Goal: Task Accomplishment & Management: Complete application form

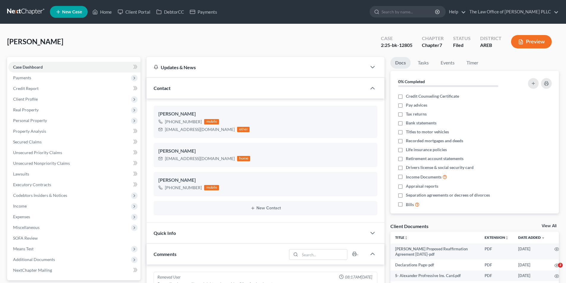
select select "0"
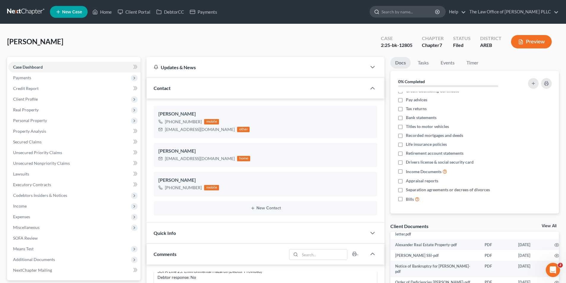
click at [390, 12] on input "search" at bounding box center [408, 11] width 54 height 11
type input "Gant"
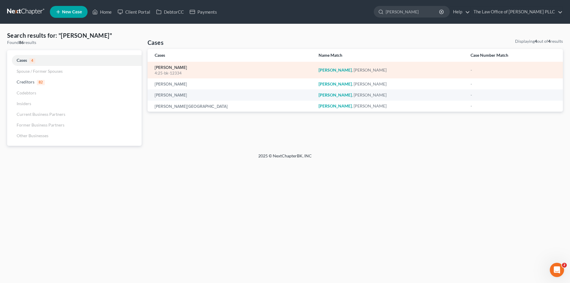
click at [172, 66] on link "[PERSON_NAME]" at bounding box center [171, 68] width 32 height 4
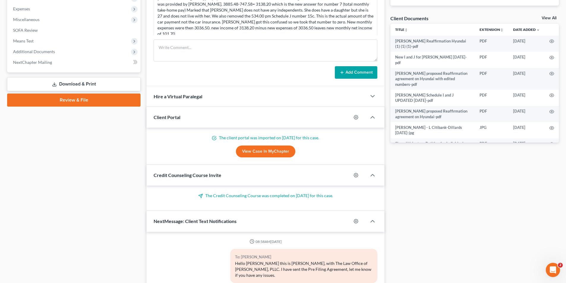
scroll to position [1398, 0]
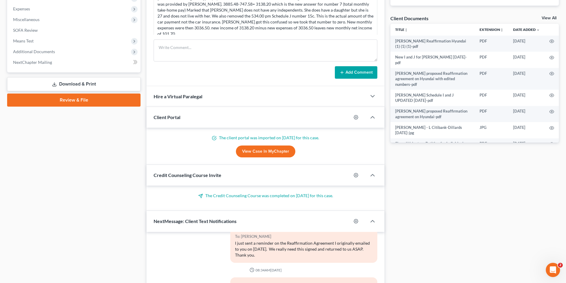
click at [38, 142] on div "Case Dashboard Payments Invoices Payments Payments Credit Report Client Profile" at bounding box center [73, 107] width 139 height 516
click at [36, 50] on span "Additional Documents" at bounding box center [34, 51] width 42 height 5
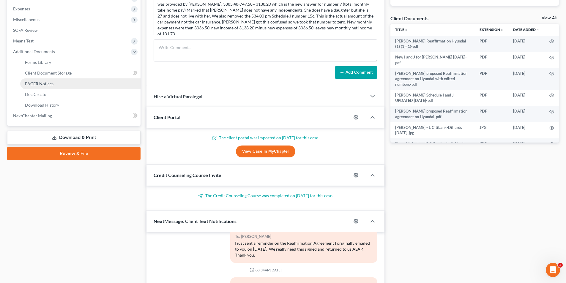
click at [42, 84] on span "PACER Notices" at bounding box center [39, 83] width 29 height 5
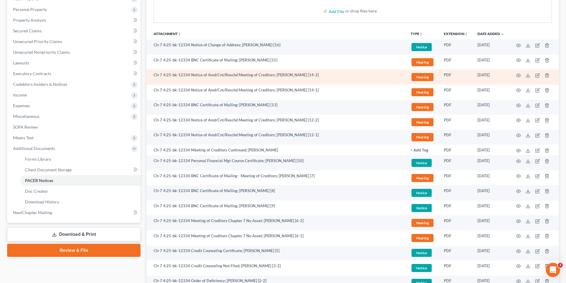
scroll to position [102, 0]
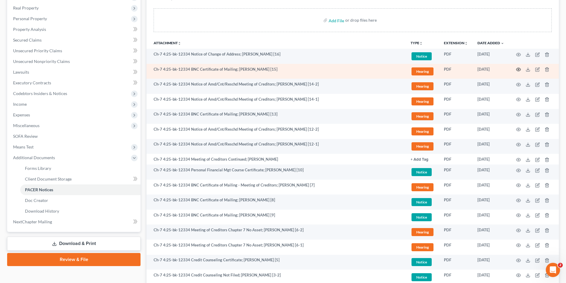
click at [520, 71] on icon "button" at bounding box center [518, 69] width 4 height 3
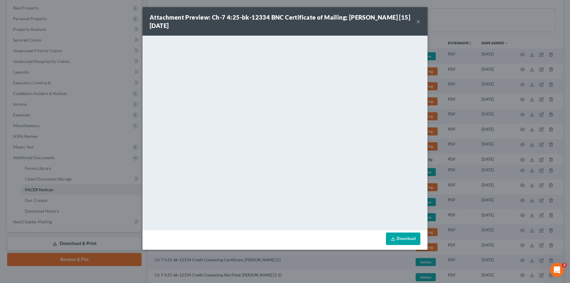
click at [419, 23] on button "×" at bounding box center [418, 21] width 4 height 7
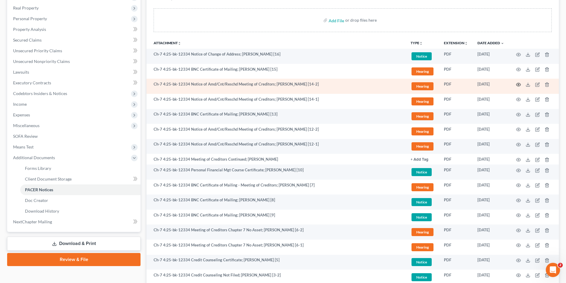
click at [519, 84] on icon "button" at bounding box center [518, 84] width 5 height 5
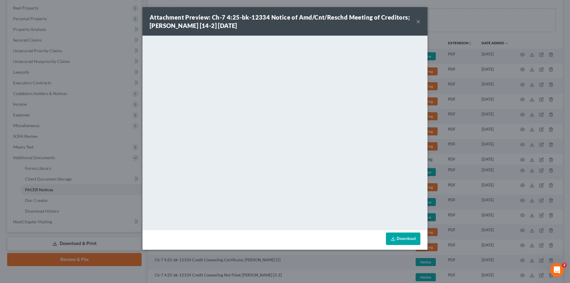
click at [420, 23] on div "Attachment Preview: Ch-7 4:25-bk-12334 Notice of Amd/Cnt/Reschd Meeting of Cred…" at bounding box center [285, 21] width 285 height 29
click at [420, 24] on button "×" at bounding box center [418, 21] width 4 height 7
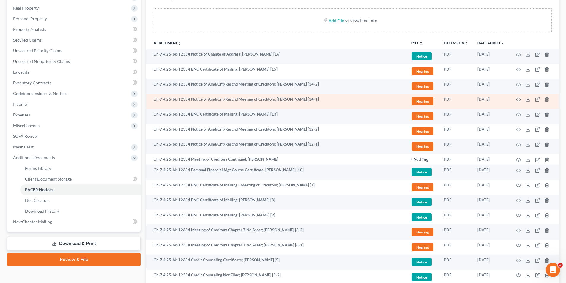
click at [519, 99] on icon "button" at bounding box center [518, 99] width 5 height 5
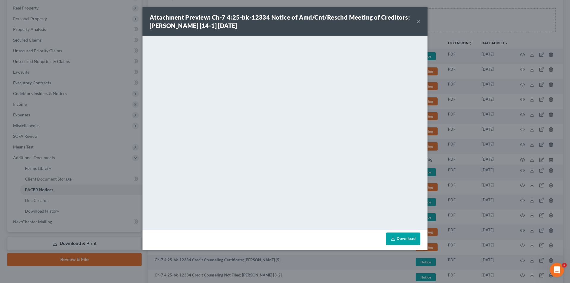
click at [417, 23] on button "×" at bounding box center [418, 21] width 4 height 7
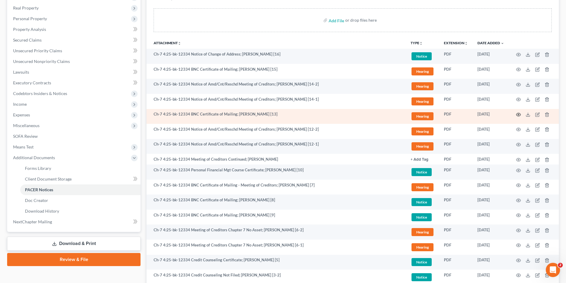
click at [518, 115] on icon "button" at bounding box center [518, 114] width 5 height 5
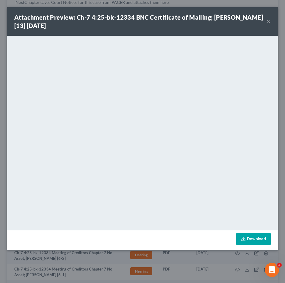
click at [148, 20] on strong "Attachment Preview: Ch-7 4:25-bk-12334 BNC Certificate of Mailing; Tamara Gant …" at bounding box center [138, 21] width 248 height 15
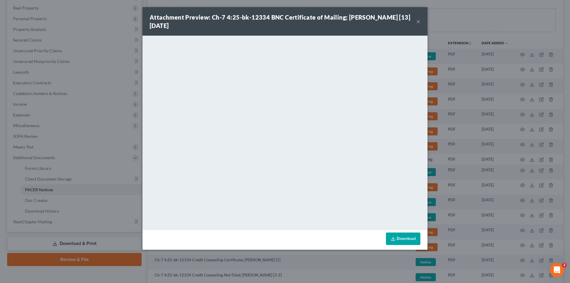
click at [416, 21] on div "Attachment Preview: Ch-7 4:25-bk-12334 BNC Certificate of Mailing; Tamara Gant …" at bounding box center [283, 21] width 267 height 17
click at [419, 21] on button "×" at bounding box center [418, 21] width 4 height 7
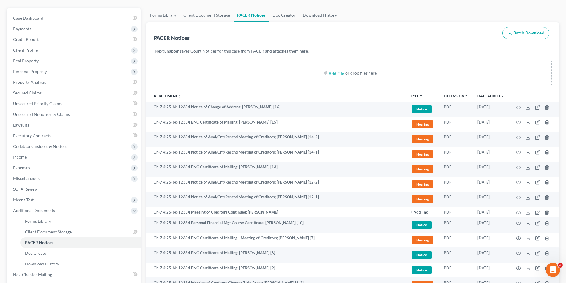
scroll to position [0, 0]
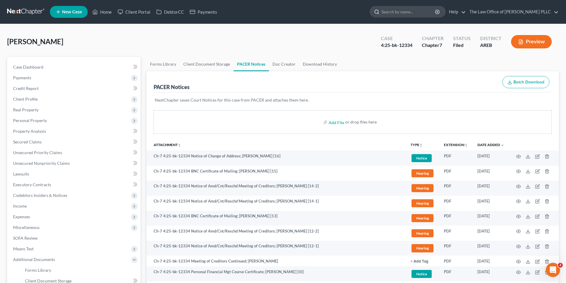
click at [391, 10] on input "search" at bounding box center [408, 11] width 54 height 11
type input "ward"
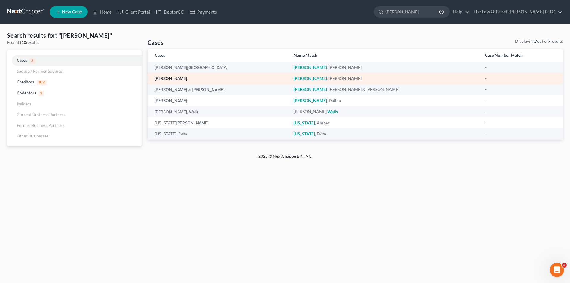
click at [172, 77] on link "[PERSON_NAME]" at bounding box center [171, 79] width 32 height 4
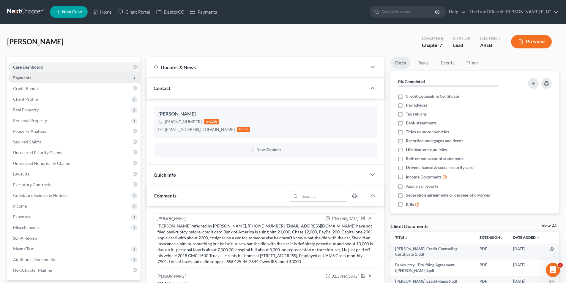
scroll to position [89, 0]
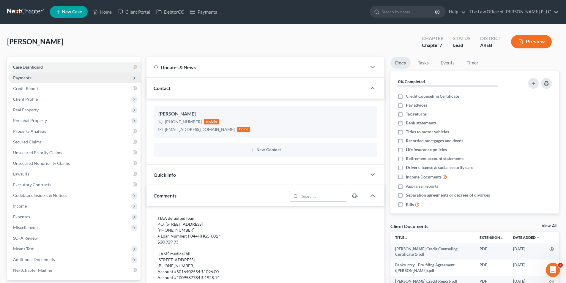
click at [21, 79] on span "Payments" at bounding box center [22, 77] width 18 height 5
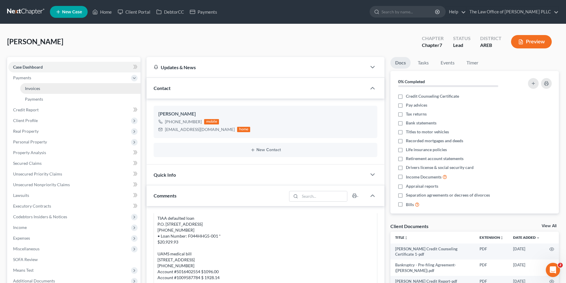
click at [29, 89] on span "Invoices" at bounding box center [32, 88] width 15 height 5
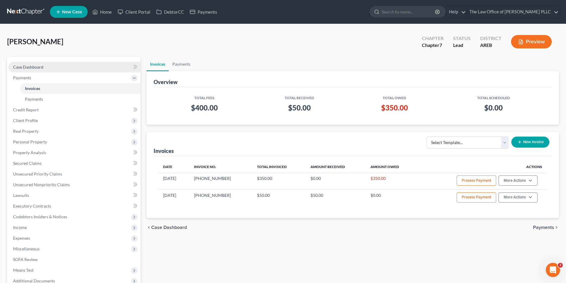
click at [38, 70] on link "Case Dashboard" at bounding box center [74, 67] width 132 height 11
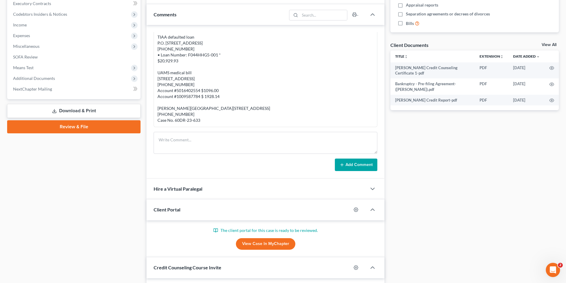
scroll to position [257, 0]
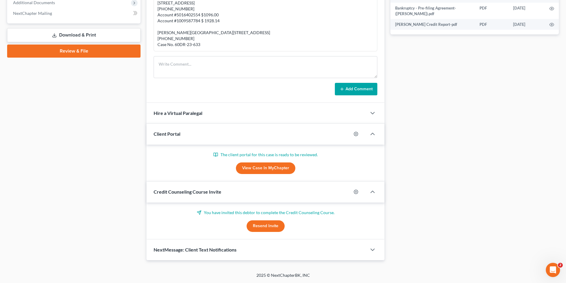
click at [206, 247] on span "NextMessage: Client Text Notifications" at bounding box center [195, 250] width 83 height 6
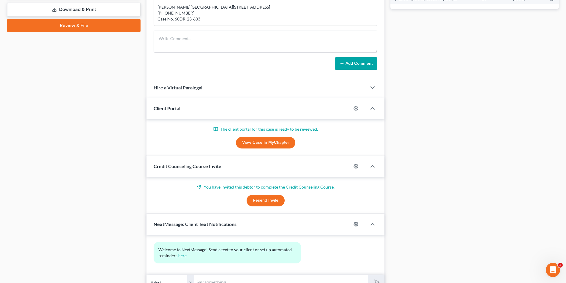
scroll to position [312, 0]
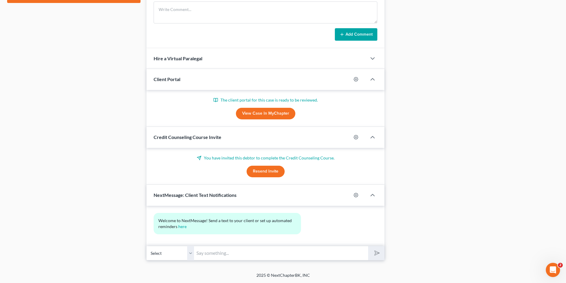
click at [207, 253] on input "text" at bounding box center [281, 253] width 174 height 15
click at [368, 246] on button "submit" at bounding box center [376, 253] width 16 height 14
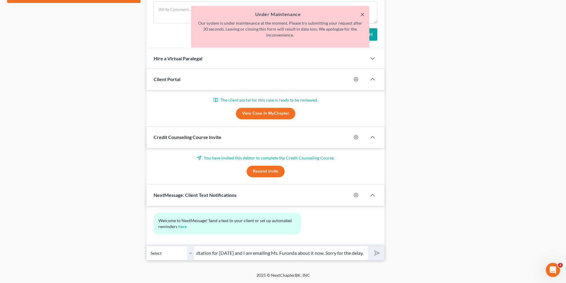
click at [363, 16] on button "×" at bounding box center [362, 14] width 4 height 7
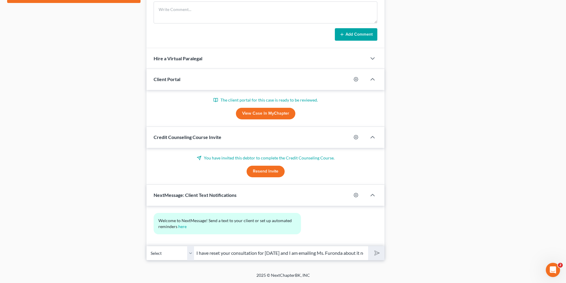
click at [420, 243] on div "Docs Tasks Events Timer 0% Completed Nothing here yet! Credit Counseling Certif…" at bounding box center [474, 2] width 174 height 515
click at [323, 254] on input "I have reset your consultation for tomorrow and I am emailing Ms. Furonda about…" at bounding box center [281, 253] width 174 height 15
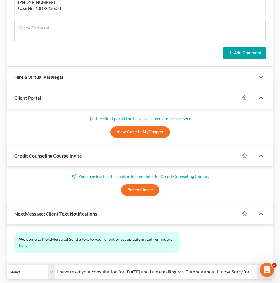
click at [105, 45] on form "Add Comment" at bounding box center [140, 39] width 252 height 39
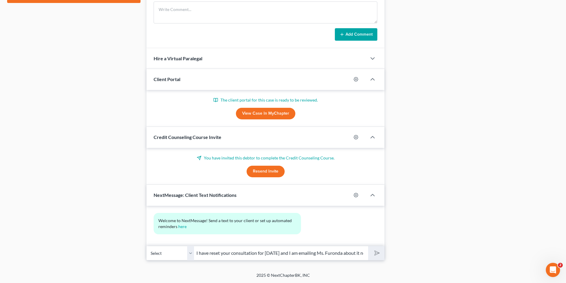
click at [355, 254] on input "I have reset your consultation for tomorrow and I am emailing Ms. Furonda about…" at bounding box center [281, 253] width 174 height 15
click at [199, 252] on input "I have reset your consultation for tomorrow and I am emailing Ms. Furonda about…" at bounding box center [281, 253] width 174 height 15
click at [200, 252] on input "I have reset your consultation for tomorrow and I am emailing Ms. Furonda about…" at bounding box center [281, 253] width 174 height 15
click at [321, 255] on input "I have reset your consultation for tomorrow and I am emailing Ms. Furonda about…" at bounding box center [281, 253] width 174 height 15
drag, startPoint x: 363, startPoint y: 253, endPoint x: 170, endPoint y: 257, distance: 192.8
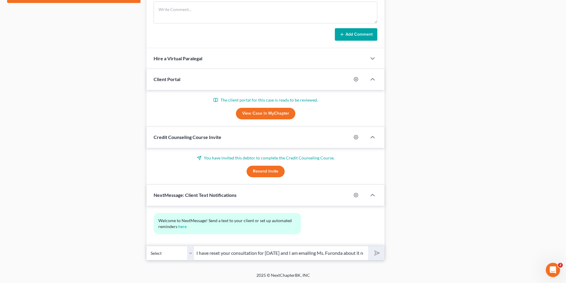
click at [170, 257] on div "Select +1 (501) 297-8926 - Aaron Ward I have reset your consultation for tomorr…" at bounding box center [265, 253] width 238 height 14
type input "it now. Sorry for the delay."
drag, startPoint x: 253, startPoint y: 256, endPoint x: 177, endPoint y: 259, distance: 76.7
click at [177, 259] on div "Select +1 (501) 297-8926 - Aaron Ward it now. Sorry for the delay." at bounding box center [265, 253] width 238 height 14
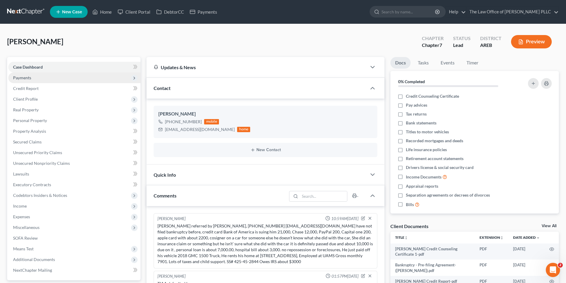
click at [24, 81] on span "Payments" at bounding box center [74, 77] width 132 height 11
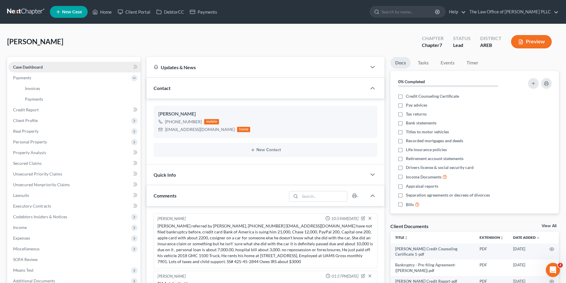
click at [34, 67] on span "Case Dashboard" at bounding box center [28, 66] width 30 height 5
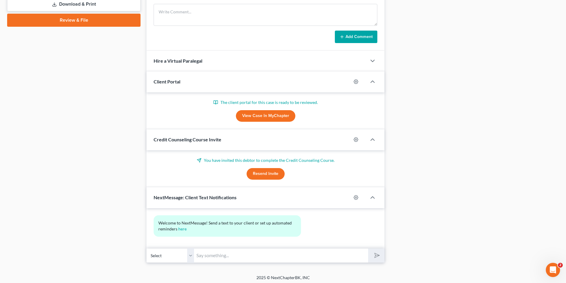
scroll to position [312, 0]
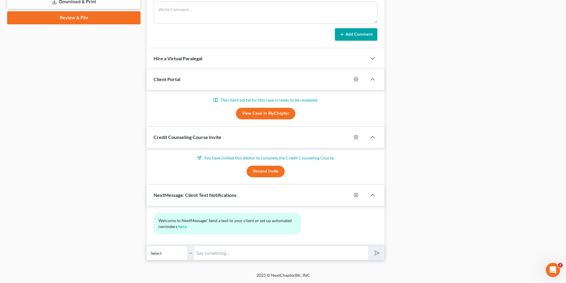
click at [218, 253] on input "text" at bounding box center [281, 253] width 174 height 15
type input "I have reset your consultation for tomorrow and I emailed Ms. Furonda to let he…"
click at [331, 254] on input "I have reset your consultation for tomorrow and I emailed Ms. Furonda to let he…" at bounding box center [281, 253] width 174 height 15
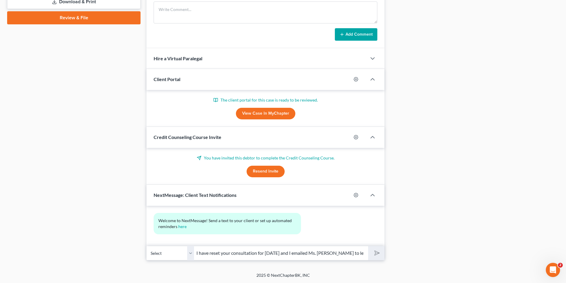
scroll to position [0, 52]
drag, startPoint x: 197, startPoint y: 252, endPoint x: 517, endPoint y: 259, distance: 320.0
click at [524, 255] on div "Updates & News × Arkansas Eastern District Notes: Take a look at NextChapter's …" at bounding box center [352, 2] width 418 height 515
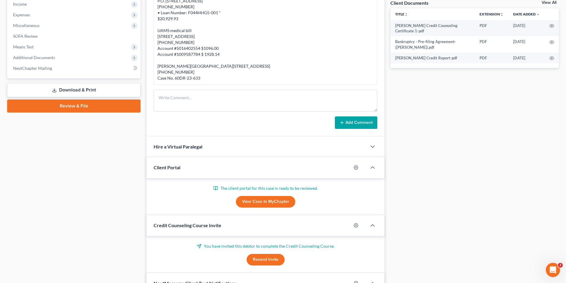
scroll to position [163, 0]
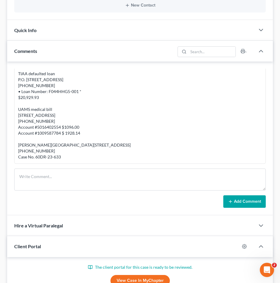
click at [193, 90] on div "TIAA defaulted loan P.O. Box 1274 Charlotte, NC 28201 800 842-2252 • Loan Numbe…" at bounding box center [140, 115] width 244 height 89
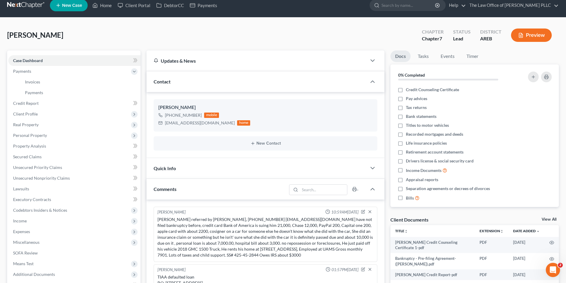
scroll to position [0, 0]
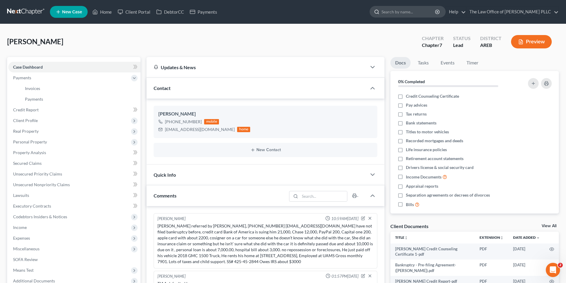
click at [398, 10] on input "search" at bounding box center [408, 11] width 54 height 11
type input "Taylor"
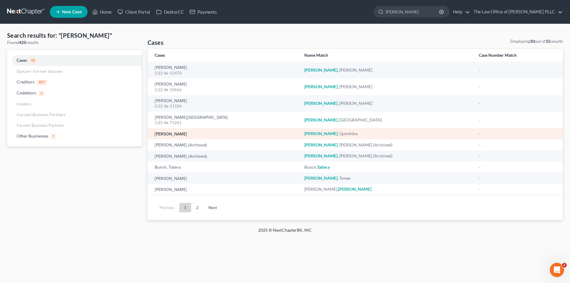
click at [183, 133] on link "[PERSON_NAME]" at bounding box center [171, 134] width 32 height 4
select select "10"
select select "0"
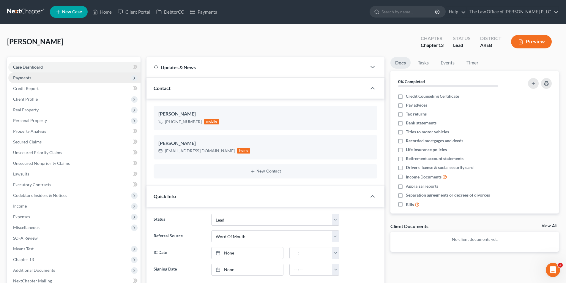
click at [29, 79] on span "Payments" at bounding box center [22, 77] width 18 height 5
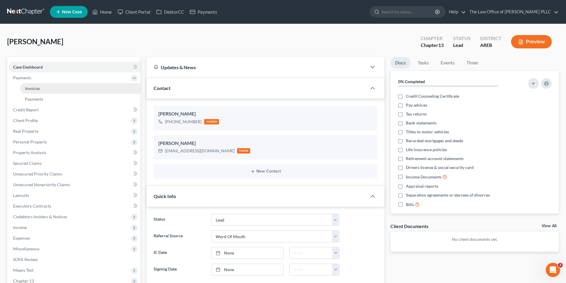
click at [36, 90] on span "Invoices" at bounding box center [32, 88] width 15 height 5
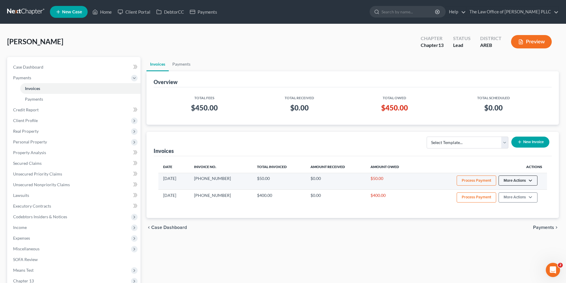
click at [511, 180] on button "More Actions" at bounding box center [517, 181] width 39 height 10
click at [516, 190] on link "View/Edit" at bounding box center [526, 193] width 70 height 10
select select "0"
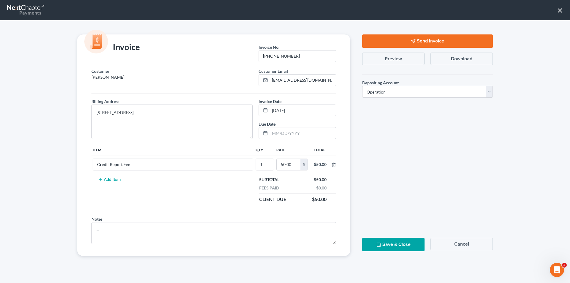
click at [436, 38] on button "Send Invoice" at bounding box center [427, 40] width 131 height 13
click at [405, 247] on button "Save & Close" at bounding box center [393, 244] width 62 height 13
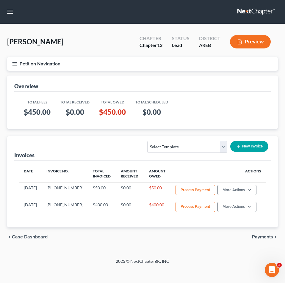
click at [108, 18] on nav "Home New Case Client Portal DebtorCC Payments The Law Office of Furonda Brasfie…" at bounding box center [142, 12] width 285 height 24
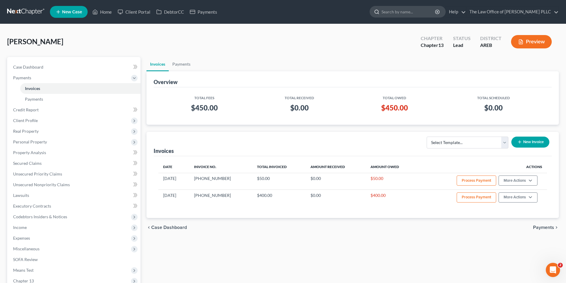
click at [394, 13] on input "search" at bounding box center [408, 11] width 54 height 11
type input "S"
type input "Smiley"
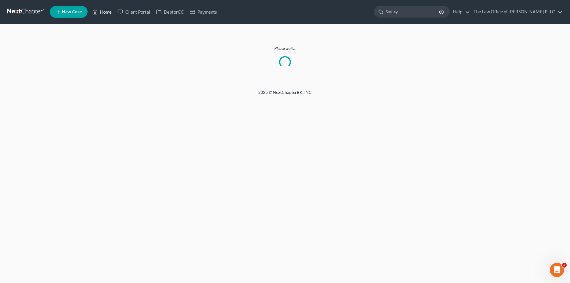
click at [103, 13] on link "Home" at bounding box center [101, 12] width 25 height 11
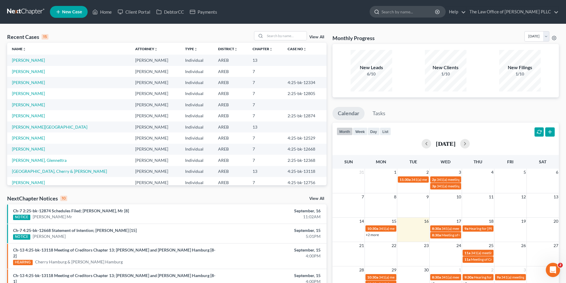
click at [404, 13] on input "search" at bounding box center [408, 11] width 54 height 11
type input "Smiley"
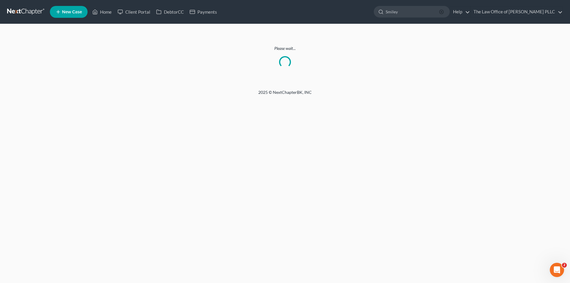
click at [444, 10] on circle "button" at bounding box center [442, 12] width 4 height 4
click at [102, 10] on link "Home" at bounding box center [101, 12] width 25 height 11
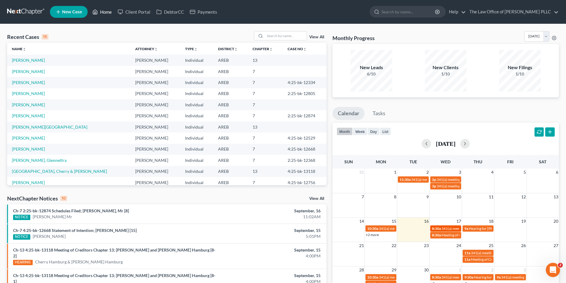
click at [457, 229] on span "341(a) meeting for [PERSON_NAME]" at bounding box center [469, 228] width 57 height 4
select select "Days"
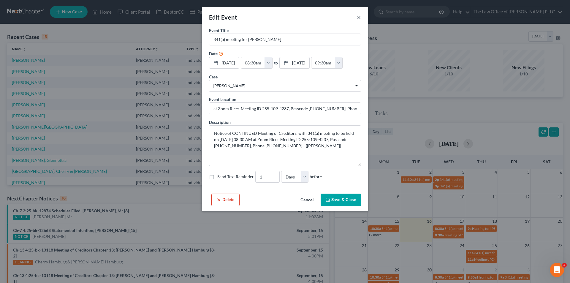
click at [358, 18] on button "×" at bounding box center [359, 17] width 4 height 7
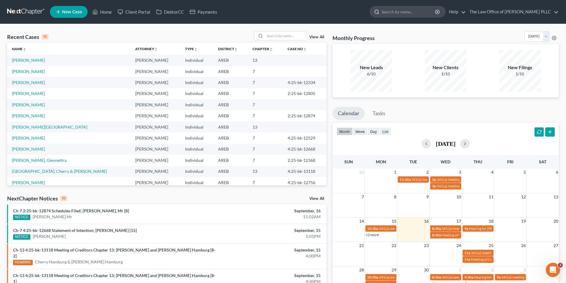
click at [405, 14] on input "search" at bounding box center [408, 11] width 54 height 11
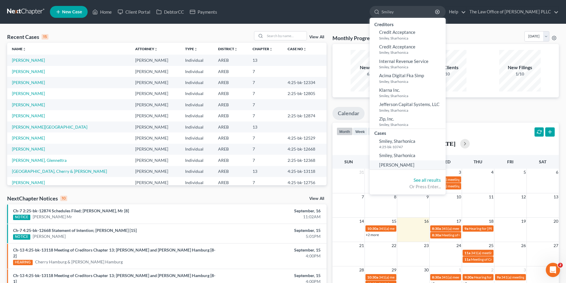
type input "Smiley"
click at [408, 164] on span "[PERSON_NAME]" at bounding box center [396, 164] width 35 height 5
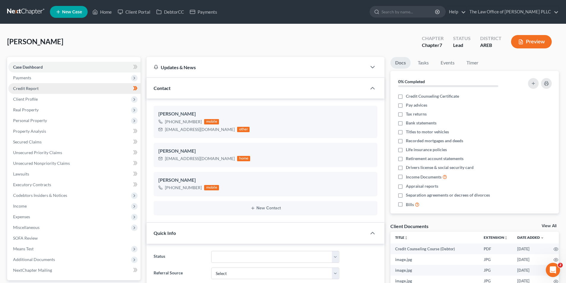
scroll to position [69, 0]
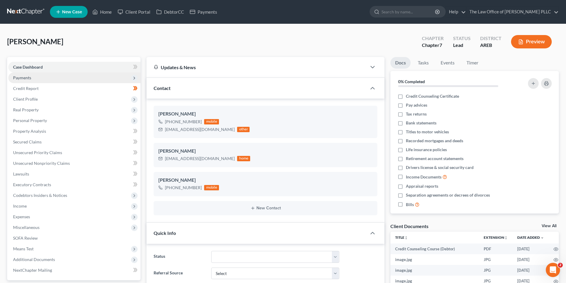
click at [32, 79] on span "Payments" at bounding box center [74, 77] width 132 height 11
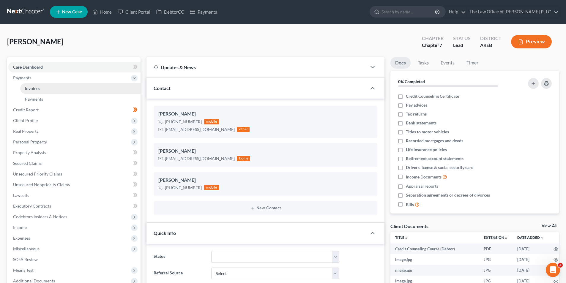
click at [34, 88] on span "Invoices" at bounding box center [32, 88] width 15 height 5
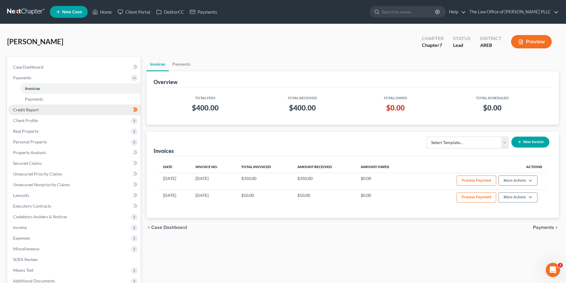
click at [26, 110] on span "Credit Report" at bounding box center [26, 109] width 26 height 5
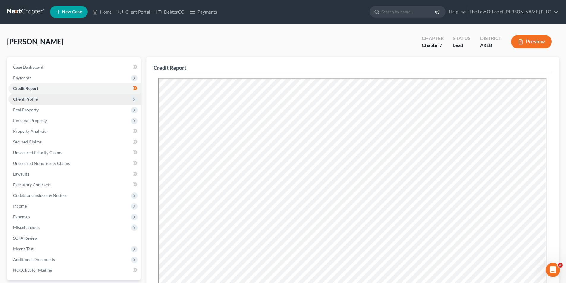
click at [34, 101] on span "Client Profile" at bounding box center [25, 99] width 25 height 5
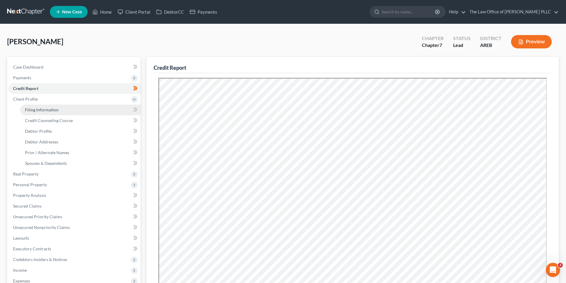
click at [40, 111] on span "Filing Information" at bounding box center [42, 109] width 34 height 5
select select "1"
select select "0"
select select "2"
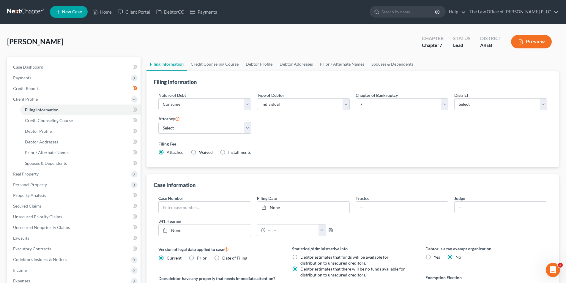
scroll to position [118, 0]
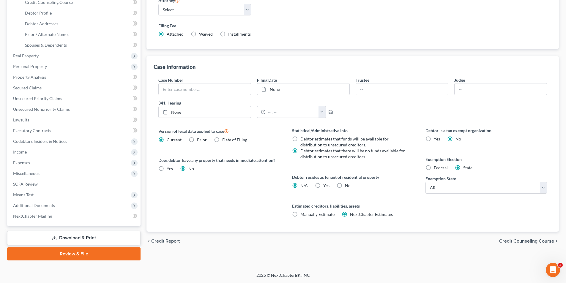
click at [434, 168] on label "Federal" at bounding box center [441, 168] width 14 height 6
click at [436, 168] on input "Federal" at bounding box center [438, 167] width 4 height 4
radio input "true"
radio input "false"
click at [29, 99] on span "Unsecured Priority Claims" at bounding box center [37, 98] width 49 height 5
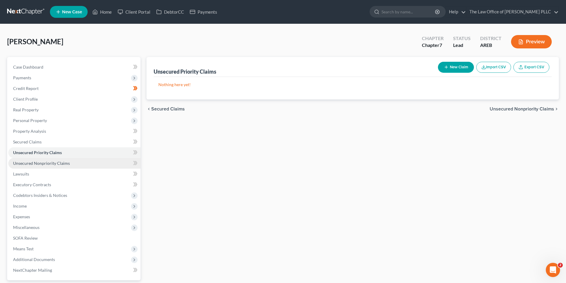
click at [47, 165] on span "Unsecured Nonpriority Claims" at bounding box center [41, 163] width 57 height 5
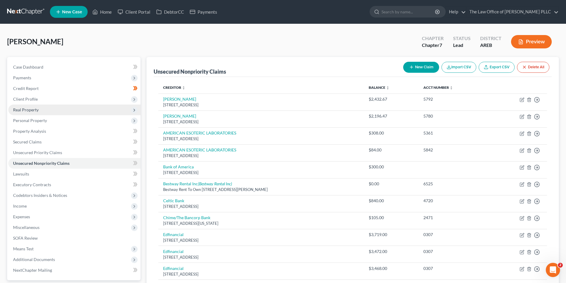
click at [33, 108] on span "Real Property" at bounding box center [26, 109] width 26 height 5
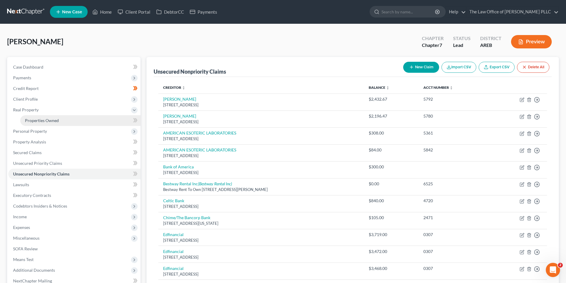
click at [39, 120] on span "Properties Owned" at bounding box center [42, 120] width 34 height 5
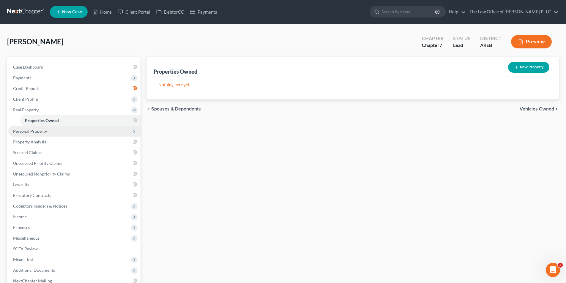
click at [40, 133] on span "Personal Property" at bounding box center [30, 131] width 34 height 5
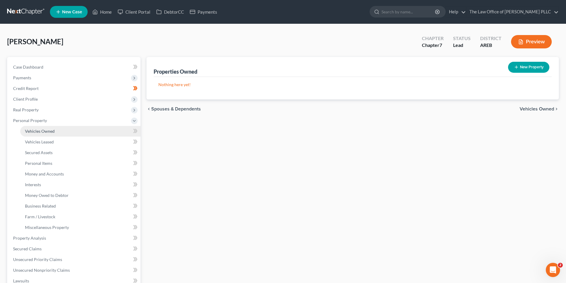
click at [44, 132] on span "Vehicles Owned" at bounding box center [40, 131] width 30 height 5
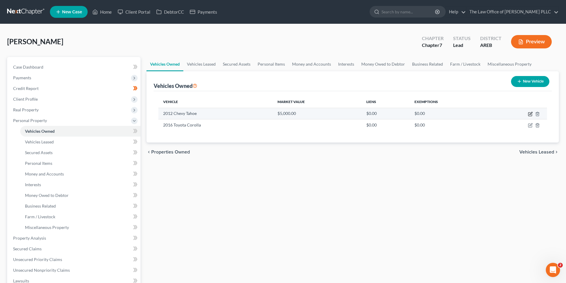
click at [530, 115] on icon "button" at bounding box center [530, 113] width 3 height 3
select select "0"
select select "14"
select select "3"
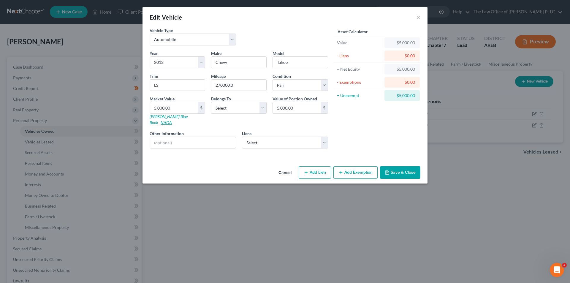
click at [172, 120] on link "NADA" at bounding box center [166, 122] width 11 height 5
click at [30, 67] on div "Edit Vehicle × Vehicle Type Select Automobile Truck Trailer Watercraft Aircraft…" at bounding box center [285, 141] width 570 height 283
click at [421, 17] on div "Edit Vehicle ×" at bounding box center [285, 17] width 285 height 20
click at [416, 18] on div "Edit Vehicle ×" at bounding box center [285, 17] width 285 height 20
click at [418, 17] on button "×" at bounding box center [418, 17] width 4 height 7
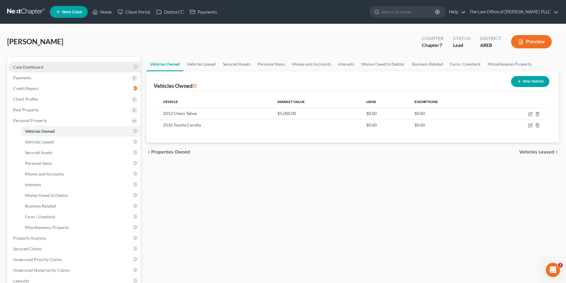
click at [34, 68] on span "Case Dashboard" at bounding box center [28, 66] width 30 height 5
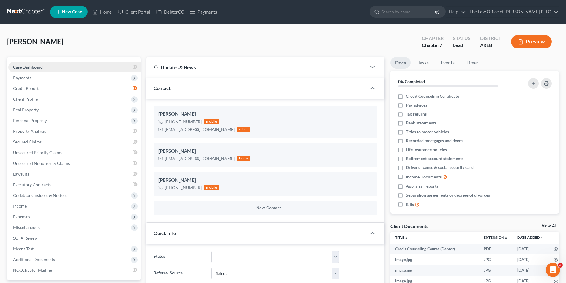
scroll to position [69, 0]
click at [33, 97] on span "Client Profile" at bounding box center [25, 99] width 25 height 5
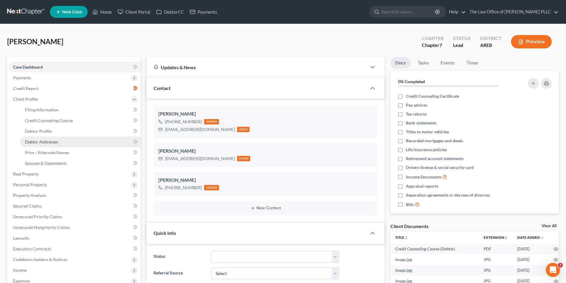
click at [51, 141] on span "Debtor Addresses" at bounding box center [41, 141] width 33 height 5
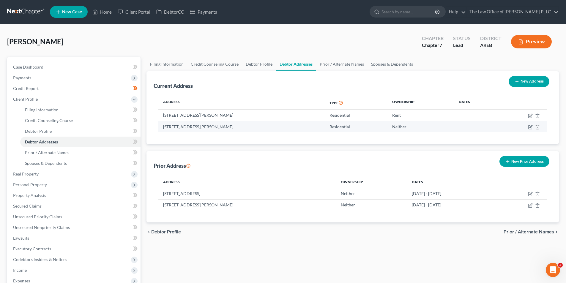
click at [539, 129] on icon "button" at bounding box center [537, 127] width 3 height 4
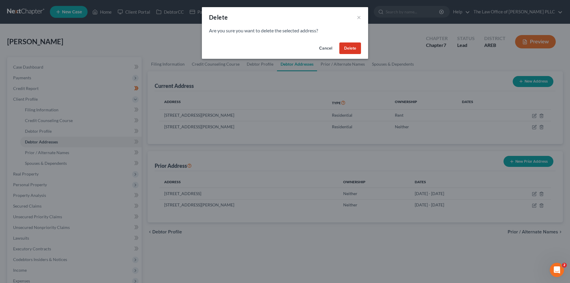
click at [353, 47] on button "Delete" at bounding box center [351, 48] width 22 height 12
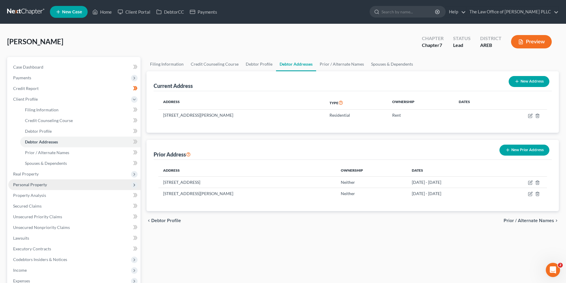
click at [35, 184] on span "Personal Property" at bounding box center [30, 184] width 34 height 5
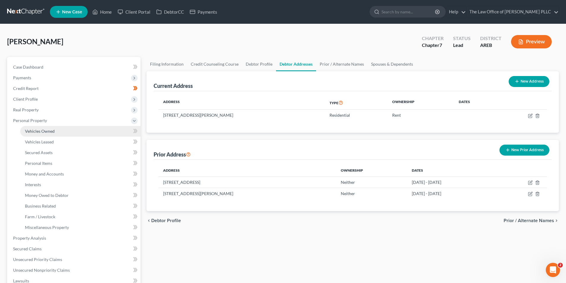
click at [49, 132] on span "Vehicles Owned" at bounding box center [40, 131] width 30 height 5
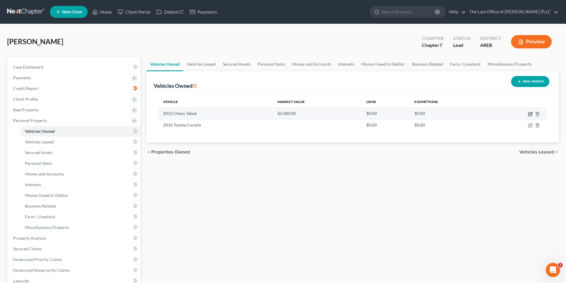
click at [531, 114] on icon "button" at bounding box center [530, 114] width 5 height 5
click at [530, 114] on body "Home New Case Client Portal DebtorCC Payments The Law Office of [PERSON_NAME] P…" at bounding box center [283, 222] width 566 height 444
select select "0"
select select "14"
select select "3"
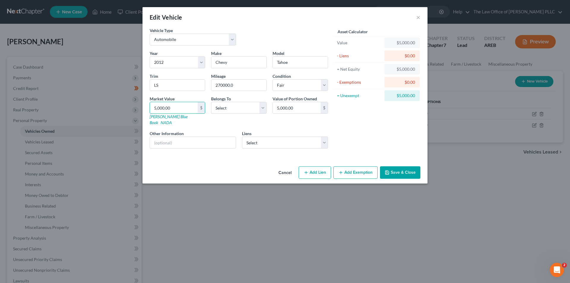
type input "7"
type input "7.00"
type input "73"
type input "73.00"
type input "732"
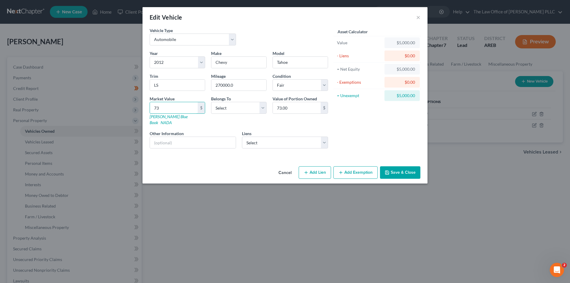
type input "732.00"
type input "7320"
type input "7,320.00"
click at [221, 120] on div "Year Select 2026 2025 2024 2023 2022 2021 2020 2019 2018 2017 2016 2015 2014 20…" at bounding box center [239, 101] width 184 height 103
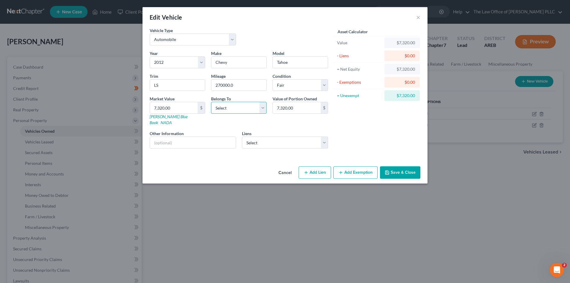
click at [237, 109] on select "Select Debtor 1 Only Debtor 2 Only Debtor 1 And Debtor 2 Only At Least One Of T…" at bounding box center [239, 108] width 56 height 12
click at [35, 68] on div "Edit Vehicle × Vehicle Type Select Automobile Truck Trailer Watercraft Aircraft…" at bounding box center [285, 141] width 570 height 283
click at [29, 61] on div "Edit Vehicle × Vehicle Type Select Automobile Truck Trailer Watercraft Aircraft…" at bounding box center [285, 141] width 570 height 283
click at [397, 166] on button "Save & Close" at bounding box center [400, 172] width 40 height 12
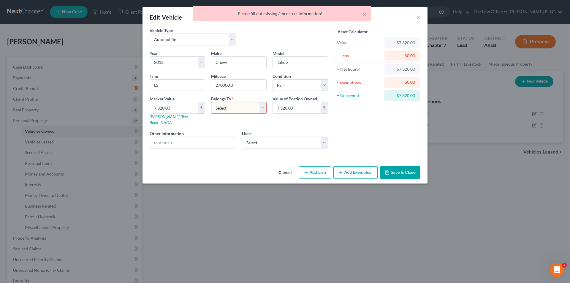
click at [230, 108] on select "Select Debtor 1 Only Debtor 2 Only Debtor 1 And Debtor 2 Only At Least One Of T…" at bounding box center [239, 108] width 56 height 12
select select "0"
click at [211, 102] on select "Select Debtor 1 Only Debtor 2 Only Debtor 1 And Debtor 2 Only At Least One Of T…" at bounding box center [239, 108] width 56 height 12
click at [398, 168] on button "Save & Close" at bounding box center [400, 172] width 40 height 12
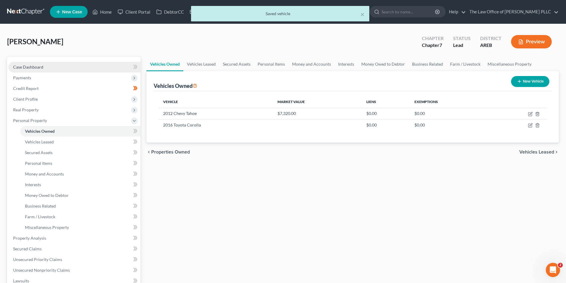
click at [37, 70] on link "Case Dashboard" at bounding box center [74, 67] width 132 height 11
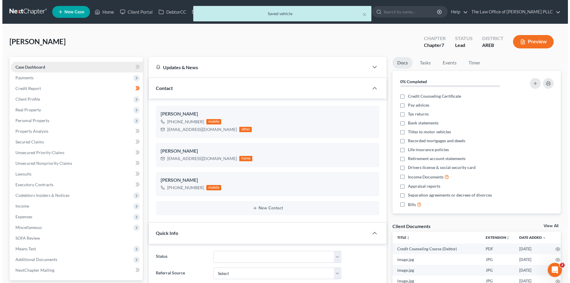
scroll to position [69, 0]
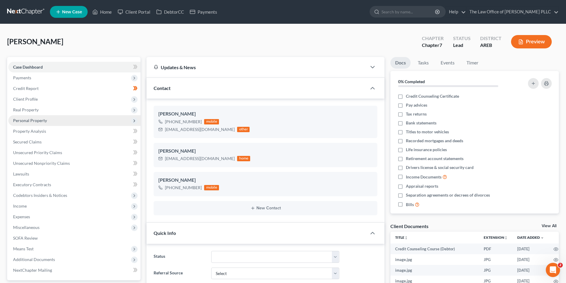
click at [43, 121] on span "Personal Property" at bounding box center [30, 120] width 34 height 5
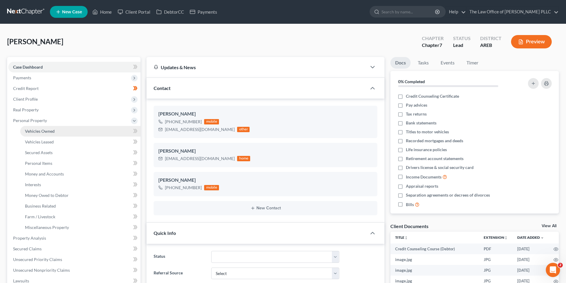
click at [46, 130] on span "Vehicles Owned" at bounding box center [40, 131] width 30 height 5
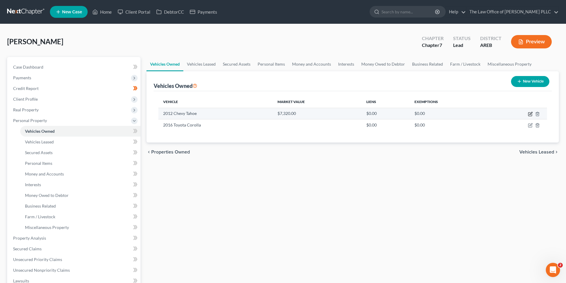
click at [529, 114] on icon "button" at bounding box center [530, 114] width 5 height 5
select select "0"
select select "14"
select select "3"
select select "0"
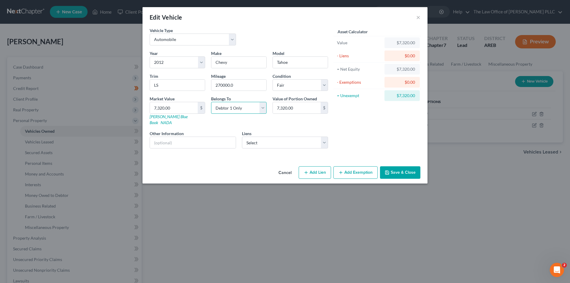
click at [249, 105] on select "Select Debtor 1 Only Debtor 2 Only Debtor 1 And Debtor 2 Only At Least One Of T…" at bounding box center [239, 108] width 56 height 12
click at [211, 102] on select "Select Debtor 1 Only Debtor 2 Only Debtor 1 And Debtor 2 Only At Least One Of T…" at bounding box center [239, 108] width 56 height 12
click at [200, 137] on input "text" at bounding box center [193, 142] width 86 height 11
click at [239, 124] on div "Year Select 2026 2025 2024 2023 2022 2021 2020 2019 2018 2017 2016 2015 2014 20…" at bounding box center [239, 101] width 184 height 103
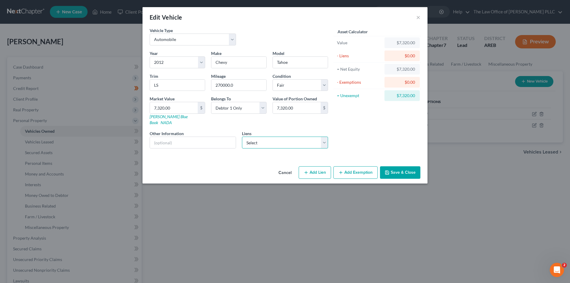
click at [266, 137] on select "Select Creditacpt - $10,625.00 Santander - $1,405.00 Americas Car - $0.00 Chime…" at bounding box center [285, 143] width 86 height 12
select select "1"
click at [242, 137] on select "Select Creditacpt - $10,625.00 Santander - $1,405.00 Americas Car - $0.00 Chime…" at bounding box center [285, 143] width 86 height 12
select select
select select "45"
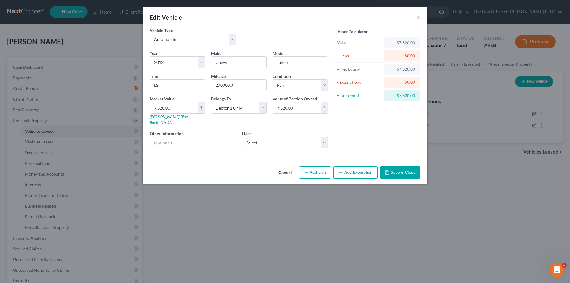
select select "0"
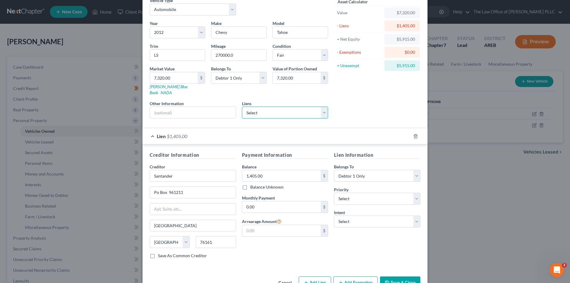
scroll to position [42, 0]
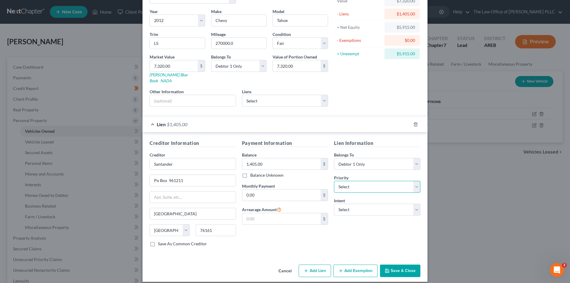
drag, startPoint x: 351, startPoint y: 184, endPoint x: 351, endPoint y: 175, distance: 8.6
click at [351, 184] on select "Select 1st 2nd 3rd 4th 5th 6th 7th 8th 9th 10th 11th 12th 13th 14th 15th 16th 1…" at bounding box center [377, 187] width 86 height 12
select select "0"
click at [334, 181] on select "Select 1st 2nd 3rd 4th 5th 6th 7th 8th 9th 10th 11th 12th 13th 14th 15th 16th 1…" at bounding box center [377, 187] width 86 height 12
click at [348, 206] on select "Select Surrender Redeem Reaffirm Avoid Other" at bounding box center [377, 210] width 86 height 12
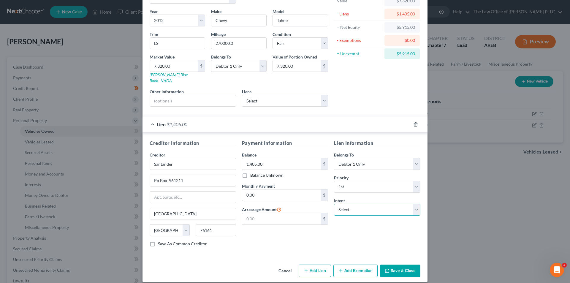
select select "2"
click at [334, 204] on select "Select Surrender Redeem Reaffirm Avoid Other" at bounding box center [377, 210] width 86 height 12
click at [256, 190] on input "0.00" at bounding box center [281, 195] width 79 height 11
click at [263, 229] on div "Payment Information Balance 1,405.00 $ Balance Unknown Balance Undetermined 1,4…" at bounding box center [285, 196] width 92 height 112
click at [388, 269] on icon "button" at bounding box center [387, 271] width 5 height 5
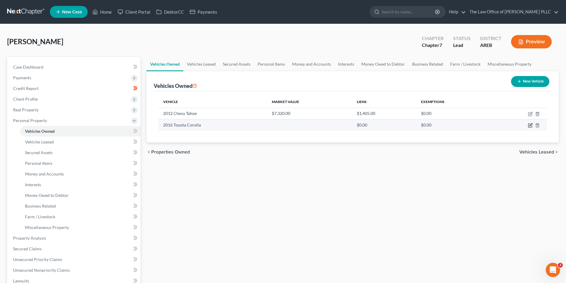
click at [529, 128] on icon "button" at bounding box center [530, 125] width 5 height 5
select select "0"
select select "10"
select select "3"
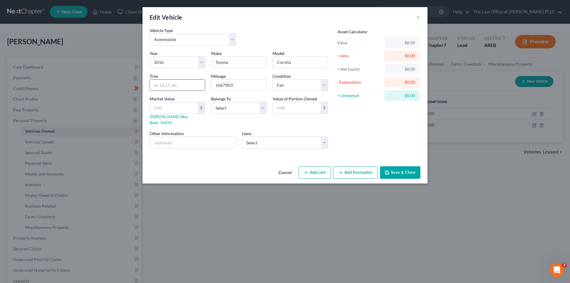
click at [184, 87] on input "text" at bounding box center [177, 85] width 55 height 11
type input "LT"
click at [226, 108] on select "Select Debtor 1 Only Debtor 2 Only Debtor 1 And Debtor 2 Only At Least One Of T…" at bounding box center [239, 108] width 56 height 12
select select "2"
click at [211, 102] on select "Select Debtor 1 Only Debtor 2 Only Debtor 1 And Debtor 2 Only At Least One Of T…" at bounding box center [239, 108] width 56 height 12
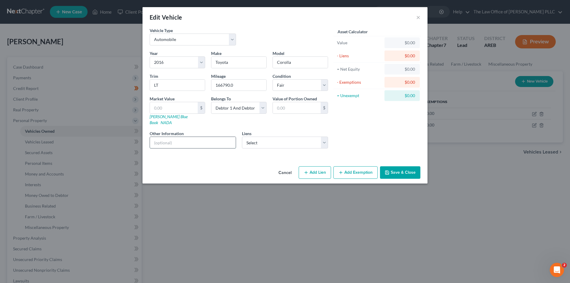
click at [180, 139] on input "text" at bounding box center [193, 142] width 86 height 11
click at [258, 138] on select "Select Creditacpt - $10,625.00 Americas Car - $0.00 Chime Stride - $0.00" at bounding box center [285, 143] width 86 height 12
select select "0"
click at [242, 137] on select "Select Creditacpt - $10,625.00 Americas Car - $0.00 Chime Stride - $0.00" at bounding box center [285, 143] width 86 height 12
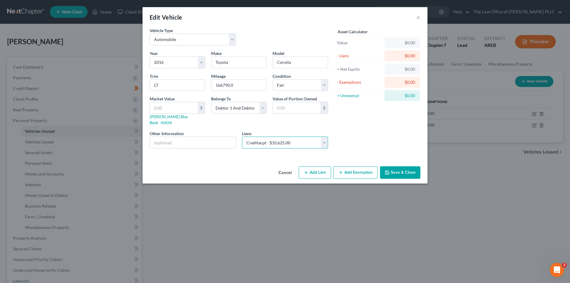
select select
select select "23"
select select "0"
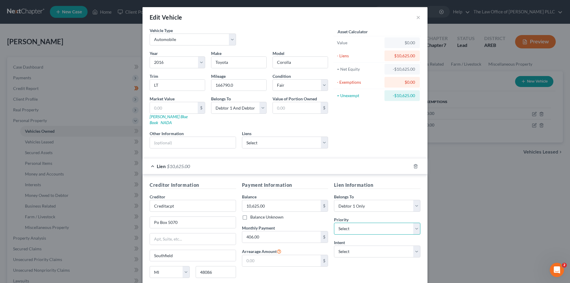
click at [373, 224] on select "Select 1st 2nd 3rd 4th 5th 6th 7th 8th 9th 10th 11th 12th 13th 14th 15th 16th 1…" at bounding box center [377, 229] width 86 height 12
select select "0"
click at [334, 223] on select "Select 1st 2nd 3rd 4th 5th 6th 7th 8th 9th 10th 11th 12th 13th 14th 15th 16th 1…" at bounding box center [377, 229] width 86 height 12
click at [368, 247] on select "Select Surrender Redeem Reaffirm Avoid Other" at bounding box center [377, 252] width 86 height 12
select select "0"
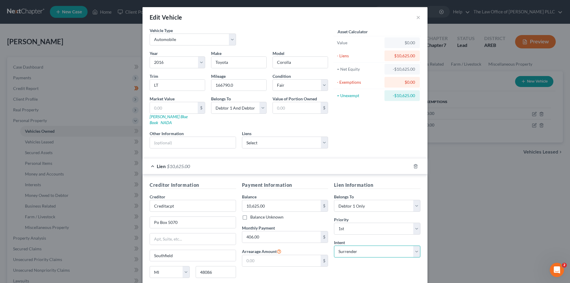
click at [334, 246] on select "Select Surrender Redeem Reaffirm Avoid Other" at bounding box center [377, 252] width 86 height 12
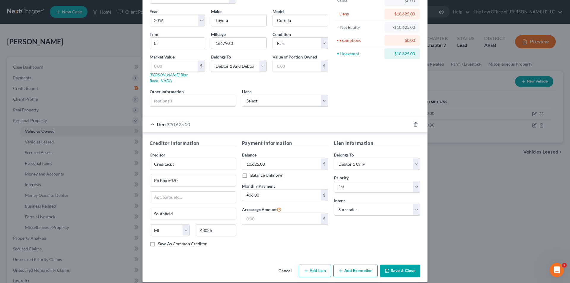
click at [387, 269] on icon "button" at bounding box center [388, 271] width 4 height 4
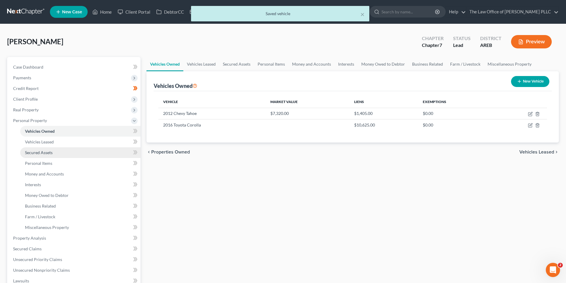
click at [48, 155] on link "Secured Assets" at bounding box center [80, 152] width 120 height 11
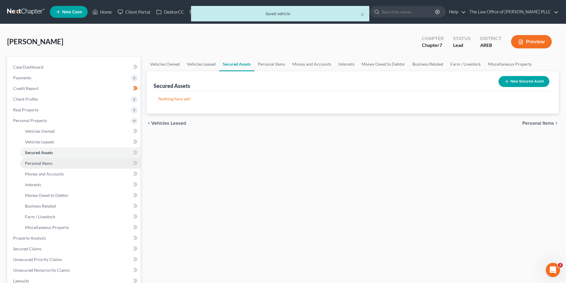
click at [47, 165] on span "Personal Items" at bounding box center [38, 163] width 27 height 5
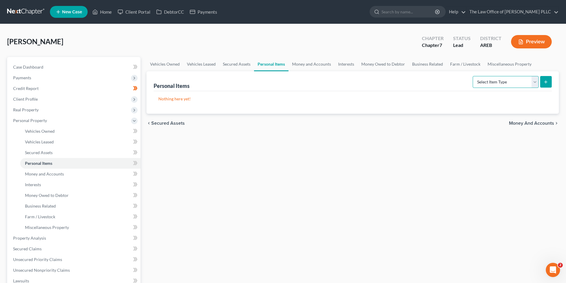
click at [494, 86] on select "Select Item Type Clothing Collectibles Of Value Electronics Firearms Household …" at bounding box center [506, 82] width 66 height 12
click at [545, 83] on icon "submit" at bounding box center [545, 82] width 5 height 5
click at [537, 83] on select "Select Item Type Clothing Collectibles Of Value Electronics Firearms Household …" at bounding box center [506, 82] width 66 height 12
click at [548, 81] on button "submit" at bounding box center [546, 82] width 12 height 12
click at [536, 81] on select "Select Item Type Clothing Collectibles Of Value Electronics Firearms Household …" at bounding box center [506, 82] width 66 height 12
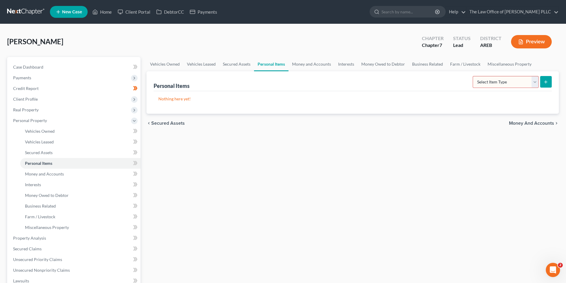
select select "clothing"
click at [473, 76] on select "Select Item Type Clothing Collectibles Of Value Electronics Firearms Household …" at bounding box center [506, 82] width 66 height 12
click at [546, 80] on icon "submit" at bounding box center [545, 82] width 5 height 5
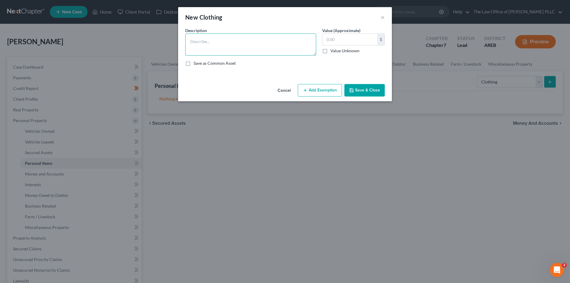
click at [234, 42] on textarea at bounding box center [250, 45] width 131 height 22
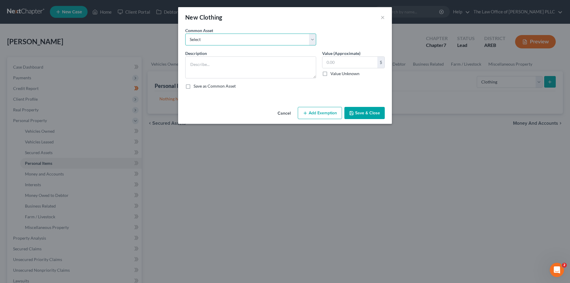
click at [234, 42] on select "Select Mens clothing Various Women's clothing for Filer and 2 daughters" at bounding box center [250, 40] width 131 height 12
select select "1"
click at [185, 34] on select "Select Mens clothing Various Women's clothing for Filer and 2 daughters" at bounding box center [250, 40] width 131 height 12
type textarea "Various Women's clothing for Filer and 2 daughters"
type input "4,000.00"
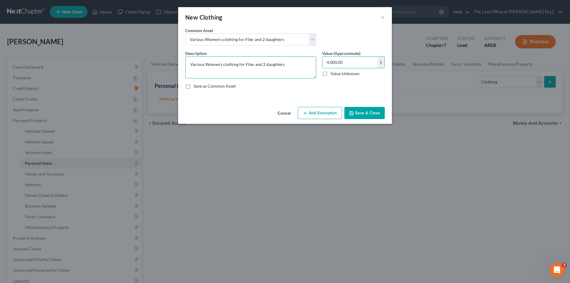
click at [293, 63] on textarea "Various Women's clothing for Filer and 2 daughters" at bounding box center [250, 67] width 131 height 22
type textarea "Various Women's clothing for Filer and 2 daughters and son"
click at [353, 63] on input "4,000.00" at bounding box center [350, 62] width 55 height 11
type input "2,000.00"
click at [369, 114] on button "Save & Close" at bounding box center [365, 113] width 40 height 12
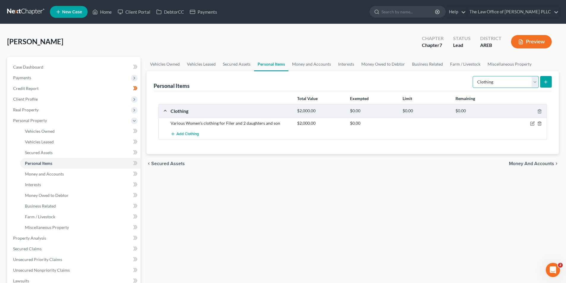
click at [505, 84] on select "Select Item Type Clothing Collectibles Of Value Electronics Firearms Household …" at bounding box center [506, 82] width 66 height 12
select select "electronics"
click at [473, 76] on select "Select Item Type Clothing Collectibles Of Value Electronics Firearms Household …" at bounding box center [506, 82] width 66 height 12
click at [545, 84] on icon "submit" at bounding box center [545, 82] width 5 height 5
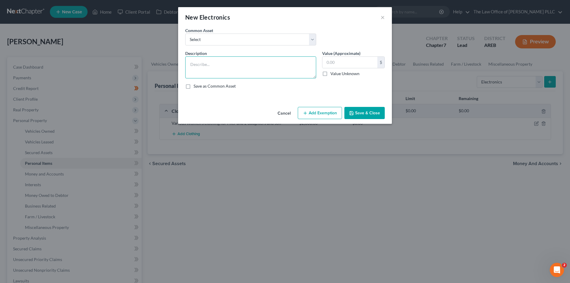
click at [197, 60] on textarea at bounding box center [250, 67] width 131 height 22
type textarea "Four smart tvs and a playstation"
click at [335, 65] on input "text" at bounding box center [350, 62] width 55 height 11
type input "1,250.00"
click at [362, 114] on button "Save & Close" at bounding box center [365, 113] width 40 height 12
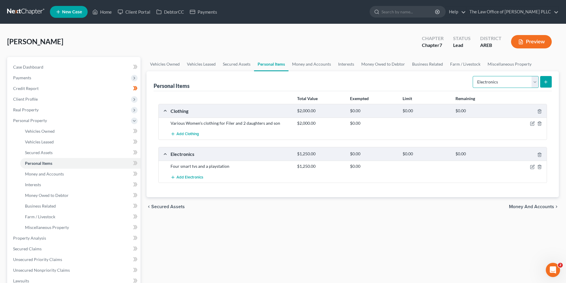
click at [500, 83] on select "Select Item Type Clothing Collectibles Of Value Electronics Firearms Household …" at bounding box center [506, 82] width 66 height 12
select select "household_goods"
click at [473, 76] on select "Select Item Type Clothing Collectibles Of Value Electronics Firearms Household …" at bounding box center [506, 82] width 66 height 12
click at [533, 83] on select "Select Item Type Clothing Collectibles Of Value Electronics Firearms Household …" at bounding box center [506, 82] width 66 height 12
click at [473, 76] on select "Select Item Type Clothing Collectibles Of Value Electronics Firearms Household …" at bounding box center [506, 82] width 66 height 12
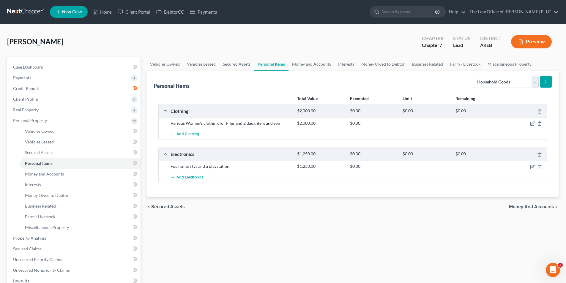
click at [547, 85] on button "submit" at bounding box center [546, 82] width 12 height 12
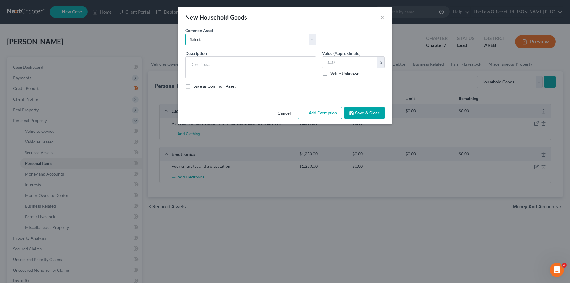
click at [212, 41] on select "Select Refrigerator Microwave" at bounding box center [250, 40] width 131 height 12
click at [209, 38] on select "Select Refrigerator Microwave" at bounding box center [250, 40] width 131 height 12
click at [201, 65] on textarea at bounding box center [250, 67] width 131 height 22
type textarea "F"
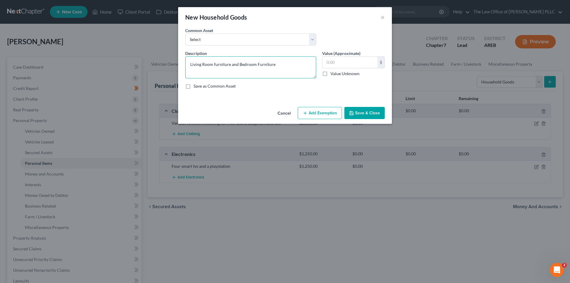
type textarea "Living Room furniture and Bedroom Furniture"
click at [351, 62] on input "text" at bounding box center [350, 62] width 55 height 11
type input "2,500.00"
click at [381, 108] on button "Save & Close" at bounding box center [365, 113] width 40 height 12
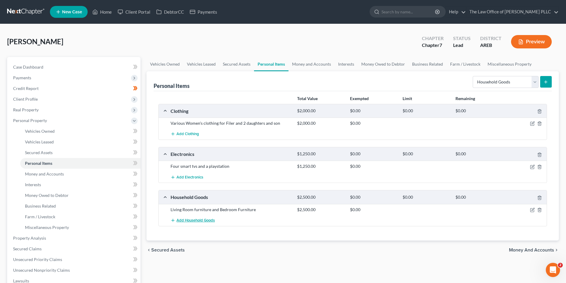
click at [191, 221] on span "Add Household Goods" at bounding box center [195, 220] width 38 height 5
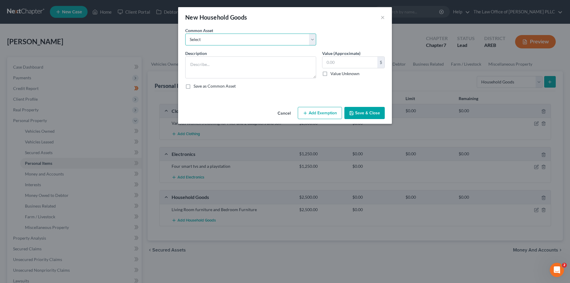
click at [233, 41] on select "Select Refrigerator Microwave" at bounding box center [250, 40] width 131 height 12
select select "0"
click at [185, 34] on select "Select Refrigerator Microwave" at bounding box center [250, 40] width 131 height 12
type textarea "Refrigerator"
click at [345, 61] on input "1,000.00" at bounding box center [350, 62] width 55 height 11
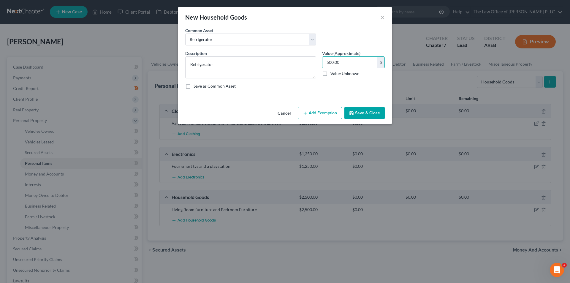
type input "500.00"
click at [367, 109] on button "Save & Close" at bounding box center [365, 113] width 40 height 12
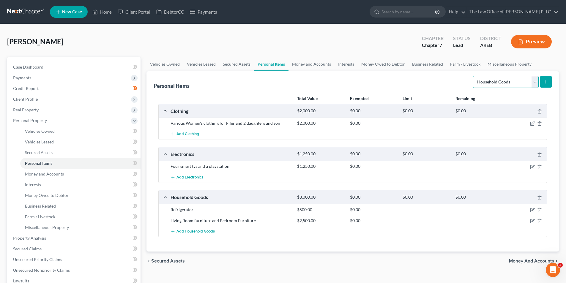
click at [534, 83] on select "Select Item Type Clothing Collectibles Of Value Electronics Firearms Household …" at bounding box center [506, 82] width 66 height 12
click at [447, 80] on div "Personal Items Select Item Type Clothing Collectibles Of Value Electronics Fire…" at bounding box center [353, 81] width 398 height 20
click at [60, 175] on span "Money and Accounts" at bounding box center [44, 173] width 39 height 5
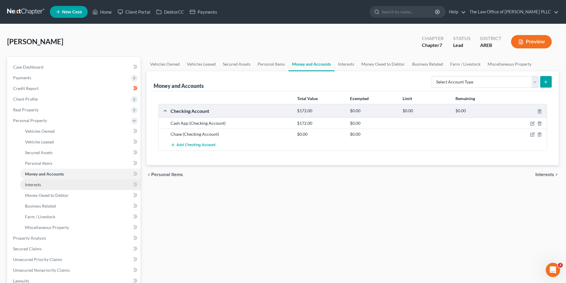
click at [36, 187] on span "Interests" at bounding box center [33, 184] width 16 height 5
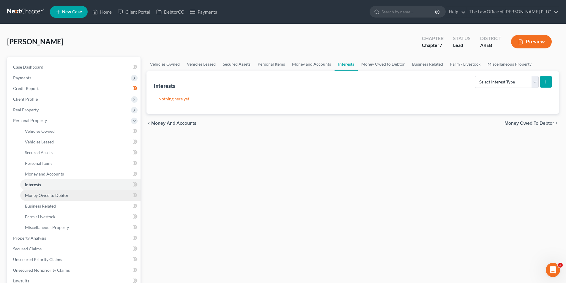
click at [40, 195] on span "Money Owed to Debtor" at bounding box center [47, 195] width 44 height 5
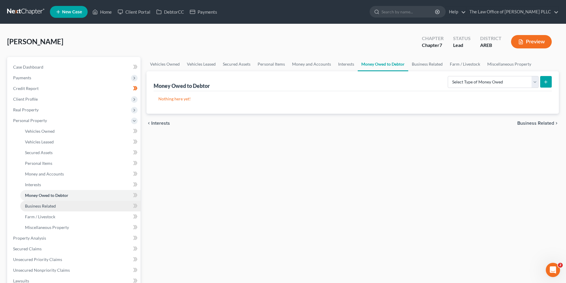
click at [40, 205] on span "Business Related" at bounding box center [40, 205] width 31 height 5
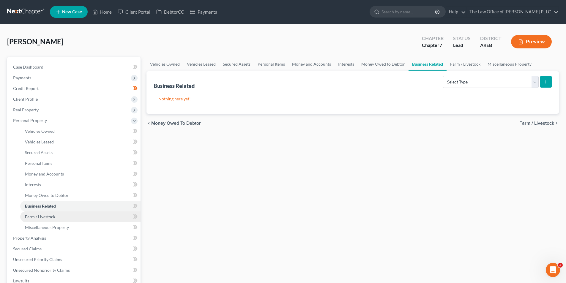
click at [40, 216] on span "Farm / Livestock" at bounding box center [40, 216] width 30 height 5
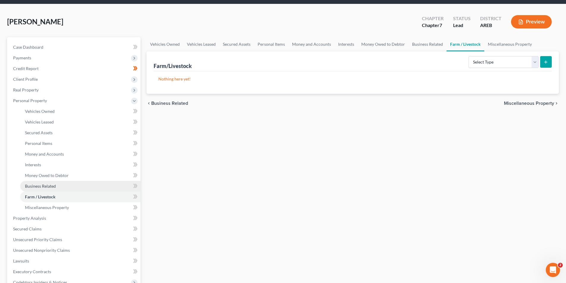
scroll to position [59, 0]
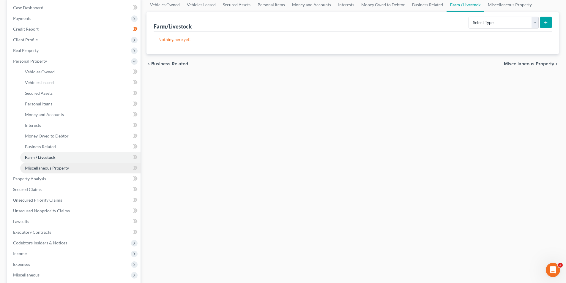
click at [53, 169] on span "Miscellaneous Property" at bounding box center [47, 167] width 44 height 5
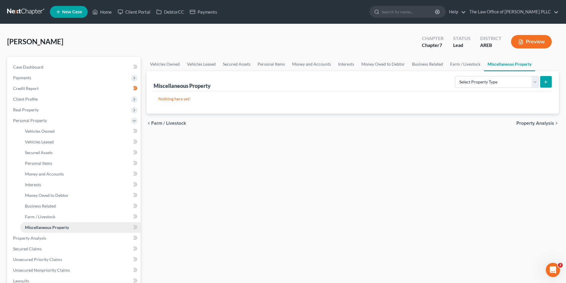
scroll to position [89, 0]
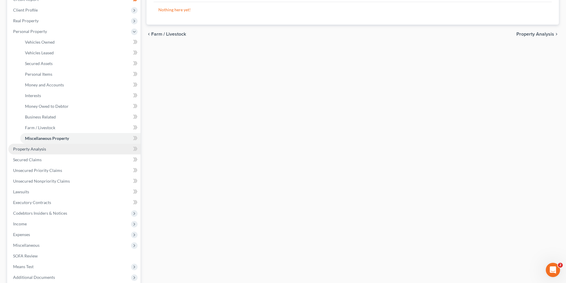
click at [29, 148] on span "Property Analysis" at bounding box center [29, 148] width 33 height 5
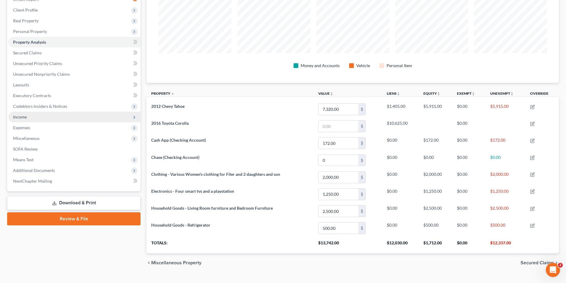
click at [22, 119] on span "Income" at bounding box center [20, 116] width 14 height 5
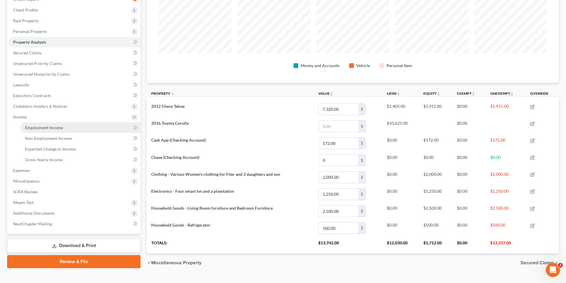
click at [43, 130] on span "Employment Income" at bounding box center [44, 127] width 38 height 5
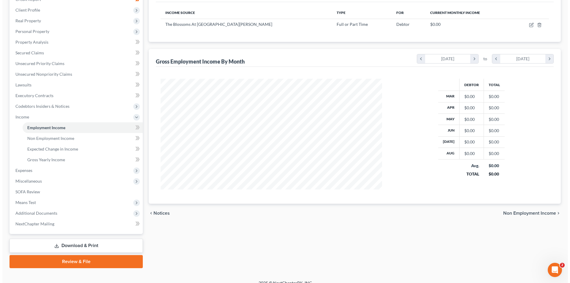
scroll to position [30, 0]
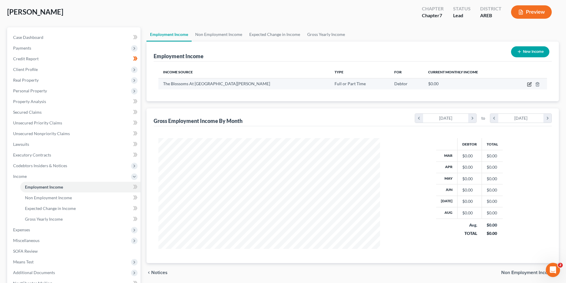
click at [530, 85] on icon "button" at bounding box center [529, 83] width 3 height 3
select select "0"
select select "2"
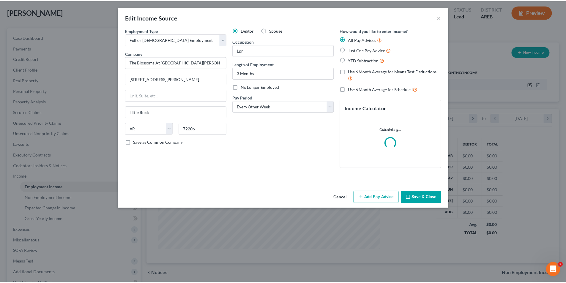
scroll to position [112, 236]
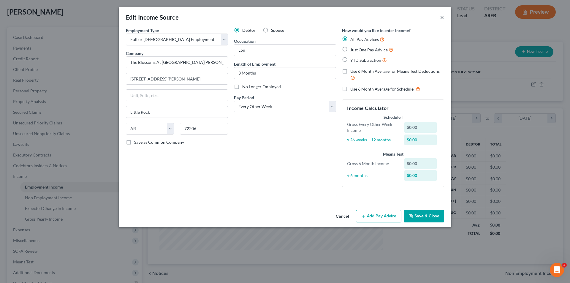
click at [443, 16] on button "×" at bounding box center [442, 17] width 4 height 7
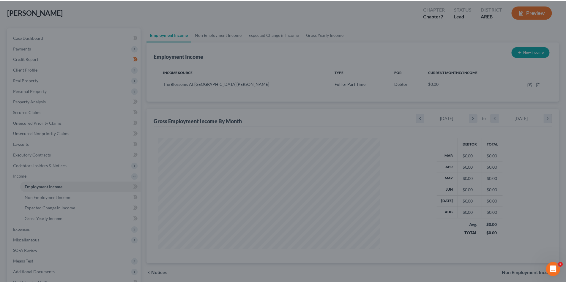
scroll to position [296950, 296827]
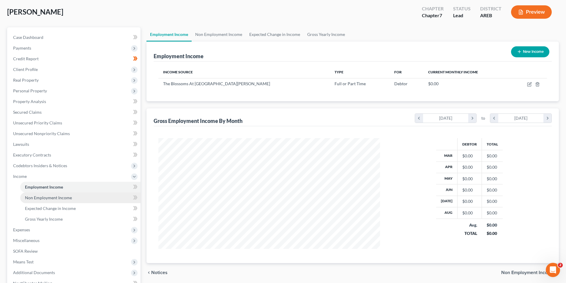
click at [53, 201] on link "Non Employment Income" at bounding box center [80, 197] width 120 height 11
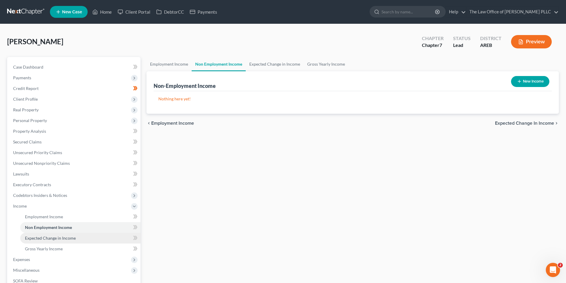
click at [52, 239] on span "Expected Change in Income" at bounding box center [50, 238] width 51 height 5
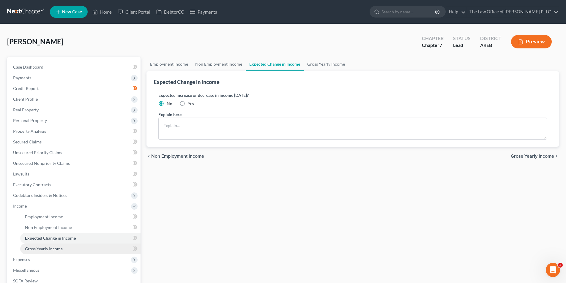
click at [53, 252] on link "Gross Yearly Income" at bounding box center [80, 249] width 120 height 11
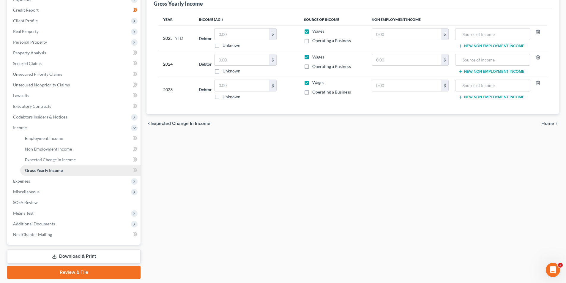
scroll to position [89, 0]
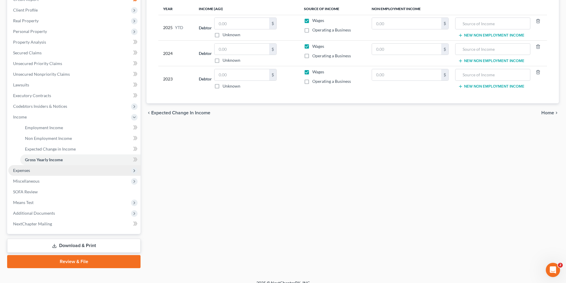
click at [26, 168] on span "Expenses" at bounding box center [21, 170] width 17 height 5
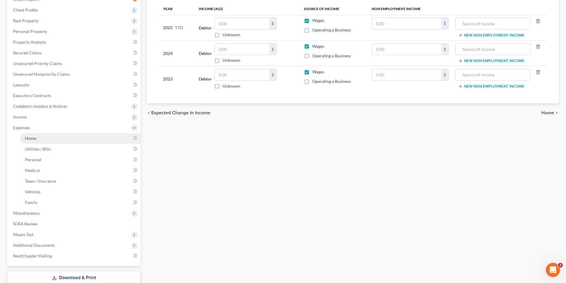
click at [30, 138] on span "Home" at bounding box center [30, 138] width 11 height 5
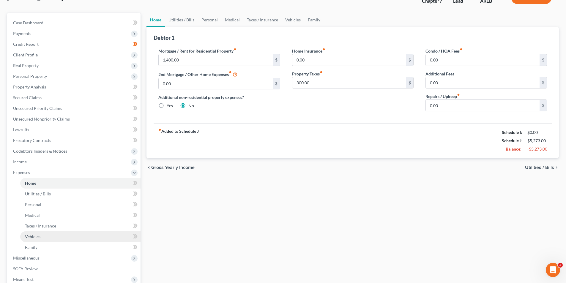
scroll to position [59, 0]
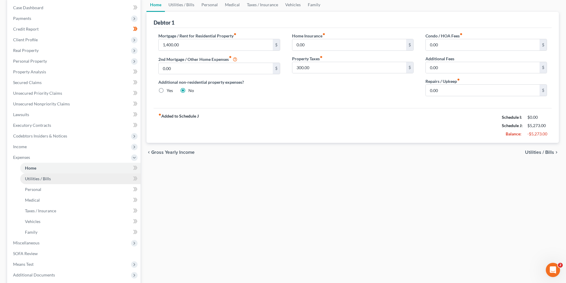
click at [42, 179] on span "Utilities / Bills" at bounding box center [38, 178] width 26 height 5
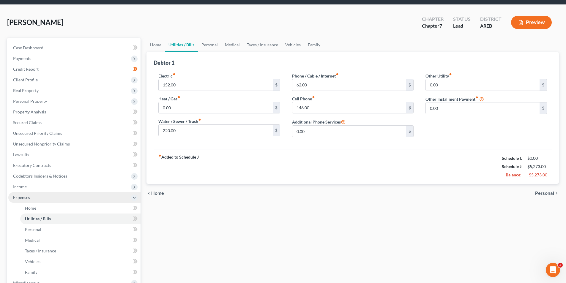
scroll to position [59, 0]
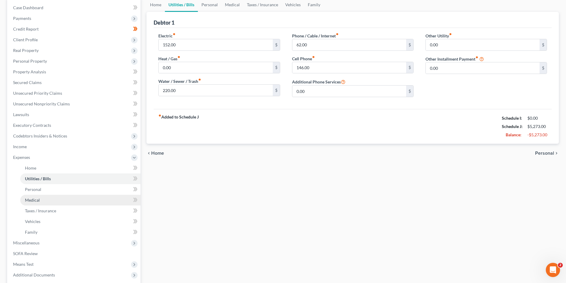
click at [39, 201] on span "Medical" at bounding box center [32, 200] width 15 height 5
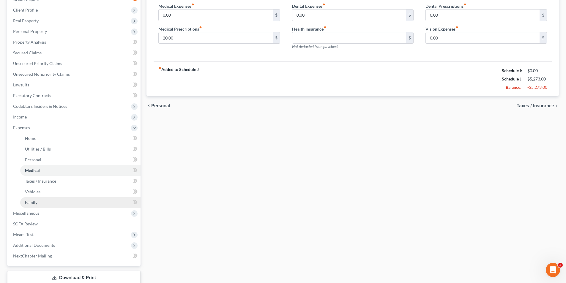
click at [33, 203] on span "Family" at bounding box center [31, 202] width 12 height 5
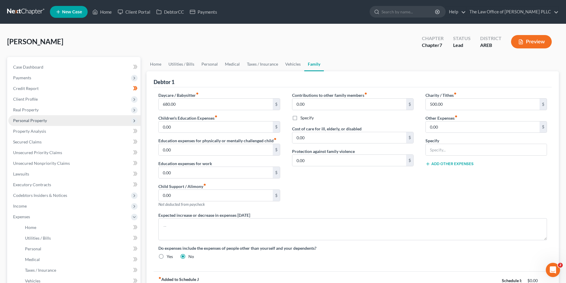
click at [27, 121] on span "Personal Property" at bounding box center [30, 120] width 34 height 5
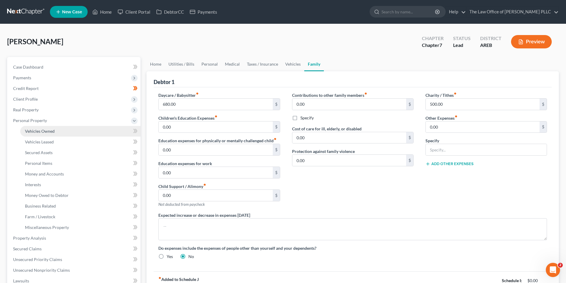
click at [37, 132] on span "Vehicles Owned" at bounding box center [40, 131] width 30 height 5
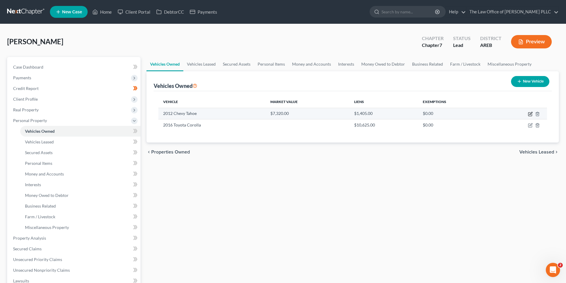
click at [531, 114] on icon "button" at bounding box center [530, 114] width 5 height 5
select select "0"
select select "14"
select select "3"
select select "0"
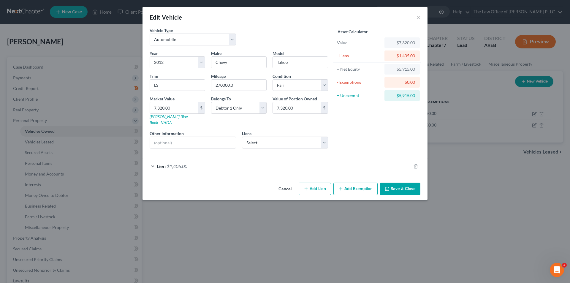
click at [352, 185] on button "Add Exemption" at bounding box center [356, 189] width 44 height 12
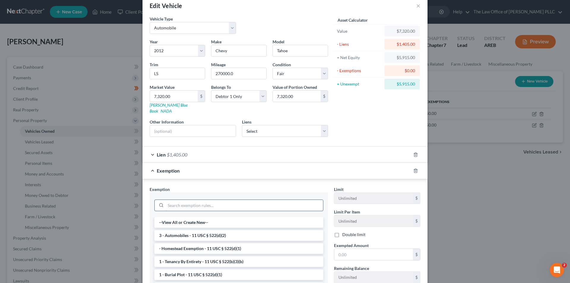
scroll to position [30, 0]
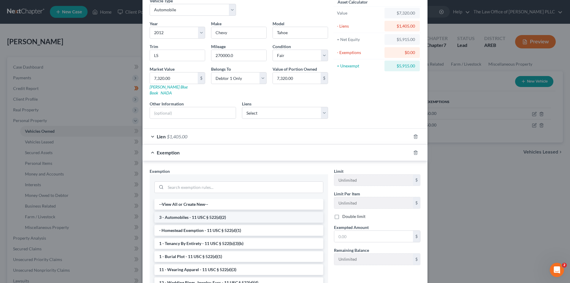
click at [194, 212] on li "3 - Automobiles - 11 USC § 522(d)(2)" at bounding box center [238, 217] width 169 height 11
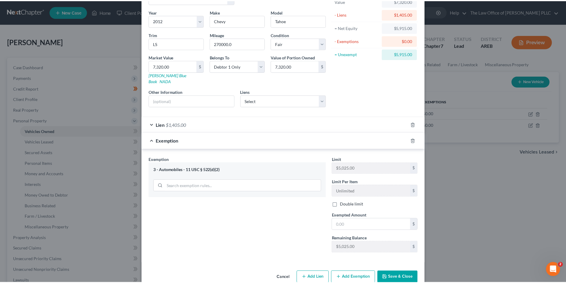
scroll to position [48, 0]
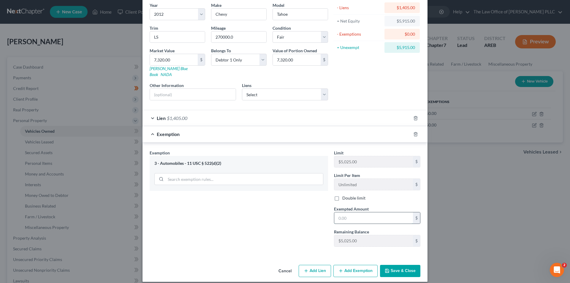
click at [352, 214] on input "text" at bounding box center [373, 217] width 79 height 11
type input "5,025.00"
click at [409, 265] on button "Save & Close" at bounding box center [400, 271] width 40 height 12
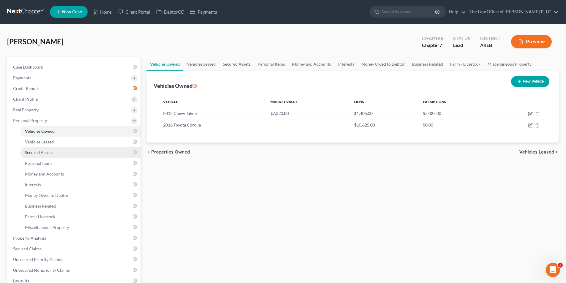
click at [49, 152] on span "Secured Assets" at bounding box center [39, 152] width 28 height 5
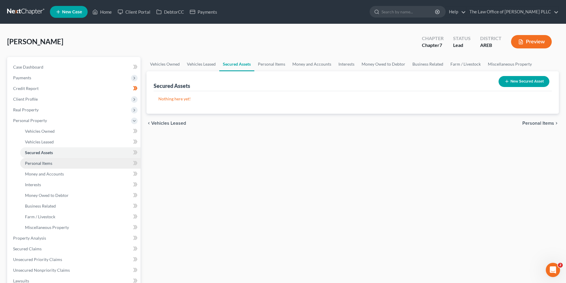
click at [44, 162] on span "Personal Items" at bounding box center [38, 163] width 27 height 5
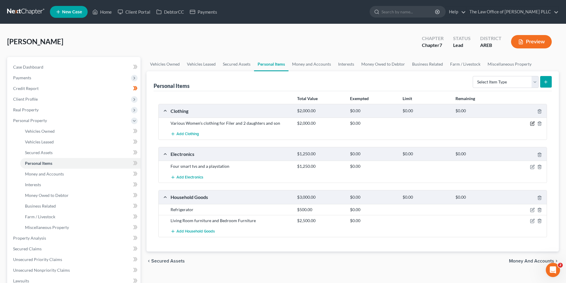
click at [532, 123] on icon "button" at bounding box center [532, 123] width 5 height 5
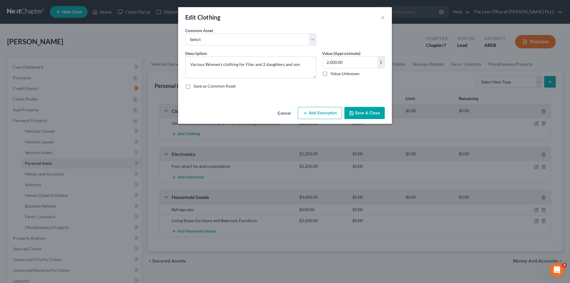
click at [324, 113] on button "Add Exemption" at bounding box center [320, 113] width 44 height 12
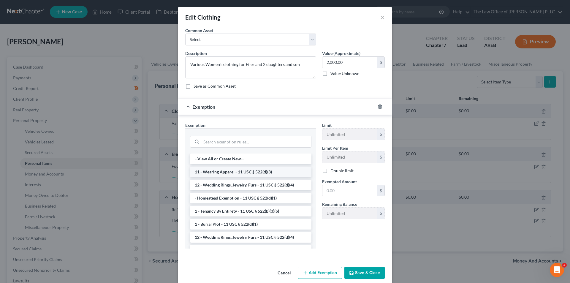
click at [239, 170] on li "11 - Wearing Apparel - 11 USC § 522(d)(3)" at bounding box center [250, 172] width 121 height 11
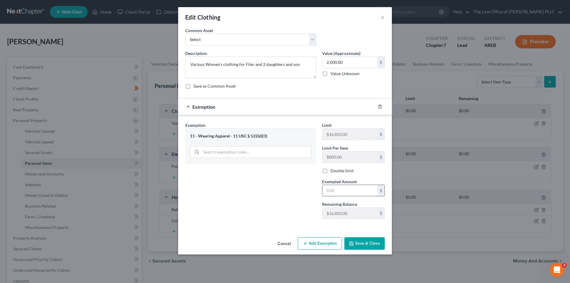
click at [335, 192] on input "text" at bounding box center [350, 190] width 55 height 11
type input "800.00"
click at [364, 244] on button "Save & Close" at bounding box center [365, 243] width 40 height 12
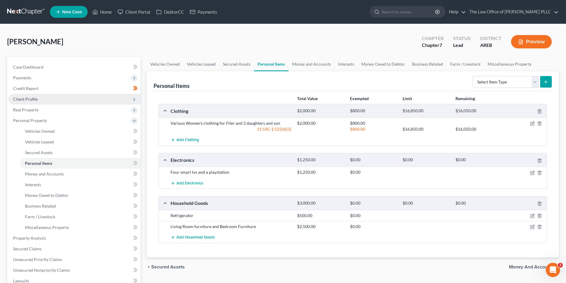
click at [34, 98] on span "Client Profile" at bounding box center [25, 99] width 25 height 5
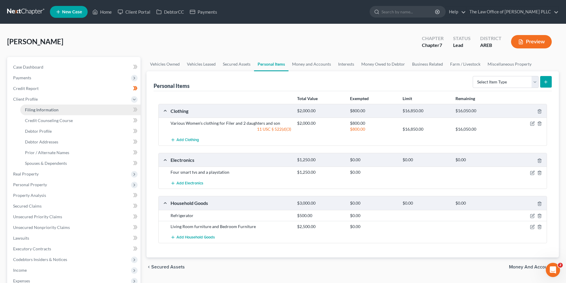
click at [40, 110] on span "Filing Information" at bounding box center [42, 109] width 34 height 5
select select "1"
select select "0"
select select "5"
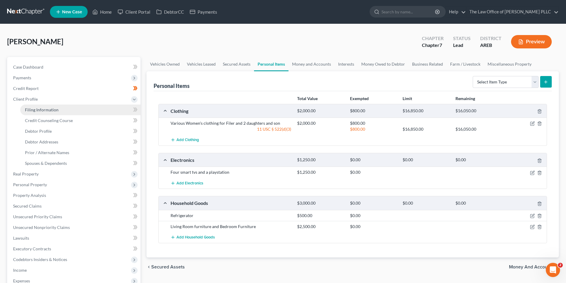
select select "0"
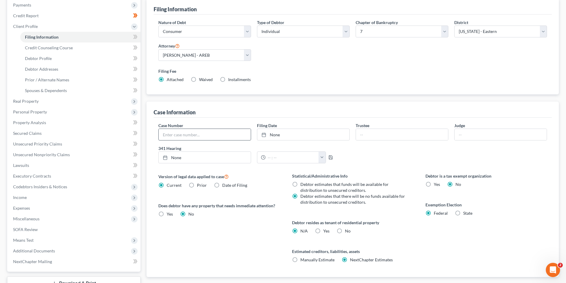
scroll to position [59, 0]
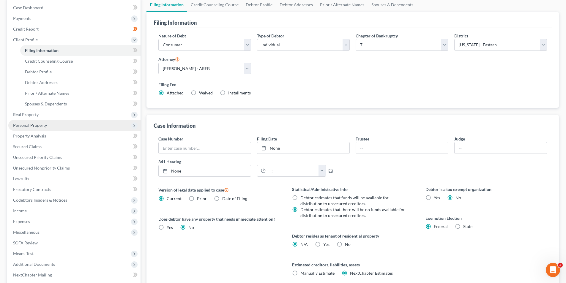
click at [34, 127] on span "Personal Property" at bounding box center [30, 125] width 34 height 5
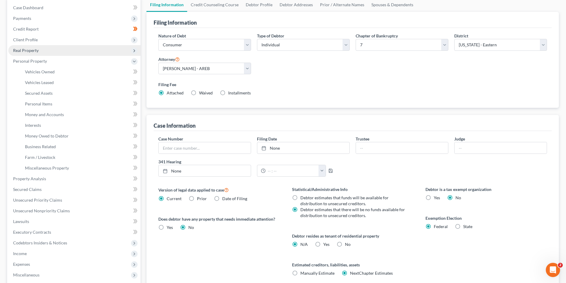
click at [26, 49] on span "Real Property" at bounding box center [26, 50] width 26 height 5
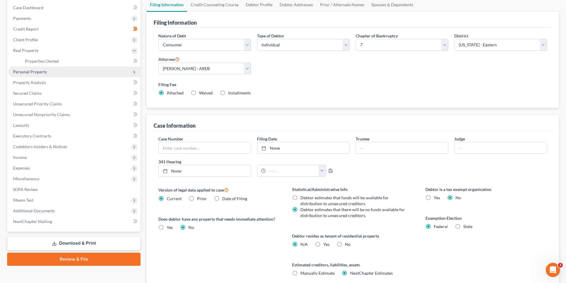
click at [31, 70] on span "Personal Property" at bounding box center [30, 71] width 34 height 5
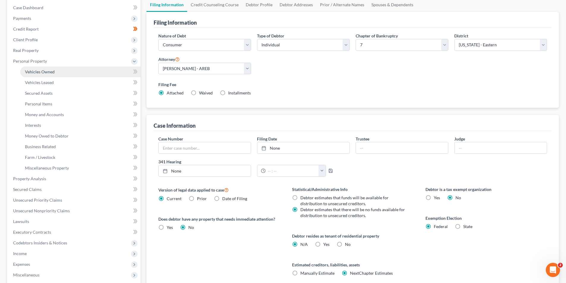
click at [46, 72] on span "Vehicles Owned" at bounding box center [40, 71] width 30 height 5
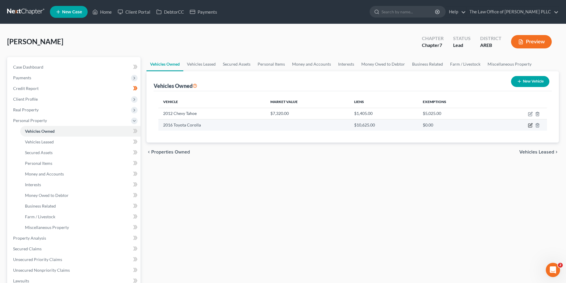
click at [529, 126] on icon "button" at bounding box center [530, 125] width 5 height 5
select select "0"
select select "10"
select select "3"
select select "2"
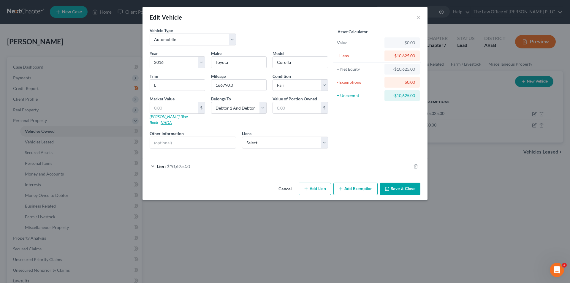
click at [172, 120] on link "NADA" at bounding box center [166, 122] width 11 height 5
click at [166, 88] on input "LT" at bounding box center [177, 85] width 55 height 11
type input "LE"
click at [357, 128] on div "Asset Calculator Value $0.00 - Liens $10,625.00 = Net Equity -$10,625.00 - Exem…" at bounding box center [377, 90] width 92 height 126
drag, startPoint x: 229, startPoint y: 86, endPoint x: 216, endPoint y: 86, distance: 13.1
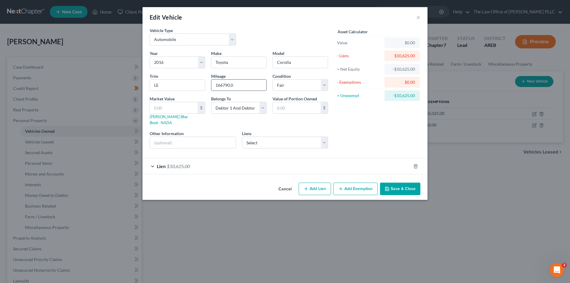
click at [216, 86] on input "166790.0" at bounding box center [239, 85] width 55 height 11
click at [230, 85] on input "166790.0" at bounding box center [239, 85] width 55 height 11
drag, startPoint x: 230, startPoint y: 85, endPoint x: 216, endPoint y: 86, distance: 14.3
click at [216, 86] on input "166790.0" at bounding box center [239, 85] width 55 height 11
click at [155, 51] on label "Year" at bounding box center [154, 53] width 8 height 6
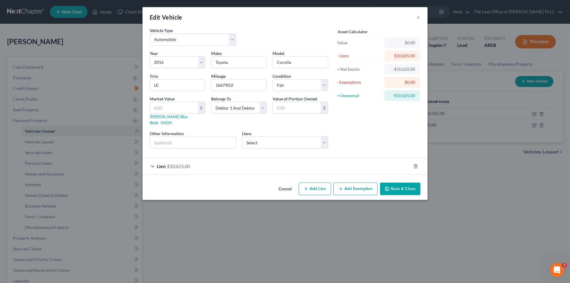
click at [388, 187] on icon "button" at bounding box center [387, 189] width 5 height 5
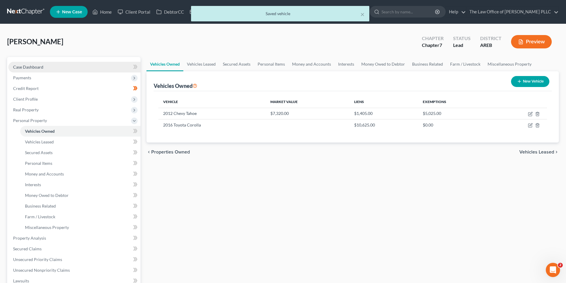
click at [28, 67] on span "Case Dashboard" at bounding box center [28, 66] width 30 height 5
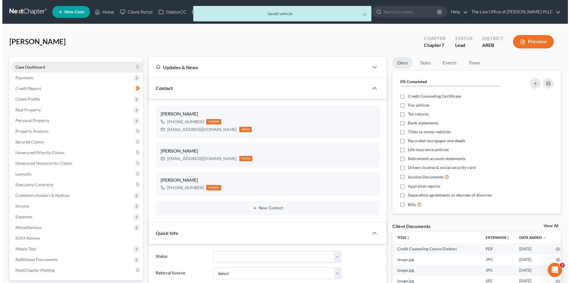
scroll to position [69, 0]
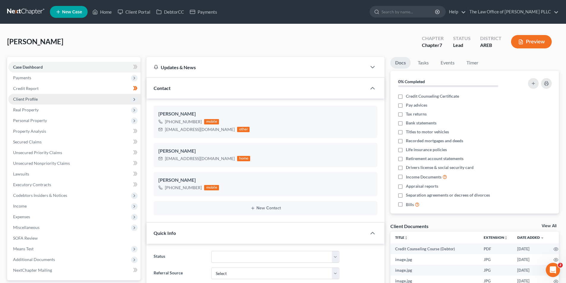
click at [29, 101] on span "Client Profile" at bounding box center [25, 99] width 25 height 5
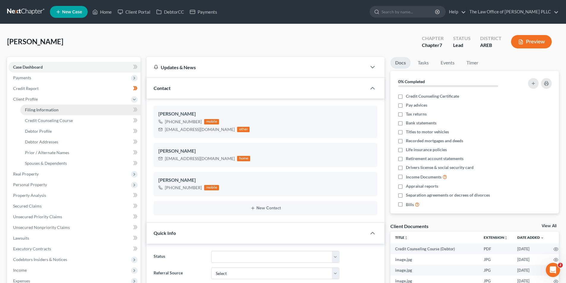
click at [45, 109] on span "Filing Information" at bounding box center [42, 109] width 34 height 5
select select "1"
select select "0"
select select "5"
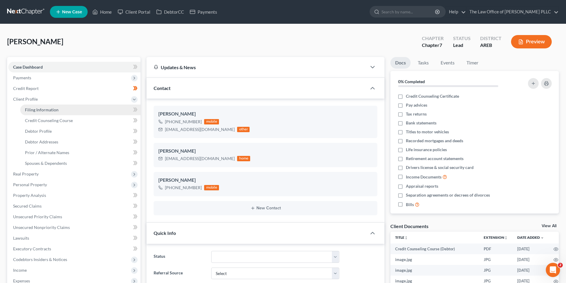
select select "0"
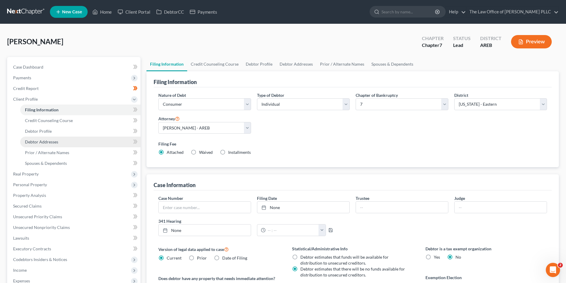
click at [48, 143] on span "Debtor Addresses" at bounding box center [41, 141] width 33 height 5
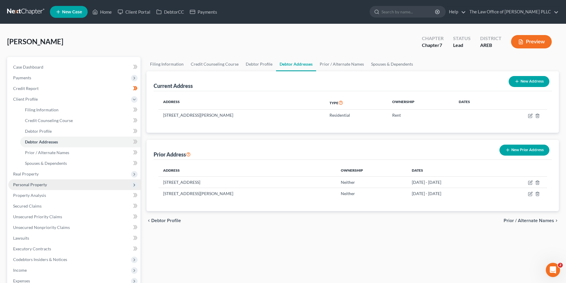
click at [30, 186] on span "Personal Property" at bounding box center [30, 184] width 34 height 5
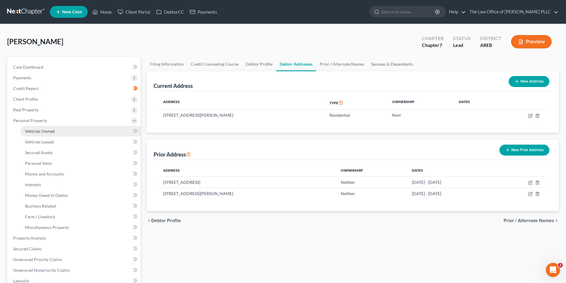
click at [35, 134] on link "Vehicles Owned" at bounding box center [80, 131] width 120 height 11
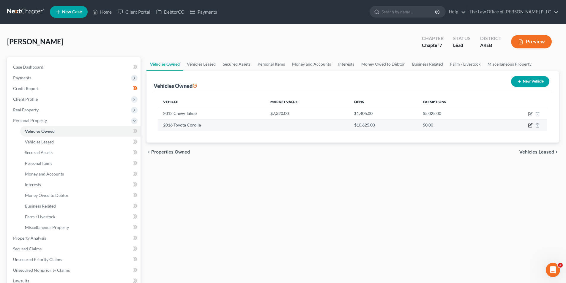
click at [530, 124] on icon "button" at bounding box center [530, 125] width 5 height 5
select select "0"
select select "10"
select select "3"
select select "2"
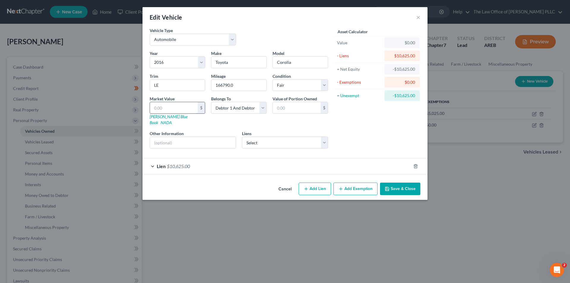
click at [167, 107] on input "text" at bounding box center [174, 107] width 48 height 11
type input "7"
type input "7.00"
type input "76"
type input "76.00"
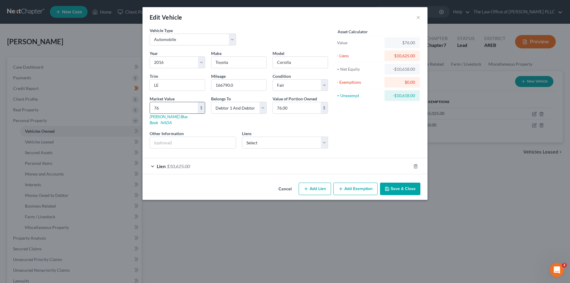
type input "760"
type input "760.00"
type input "7600"
type input "7,600.00"
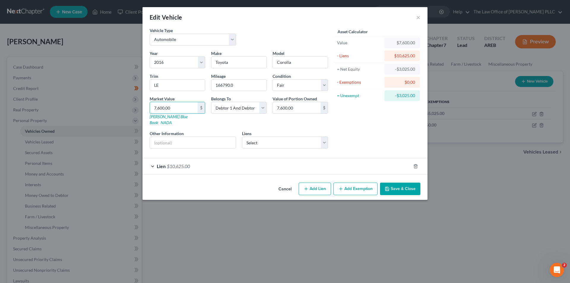
click at [372, 133] on div "Asset Calculator Value $7,600.00 - Liens $10,625.00 = Net Equity -$3,025.00 - E…" at bounding box center [377, 90] width 92 height 126
click at [189, 139] on input "text" at bounding box center [193, 142] width 86 height 11
click at [233, 121] on div "Year Select 2026 2025 2024 2023 2022 2021 2020 2019 2018 2017 2016 2015 2014 20…" at bounding box center [239, 101] width 184 height 103
click at [263, 137] on select "Select Americas Car - $0.00 Chime Stride - $0.00" at bounding box center [285, 143] width 86 height 12
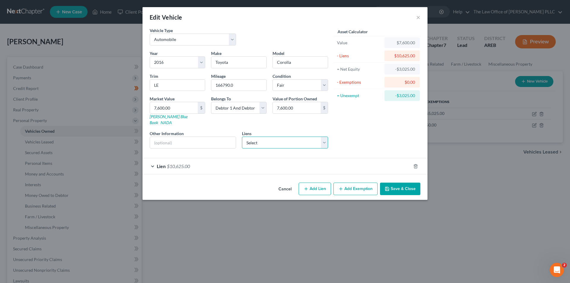
click at [263, 137] on select "Select Americas Car - $0.00 Chime Stride - $0.00" at bounding box center [285, 143] width 86 height 12
click at [403, 183] on button "Save & Close" at bounding box center [400, 189] width 40 height 12
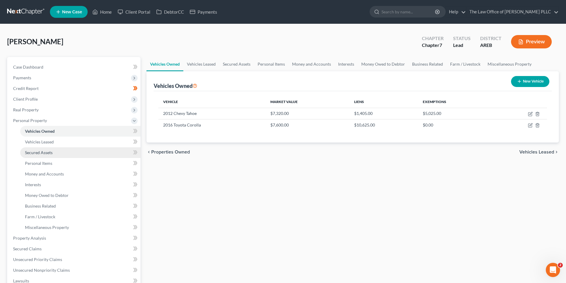
click at [41, 153] on span "Secured Assets" at bounding box center [39, 152] width 28 height 5
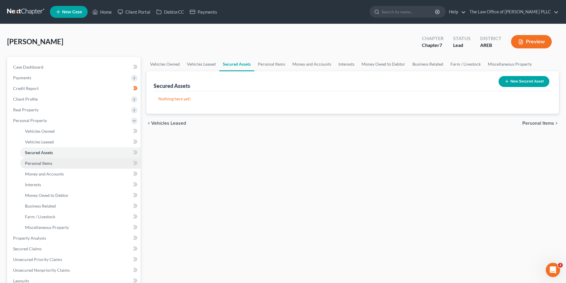
click at [42, 163] on span "Personal Items" at bounding box center [38, 163] width 27 height 5
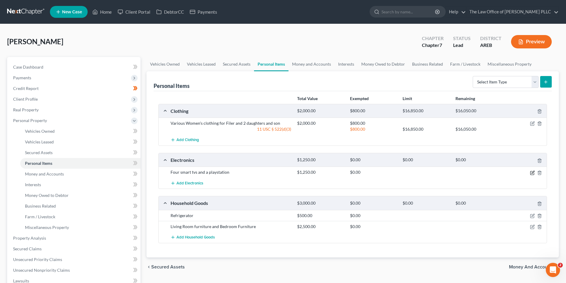
click at [533, 173] on icon "button" at bounding box center [532, 173] width 5 height 5
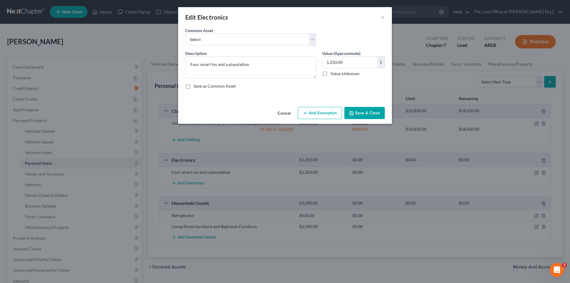
click at [314, 114] on button "Add Exemption" at bounding box center [320, 113] width 44 height 12
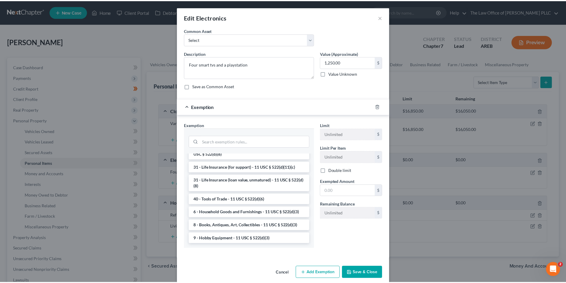
scroll to position [478, 0]
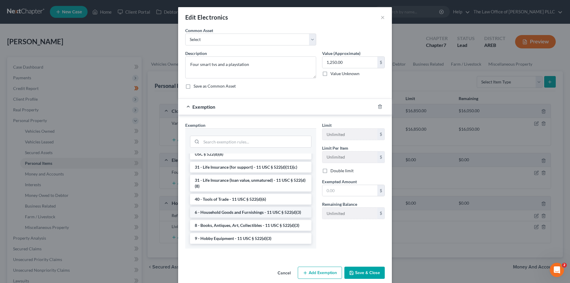
click at [242, 213] on li "6 - Household Goods and Furnishings - 11 USC § 522(d)(3)" at bounding box center [250, 212] width 121 height 11
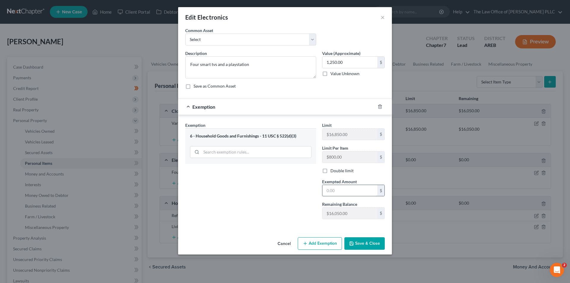
click at [332, 190] on input "text" at bounding box center [350, 190] width 55 height 11
type input "800.00"
click at [373, 232] on div "An exemption set must first be selected from the Filing Information section. Co…" at bounding box center [285, 131] width 214 height 208
click at [359, 243] on button "Save & Close" at bounding box center [365, 243] width 40 height 12
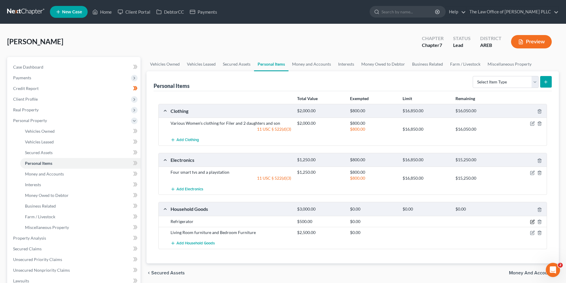
click at [533, 222] on icon "button" at bounding box center [532, 222] width 5 height 5
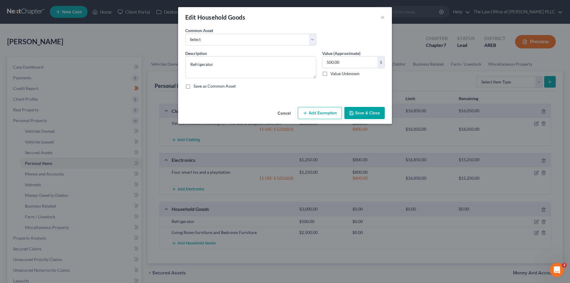
click at [324, 116] on button "Add Exemption" at bounding box center [320, 113] width 44 height 12
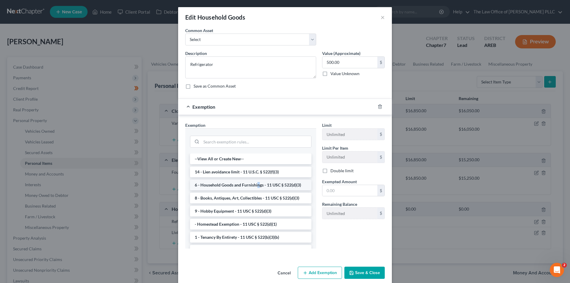
click at [255, 187] on li "6 - Household Goods and Furnishings - 11 USC § 522(d)(3)" at bounding box center [250, 185] width 121 height 11
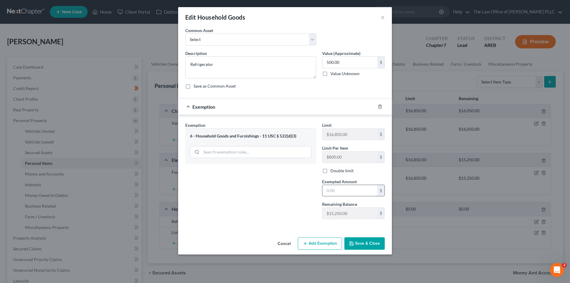
click at [341, 193] on input "text" at bounding box center [350, 190] width 55 height 11
type input "500.00"
click at [362, 243] on button "Save & Close" at bounding box center [365, 243] width 40 height 12
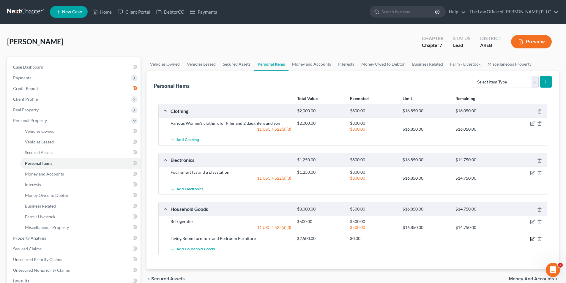
click at [532, 240] on icon "button" at bounding box center [532, 238] width 5 height 5
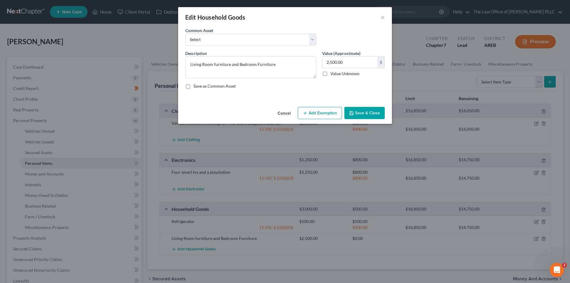
click at [330, 112] on button "Add Exemption" at bounding box center [320, 113] width 44 height 12
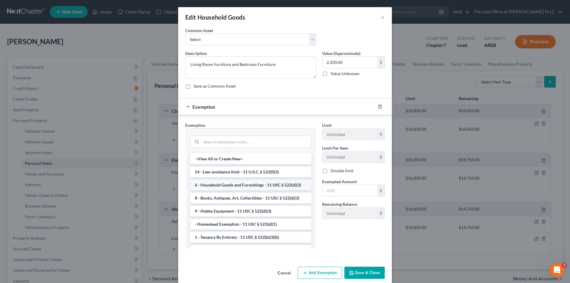
click at [257, 187] on li "6 - Household Goods and Furnishings - 11 USC § 522(d)(3)" at bounding box center [250, 185] width 121 height 11
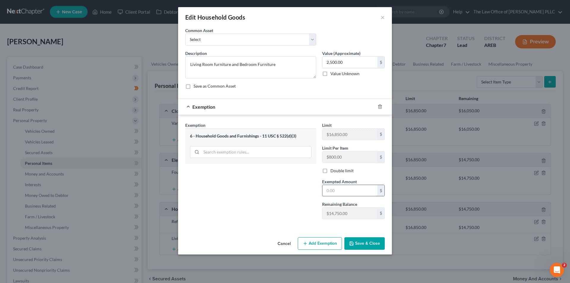
click at [339, 192] on input "text" at bounding box center [350, 190] width 55 height 11
type input "800.00"
click at [366, 245] on button "Save & Close" at bounding box center [365, 243] width 40 height 12
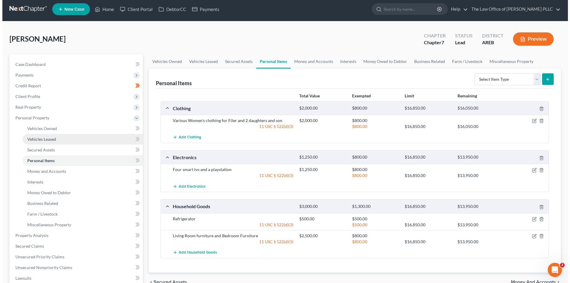
scroll to position [0, 0]
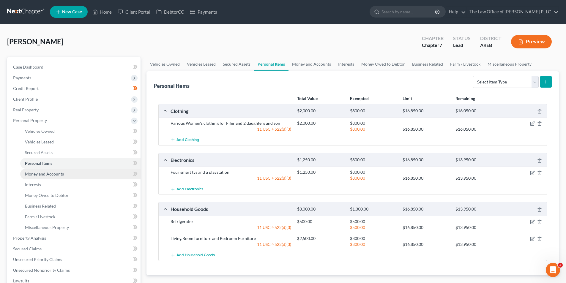
click at [46, 173] on span "Money and Accounts" at bounding box center [44, 173] width 39 height 5
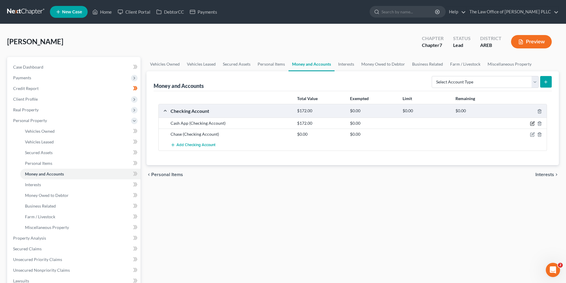
click at [532, 124] on icon "button" at bounding box center [532, 123] width 3 height 3
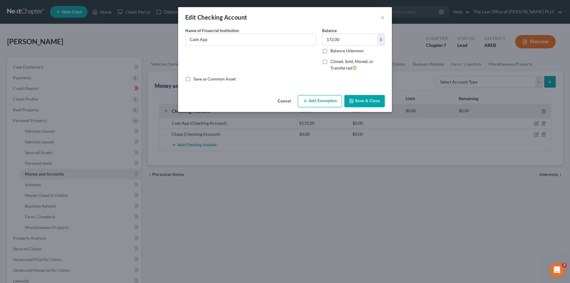
click at [319, 100] on button "Add Exemption" at bounding box center [320, 101] width 44 height 12
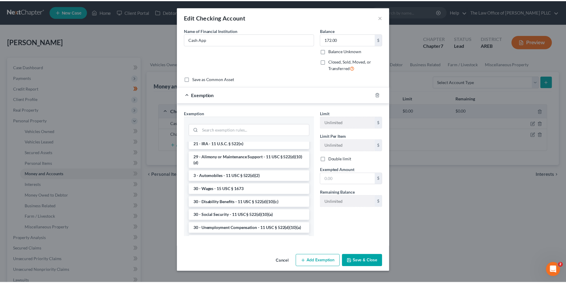
scroll to position [267, 0]
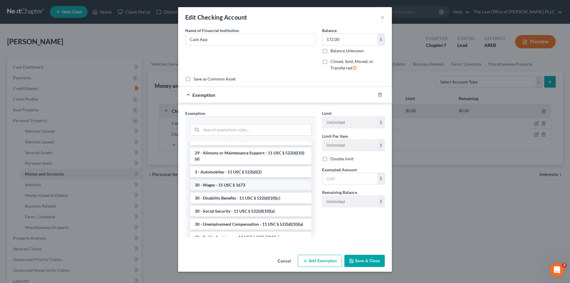
click at [237, 190] on li "30 - Wages - 15 USC § 1673" at bounding box center [250, 185] width 121 height 11
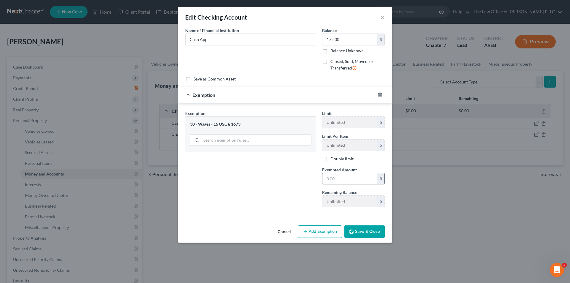
click at [341, 180] on input "text" at bounding box center [350, 178] width 55 height 11
type input "172.00"
click at [298, 206] on div "Exemption Set must be selected for CA. Exemption * 30 - Wages - 15 USC § 1673" at bounding box center [250, 161] width 137 height 102
click at [358, 232] on button "Save & Close" at bounding box center [365, 231] width 40 height 12
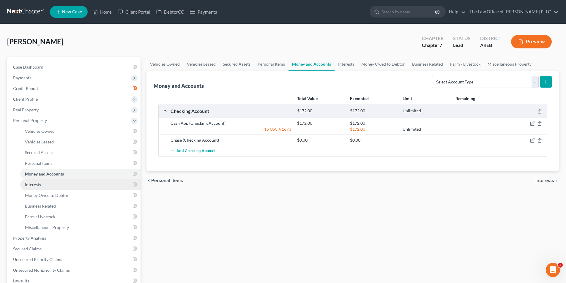
click at [46, 184] on link "Interests" at bounding box center [80, 184] width 120 height 11
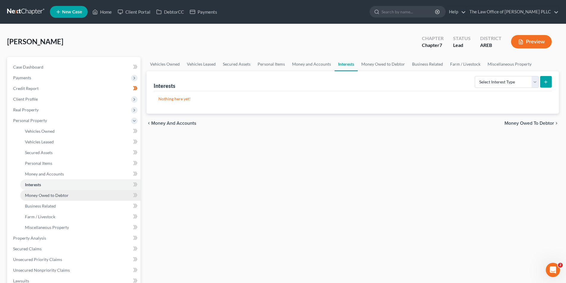
click at [43, 196] on span "Money Owed to Debtor" at bounding box center [47, 195] width 44 height 5
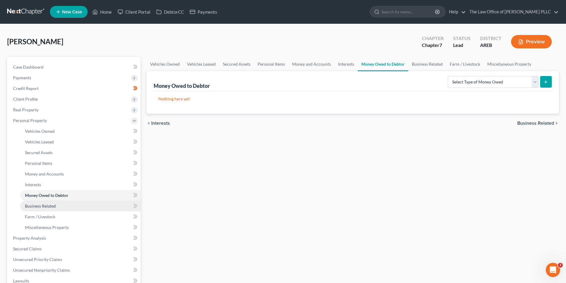
click at [41, 204] on span "Business Related" at bounding box center [40, 205] width 31 height 5
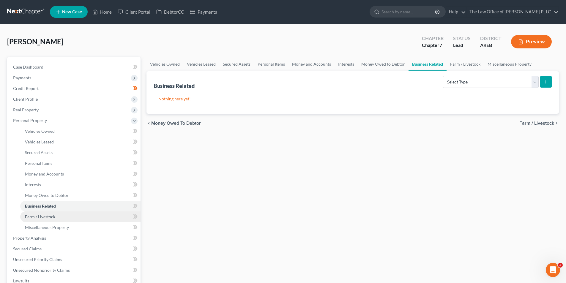
click at [39, 216] on span "Farm / Livestock" at bounding box center [40, 216] width 30 height 5
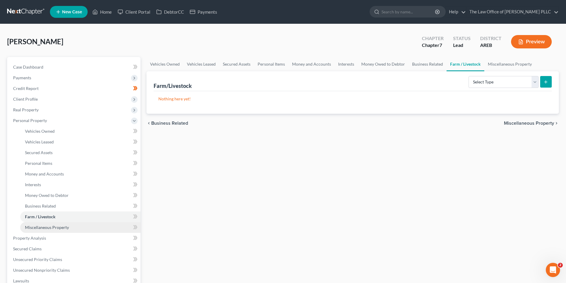
click at [38, 228] on span "Miscellaneous Property" at bounding box center [47, 227] width 44 height 5
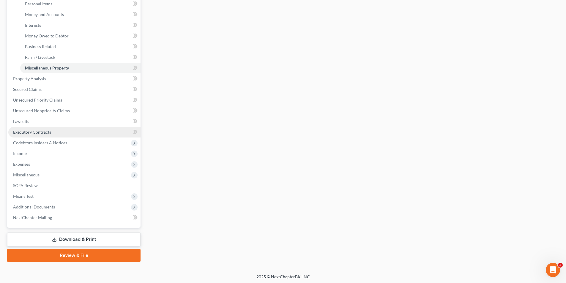
scroll to position [161, 0]
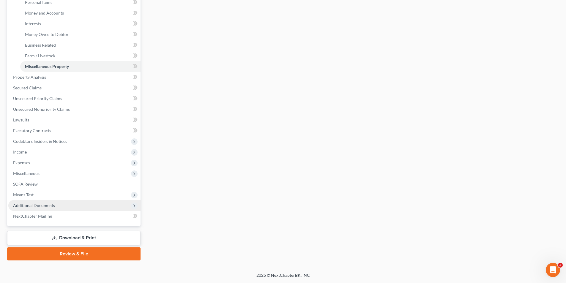
click at [34, 207] on span "Additional Documents" at bounding box center [34, 205] width 42 height 5
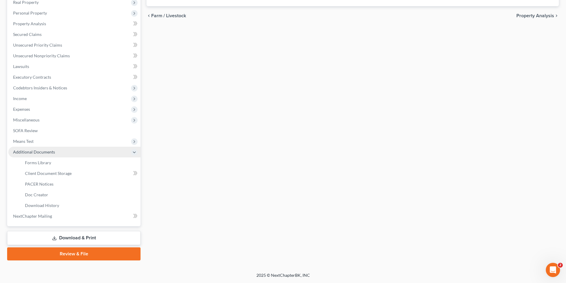
scroll to position [108, 0]
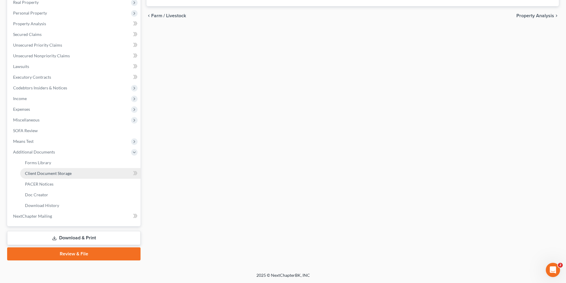
click at [36, 171] on span "Client Document Storage" at bounding box center [48, 173] width 47 height 5
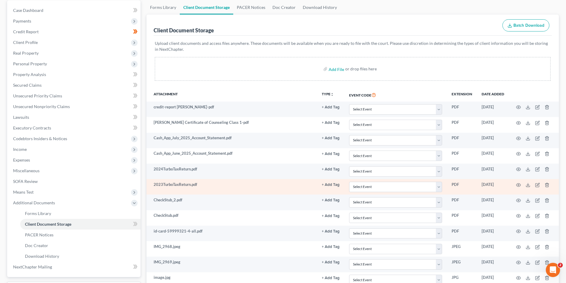
scroll to position [59, 0]
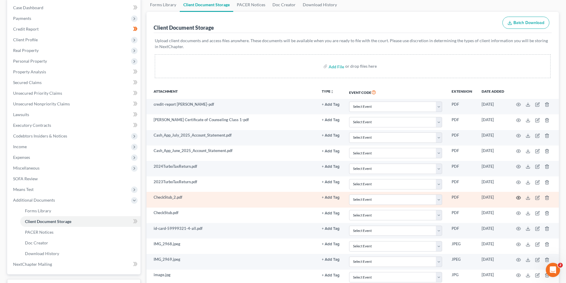
click at [520, 197] on icon "button" at bounding box center [518, 197] width 5 height 5
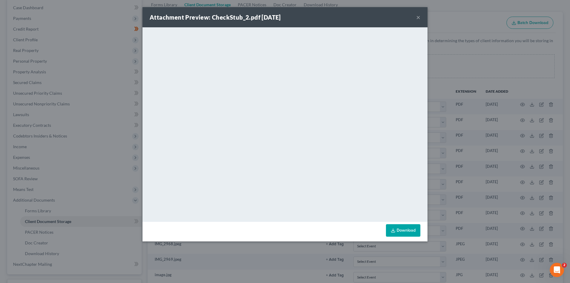
click at [418, 18] on button "×" at bounding box center [418, 17] width 4 height 7
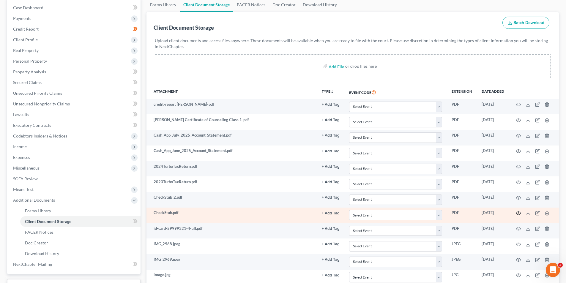
click at [519, 214] on icon "button" at bounding box center [518, 213] width 5 height 5
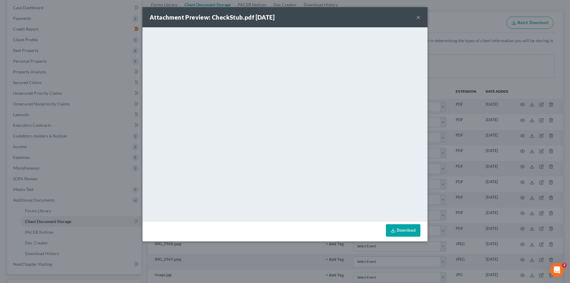
click at [419, 15] on button "×" at bounding box center [418, 17] width 4 height 7
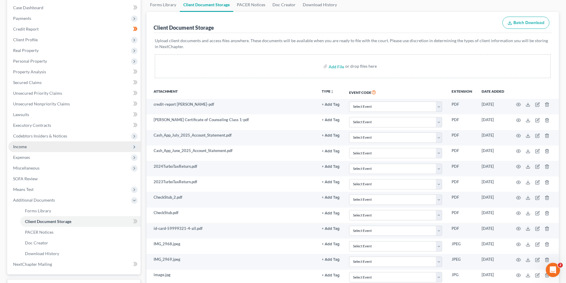
click at [31, 148] on span "Income" at bounding box center [74, 146] width 132 height 11
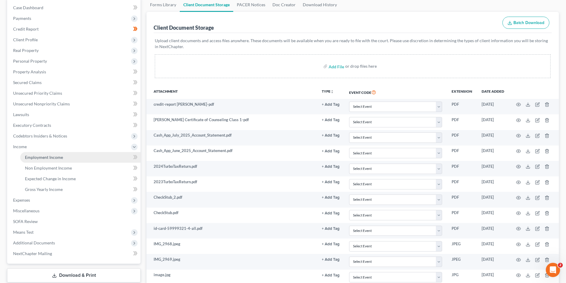
click at [47, 157] on span "Employment Income" at bounding box center [44, 157] width 38 height 5
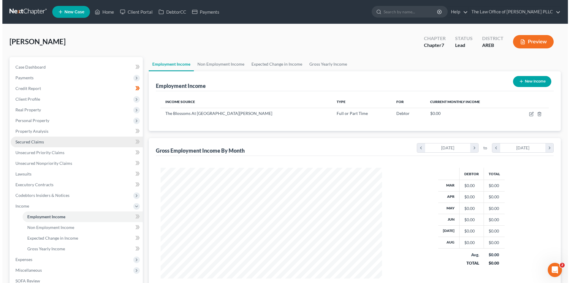
scroll to position [111, 233]
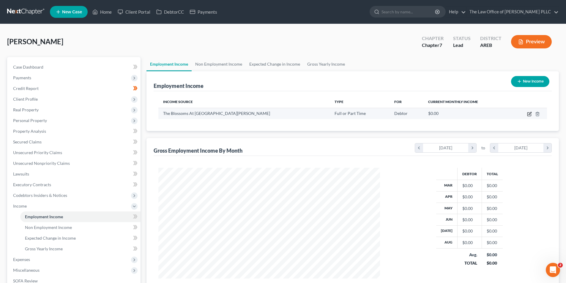
click at [529, 113] on icon "button" at bounding box center [529, 114] width 5 height 5
select select "0"
select select "2"
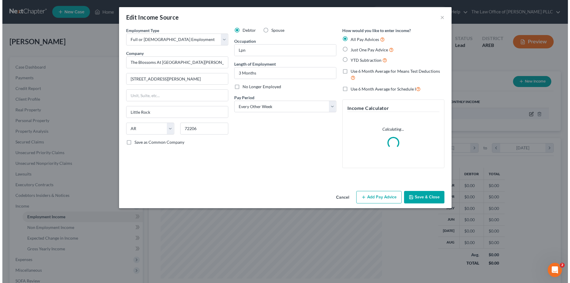
scroll to position [112, 236]
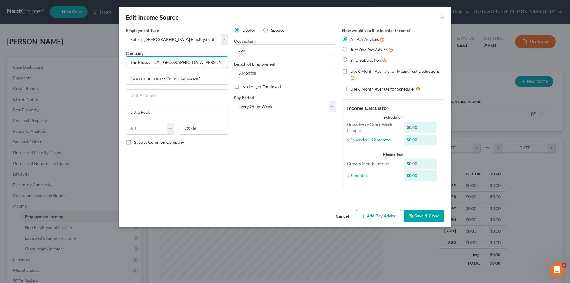
drag, startPoint x: 198, startPoint y: 63, endPoint x: 120, endPoint y: 60, distance: 77.3
click at [120, 60] on div "Employment Type * Select Full or [DEMOGRAPHIC_DATA] Employment Self Employment …" at bounding box center [285, 117] width 333 height 180
type input "West [PERSON_NAME] Road Operating LLC"
click at [256, 108] on select "Select Monthly Twice Monthly Every Other Week Weekly" at bounding box center [285, 107] width 102 height 12
click at [234, 101] on select "Select Monthly Twice Monthly Every Other Week Weekly" at bounding box center [285, 107] width 102 height 12
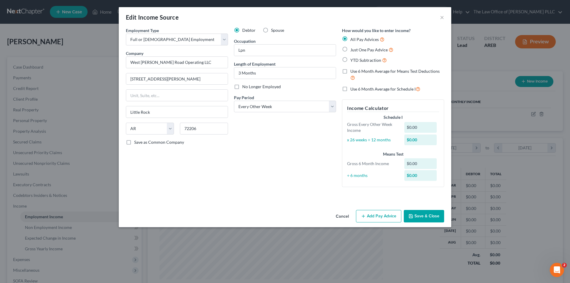
click at [378, 216] on button "Add Pay Advice" at bounding box center [378, 216] width 45 height 12
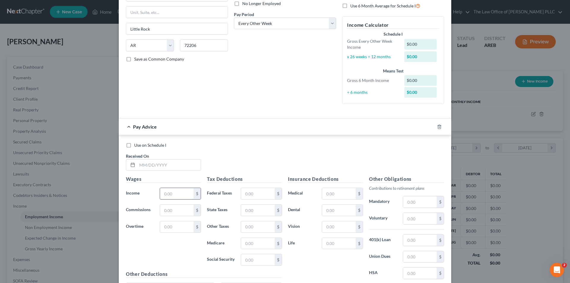
scroll to position [89, 0]
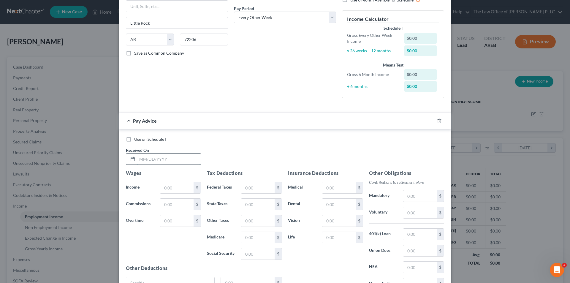
click at [145, 159] on input "text" at bounding box center [169, 159] width 64 height 11
type input "[DATE]"
click at [176, 187] on input "text" at bounding box center [177, 187] width 34 height 11
type input "3,568.00"
click at [173, 220] on input "text" at bounding box center [177, 220] width 34 height 11
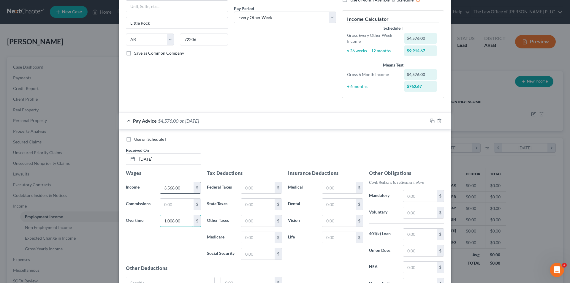
type input "1,008.00"
type input "2,560"
click at [269, 146] on div "Use on Schedule I Received On * [DATE]" at bounding box center [285, 153] width 324 height 34
click at [257, 190] on input "text" at bounding box center [258, 187] width 34 height 11
click at [247, 252] on input "text" at bounding box center [258, 253] width 34 height 11
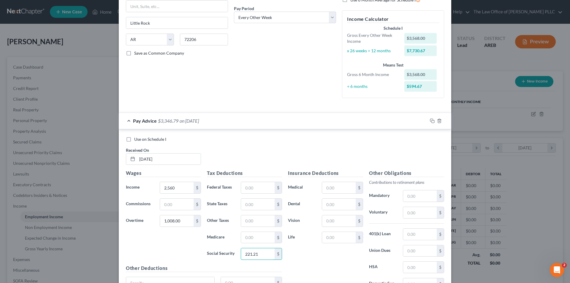
type input "221.21"
click at [303, 272] on div "Insurance Deductions Medical $ Dental $ Vision $ Life $" at bounding box center [325, 232] width 81 height 125
click at [253, 238] on input "text" at bounding box center [258, 237] width 34 height 11
type input "51.73"
click at [300, 261] on div "Insurance Deductions Medical $ Dental $ Vision $ Life $" at bounding box center [325, 232] width 81 height 125
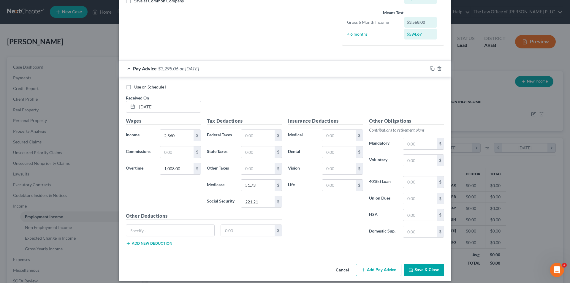
scroll to position [146, 0]
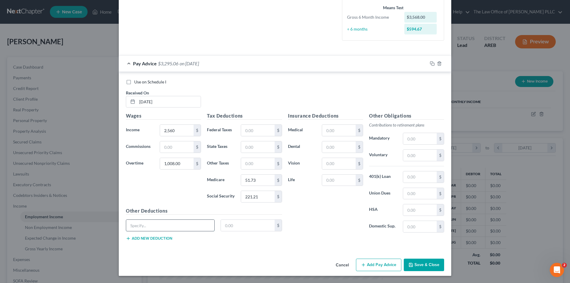
click at [152, 225] on input "text" at bounding box center [170, 225] width 88 height 11
type input "payactiv"
type input "503.49"
click at [332, 233] on div "Insurance Deductions Medical $ Dental $ Vision $ Life $" at bounding box center [325, 174] width 81 height 125
click at [378, 266] on button "Add Pay Advice" at bounding box center [378, 265] width 45 height 12
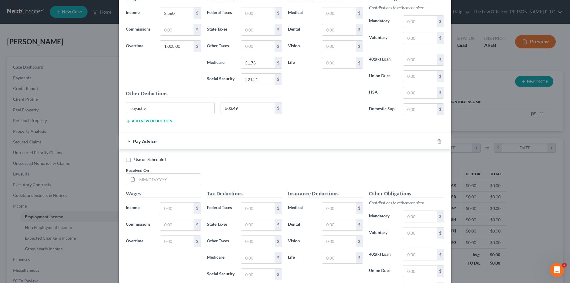
scroll to position [265, 0]
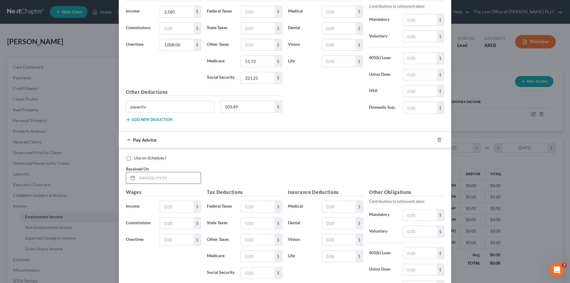
click at [162, 179] on input "text" at bounding box center [169, 177] width 64 height 11
type input "[DATE]"
click at [167, 206] on input "text" at bounding box center [177, 206] width 34 height 11
type input "2,560"
click at [168, 239] on input "text" at bounding box center [177, 239] width 34 height 11
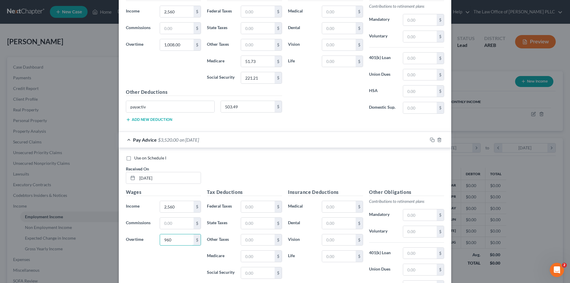
type input "960"
click at [171, 264] on div "Wages Income * 2,560 $ Commissions $ Overtime 960 $" at bounding box center [163, 236] width 81 height 95
click at [259, 277] on input "text" at bounding box center [258, 272] width 34 height 11
type input "218.24"
click at [254, 257] on input "text" at bounding box center [258, 256] width 34 height 11
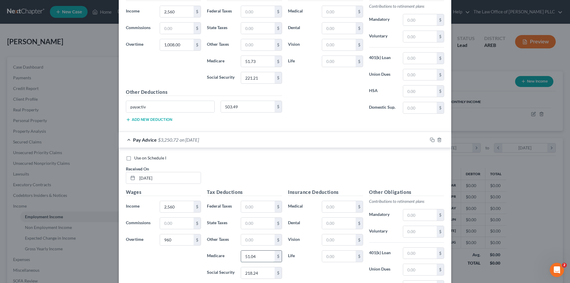
type input "51.04"
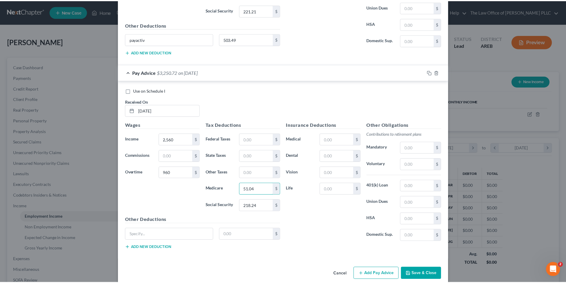
scroll to position [341, 0]
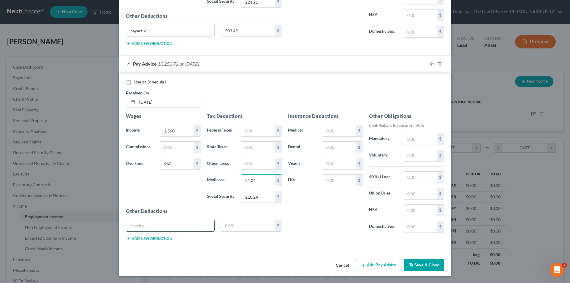
click at [144, 224] on input "text" at bounding box center [170, 225] width 88 height 11
type input "payactiv"
type input "503.49"
click at [413, 261] on button "Save & Close" at bounding box center [424, 265] width 40 height 12
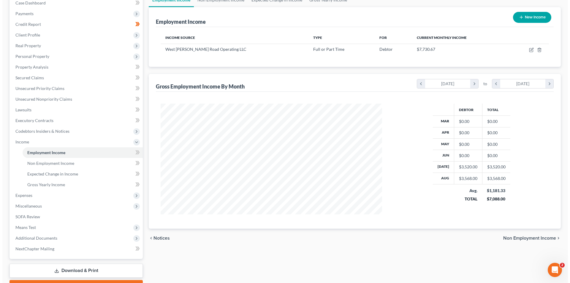
scroll to position [30, 0]
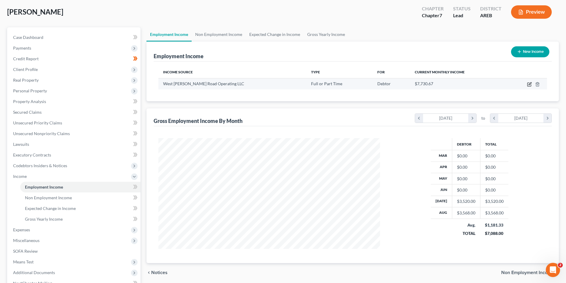
click at [528, 85] on icon "button" at bounding box center [529, 85] width 4 height 4
select select "0"
select select "2"
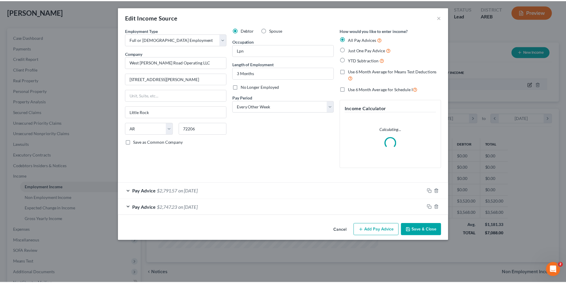
scroll to position [112, 236]
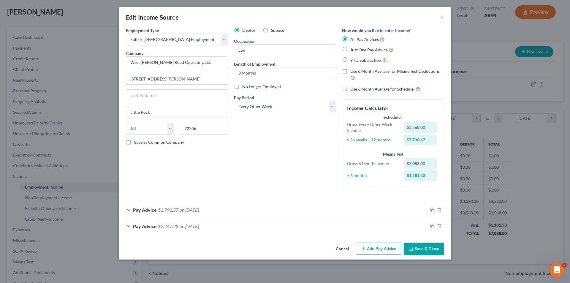
click at [351, 88] on label "Use 6 Month Average for Schedule I" at bounding box center [386, 89] width 70 height 7
click at [353, 88] on input "Use 6 Month Average for Schedule I" at bounding box center [355, 88] width 4 height 4
checkbox input "true"
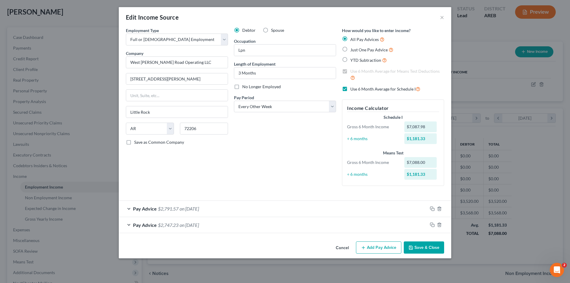
click at [351, 89] on label "Use 6 Month Average for Schedule I" at bounding box center [386, 89] width 70 height 7
click at [353, 89] on input "Use 6 Month Average for Schedule I" at bounding box center [355, 88] width 4 height 4
click at [351, 89] on label "Use 6 Month Average for Schedule I" at bounding box center [386, 89] width 70 height 7
click at [353, 89] on input "Use 6 Month Average for Schedule I" at bounding box center [355, 88] width 4 height 4
click at [351, 38] on label "All Pay Advices" at bounding box center [368, 39] width 34 height 7
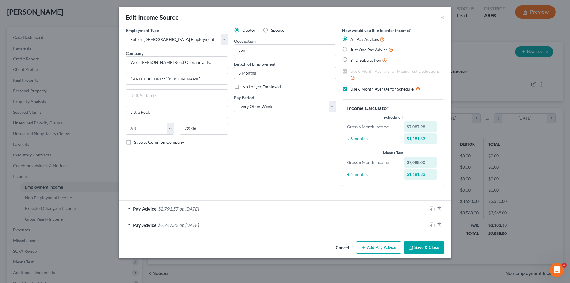
click at [353, 38] on input "All Pay Advices" at bounding box center [355, 38] width 4 height 4
click at [351, 72] on label "Use 6 Month Average for Means Test Deductions" at bounding box center [398, 74] width 94 height 13
click at [351, 70] on label "Use 6 Month Average for Means Test Deductions" at bounding box center [398, 74] width 94 height 13
click at [351, 87] on label "Use 6 Month Average for Schedule I" at bounding box center [386, 89] width 70 height 7
click at [353, 87] on input "Use 6 Month Average for Schedule I" at bounding box center [355, 88] width 4 height 4
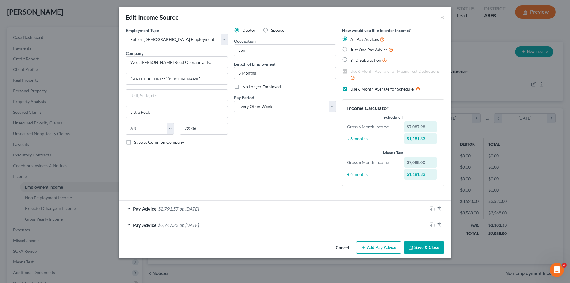
checkbox input "false"
click at [351, 71] on label "Use 6 Month Average for Means Test Deductions" at bounding box center [398, 74] width 94 height 13
click at [353, 71] on input "Use 6 Month Average for Means Test Deductions" at bounding box center [355, 70] width 4 height 4
checkbox input "false"
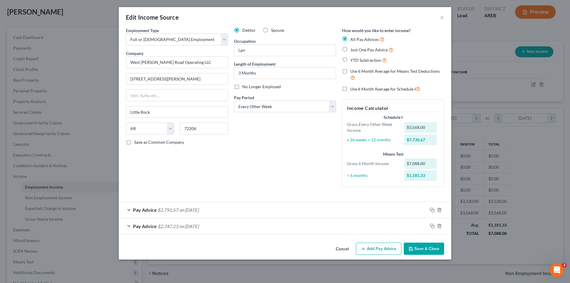
click at [424, 250] on button "Save & Close" at bounding box center [424, 249] width 40 height 12
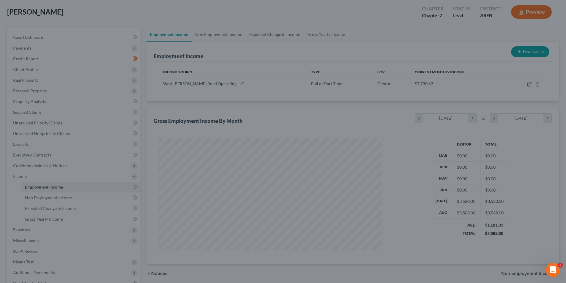
scroll to position [296950, 296827]
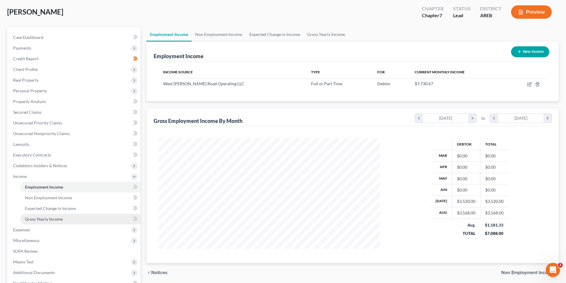
click at [62, 218] on link "Gross Yearly Income" at bounding box center [80, 219] width 120 height 11
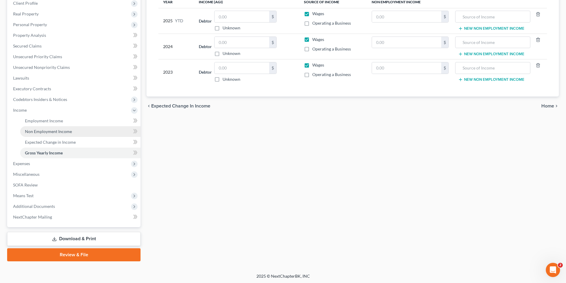
scroll to position [97, 0]
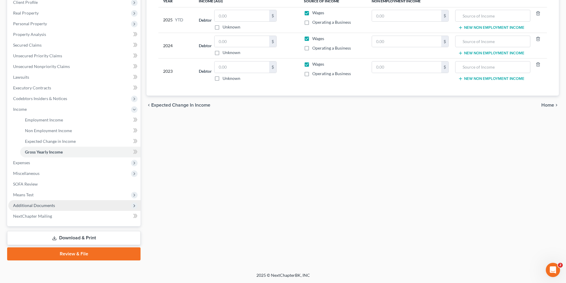
click at [35, 208] on span "Additional Documents" at bounding box center [74, 205] width 132 height 11
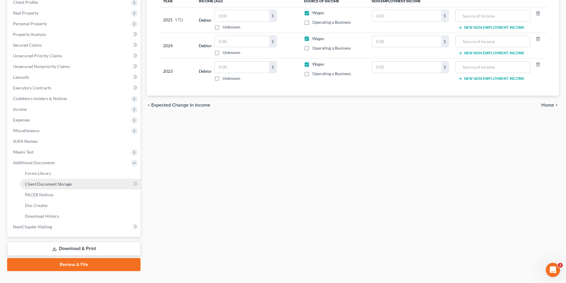
click at [40, 186] on span "Client Document Storage" at bounding box center [48, 184] width 47 height 5
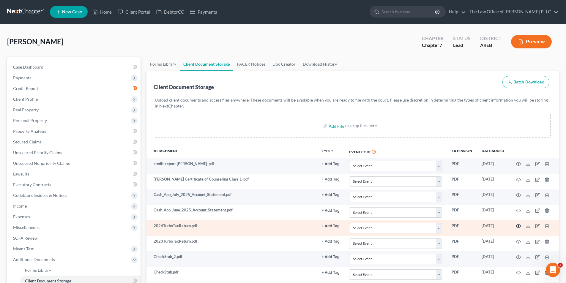
click at [517, 224] on icon "button" at bounding box center [518, 226] width 5 height 5
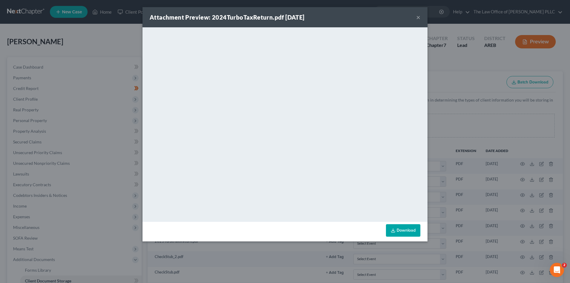
click at [421, 18] on div "Attachment Preview: 2024TurboTaxReturn.pdf [DATE] ×" at bounding box center [285, 17] width 285 height 20
click at [419, 18] on button "×" at bounding box center [418, 17] width 4 height 7
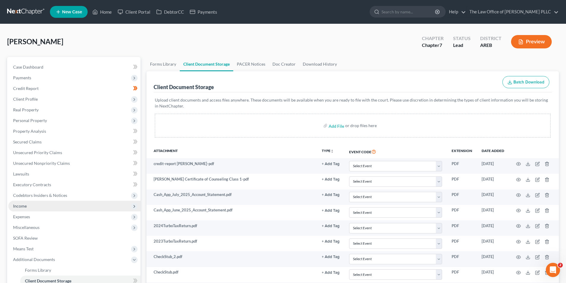
click at [25, 209] on span "Income" at bounding box center [74, 206] width 132 height 11
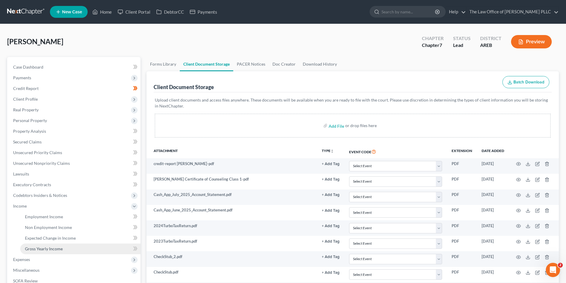
click at [49, 250] on span "Gross Yearly Income" at bounding box center [44, 248] width 38 height 5
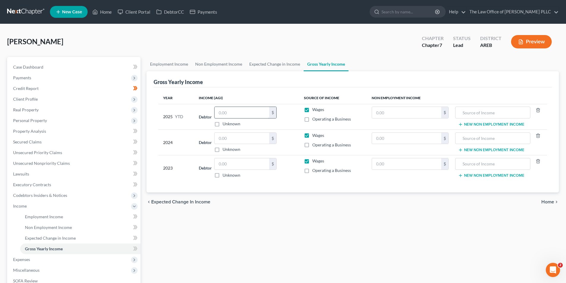
click at [233, 113] on input "text" at bounding box center [241, 112] width 55 height 11
type input "28,328.00"
click at [372, 91] on div "Year Income (AGI) Source of Income Non Employment Income 2025 YTD Debtor 28,328…" at bounding box center [353, 139] width 398 height 105
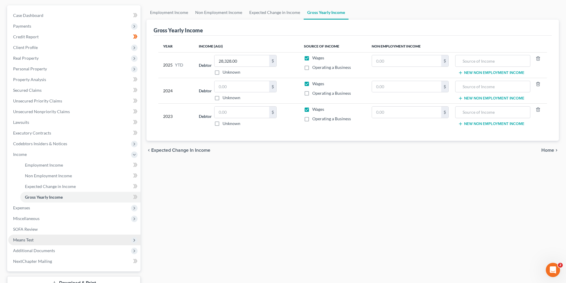
scroll to position [59, 0]
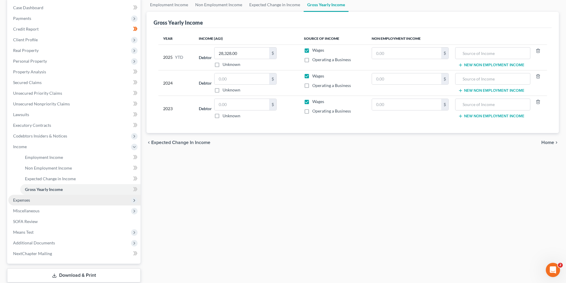
click at [24, 200] on span "Expenses" at bounding box center [21, 200] width 17 height 5
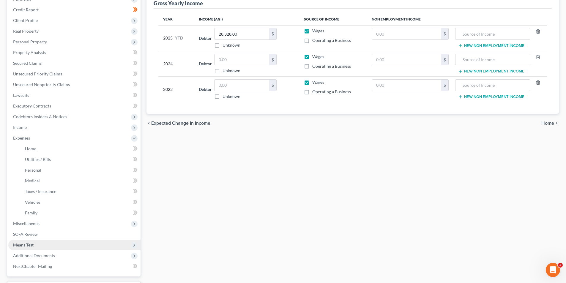
scroll to position [89, 0]
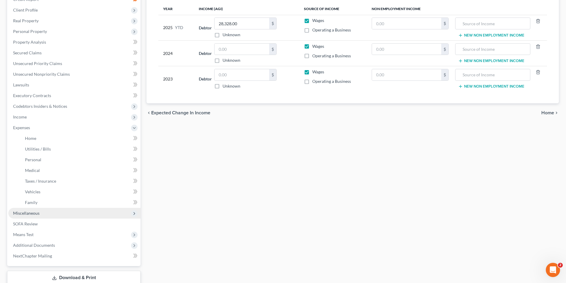
click at [33, 211] on span "Miscellaneous" at bounding box center [26, 213] width 26 height 5
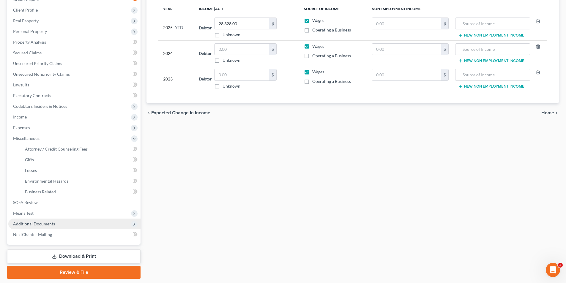
click at [37, 224] on span "Additional Documents" at bounding box center [34, 223] width 42 height 5
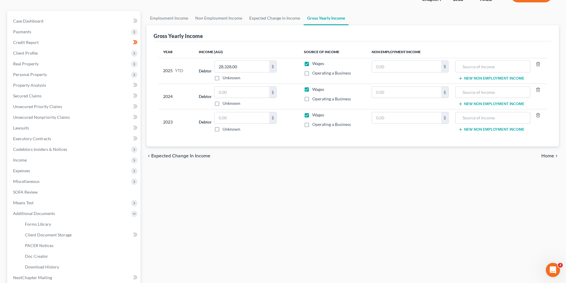
scroll to position [0, 0]
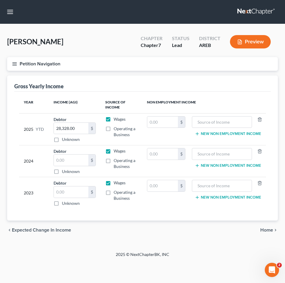
click at [126, 40] on div "[PERSON_NAME] Upgraded Chapter Chapter 7 Status Lead District AREB Preview" at bounding box center [142, 44] width 270 height 26
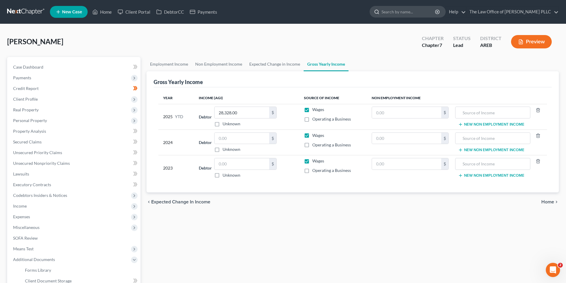
click at [411, 14] on input "search" at bounding box center [408, 11] width 54 height 11
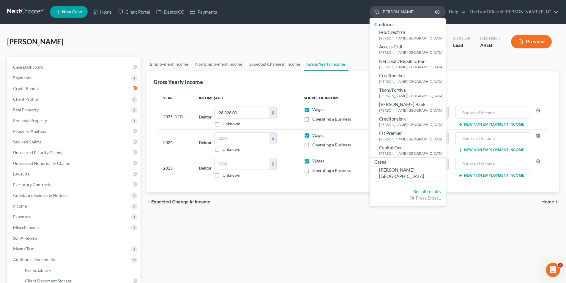
type input "[PERSON_NAME]"
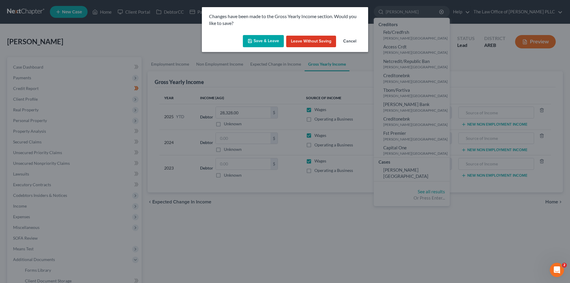
click at [256, 42] on button "Save & Leave" at bounding box center [263, 41] width 41 height 12
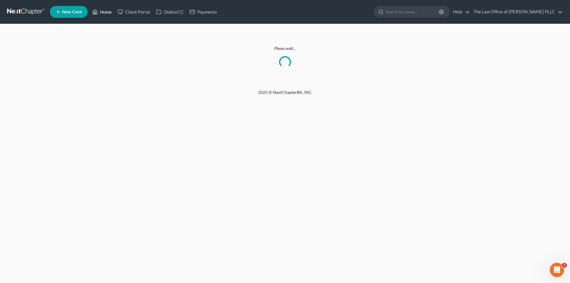
click at [105, 13] on link "Home" at bounding box center [101, 12] width 25 height 11
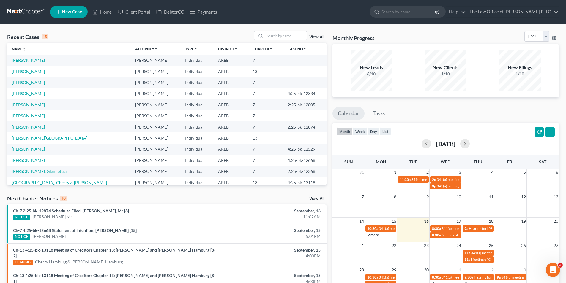
click at [33, 138] on link "[PERSON_NAME][GEOGRAPHIC_DATA]" at bounding box center [49, 137] width 75 height 5
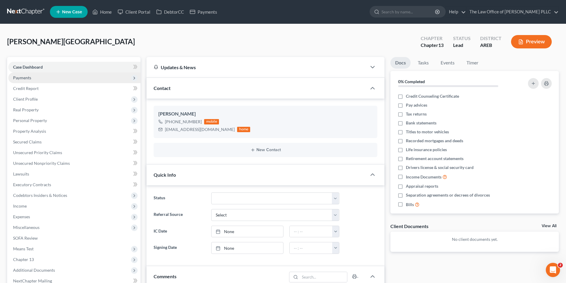
click at [31, 79] on span "Payments" at bounding box center [74, 77] width 132 height 11
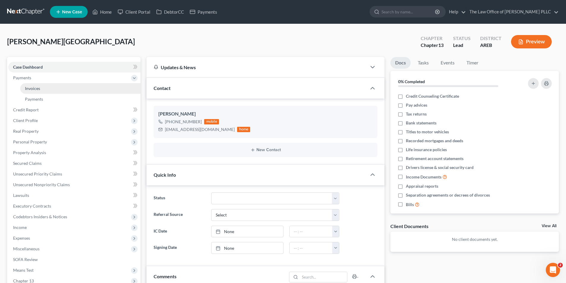
click at [32, 90] on span "Invoices" at bounding box center [32, 88] width 15 height 5
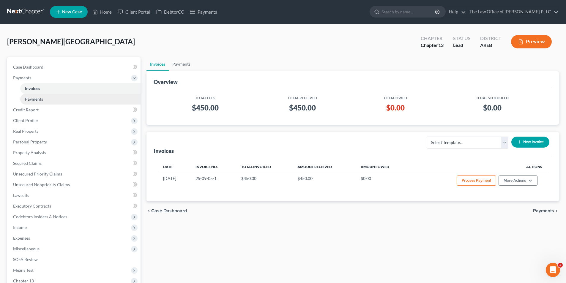
click at [30, 102] on link "Payments" at bounding box center [80, 99] width 120 height 11
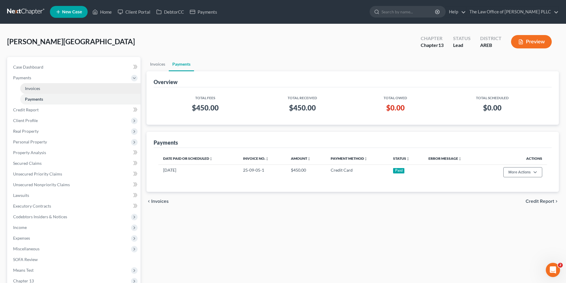
click at [35, 88] on span "Invoices" at bounding box center [32, 88] width 15 height 5
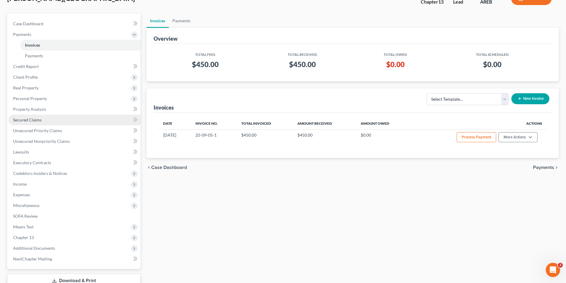
scroll to position [86, 0]
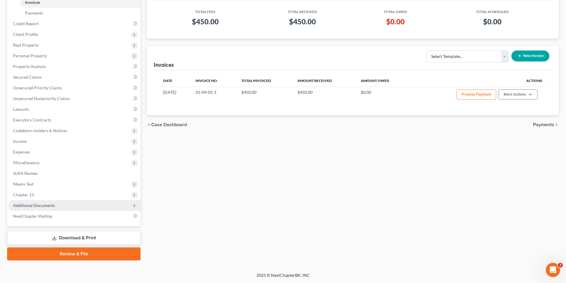
click at [49, 205] on span "Additional Documents" at bounding box center [34, 205] width 42 height 5
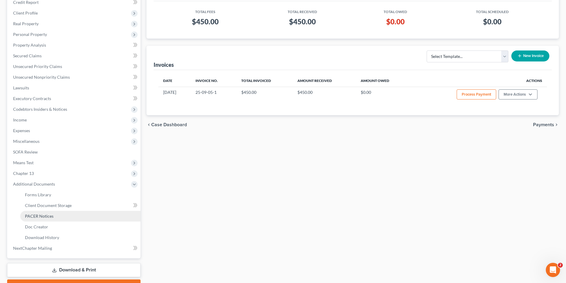
click at [42, 217] on span "PACER Notices" at bounding box center [39, 216] width 29 height 5
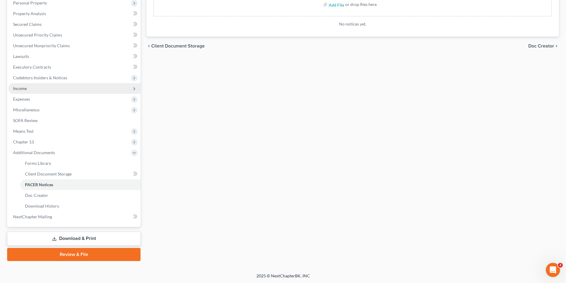
scroll to position [118, 0]
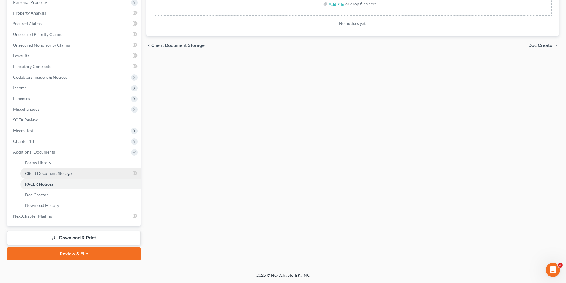
click at [44, 173] on span "Client Document Storage" at bounding box center [48, 173] width 47 height 5
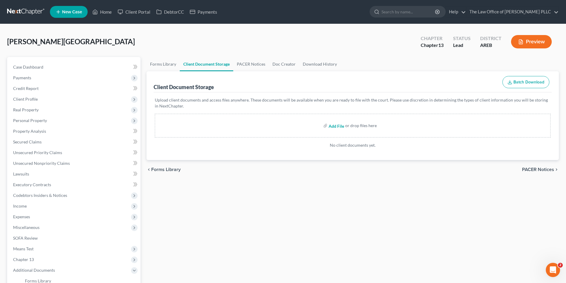
click at [336, 125] on input "file" at bounding box center [336, 125] width 14 height 11
type input "C:\fakepath\[PERSON_NAME] 1st Certificate of Credit Counseling.pdf"
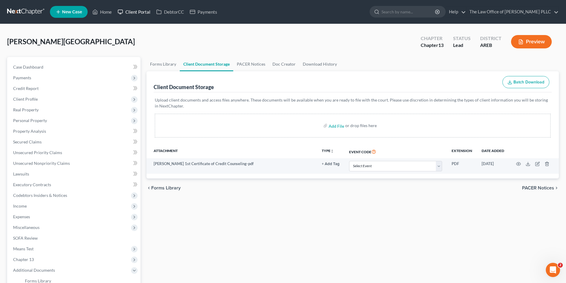
click at [127, 11] on link "Client Portal" at bounding box center [134, 12] width 39 height 11
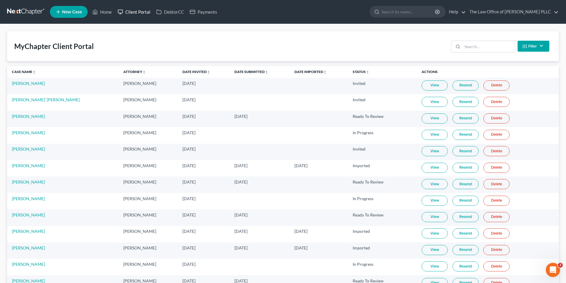
click at [135, 12] on link "Client Portal" at bounding box center [134, 12] width 39 height 11
click at [118, 11] on link "Client Portal" at bounding box center [134, 12] width 39 height 11
click at [409, 18] on ul "New Case Home Client Portal DebtorCC Payments - No Result - See all results Or …" at bounding box center [304, 11] width 509 height 15
click at [410, 12] on input "search" at bounding box center [408, 11] width 54 height 11
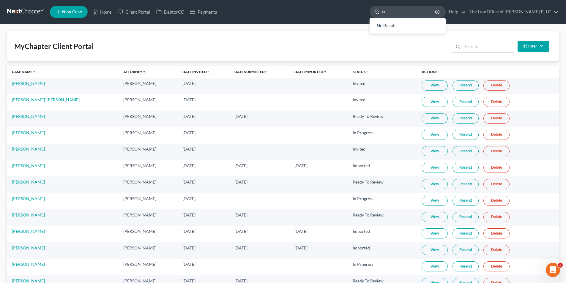
type input "s"
click at [103, 13] on link "Home" at bounding box center [101, 12] width 25 height 11
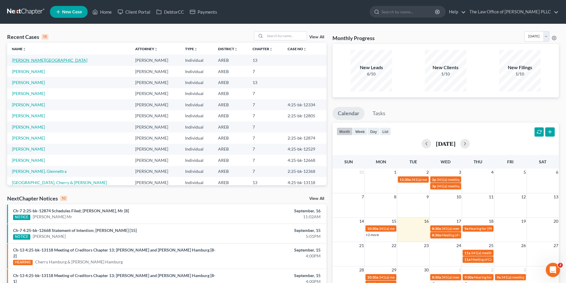
click at [28, 59] on link "[PERSON_NAME][GEOGRAPHIC_DATA]" at bounding box center [49, 60] width 75 height 5
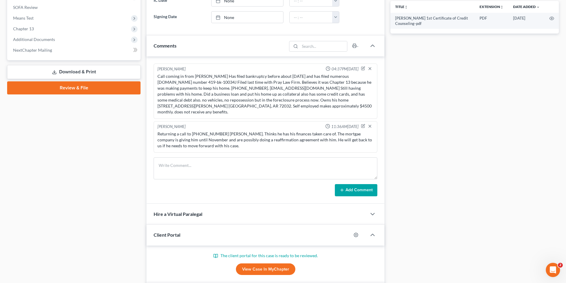
scroll to position [297, 0]
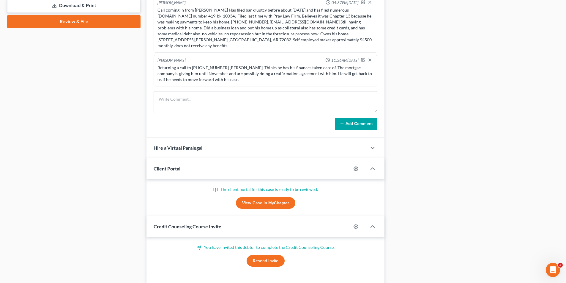
click at [272, 197] on link "View Case in MyChapter" at bounding box center [265, 203] width 59 height 12
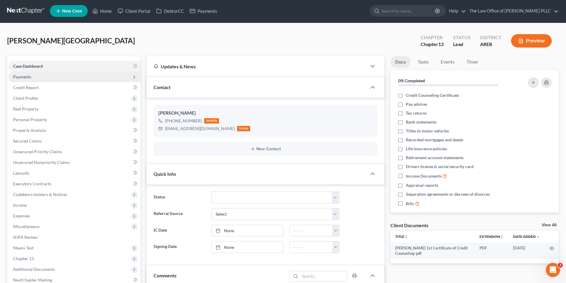
scroll to position [0, 0]
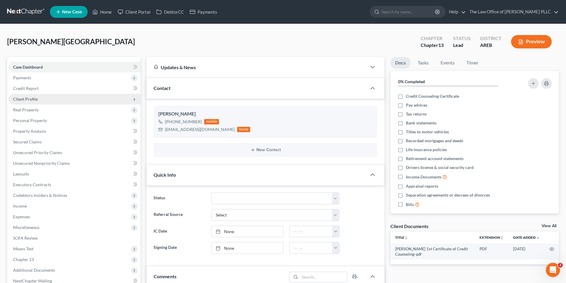
click at [20, 100] on span "Client Profile" at bounding box center [25, 99] width 25 height 5
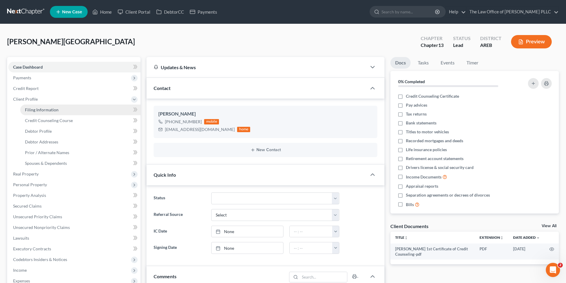
click at [51, 110] on span "Filing Information" at bounding box center [42, 109] width 34 height 5
select select "1"
select select "0"
select select "3"
select select "5"
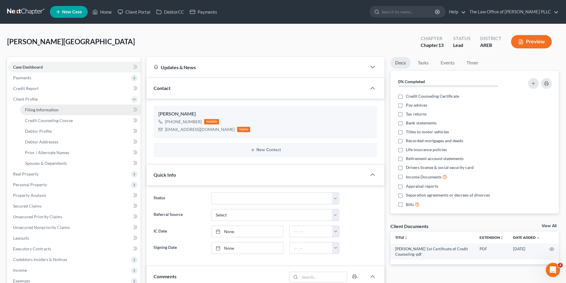
select select "0"
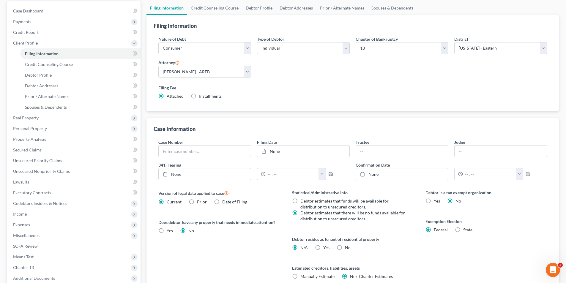
scroll to position [59, 0]
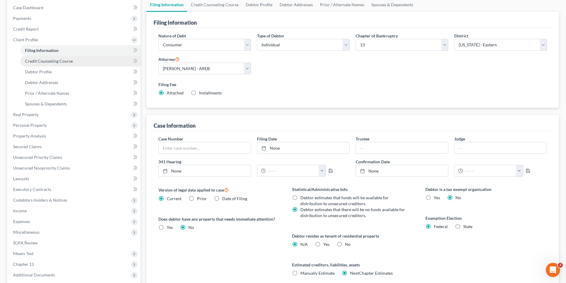
click at [48, 60] on span "Credit Counseling Course" at bounding box center [49, 61] width 48 height 5
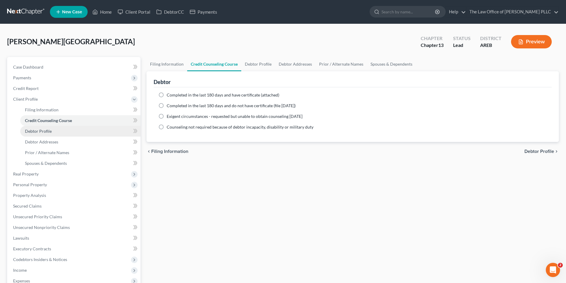
click at [41, 132] on span "Debtor Profile" at bounding box center [38, 131] width 27 height 5
select select "0"
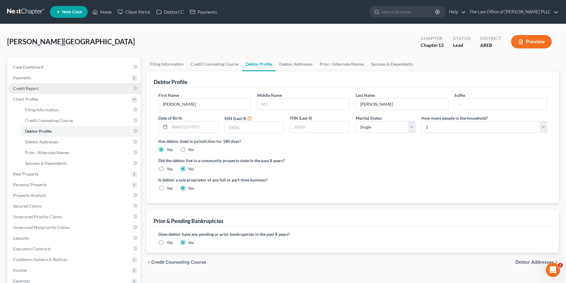
click at [33, 89] on span "Credit Report" at bounding box center [26, 88] width 26 height 5
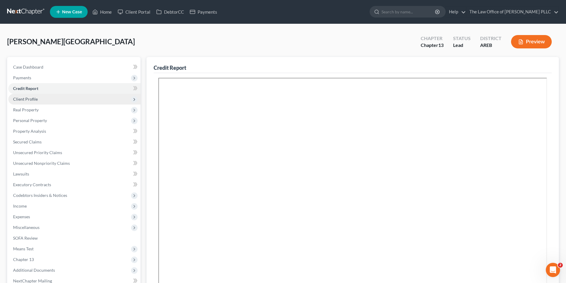
click at [34, 101] on span "Client Profile" at bounding box center [25, 99] width 25 height 5
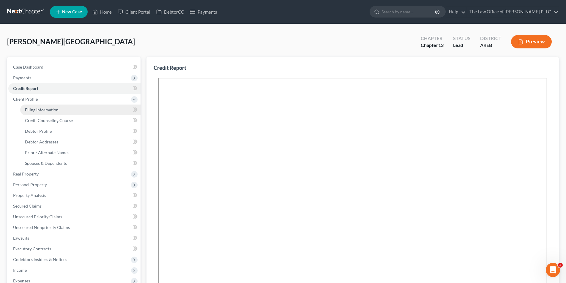
click at [45, 108] on span "Filing Information" at bounding box center [42, 109] width 34 height 5
select select "1"
select select "0"
select select "3"
select select "5"
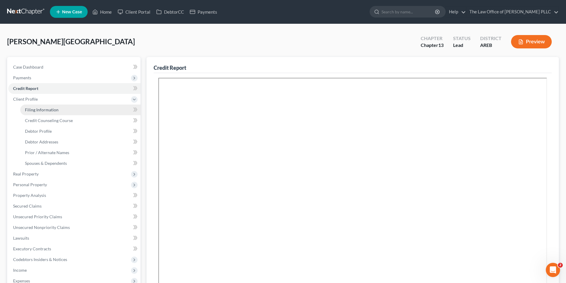
select select "0"
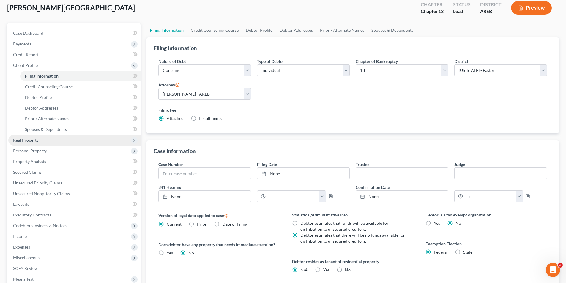
scroll to position [30, 0]
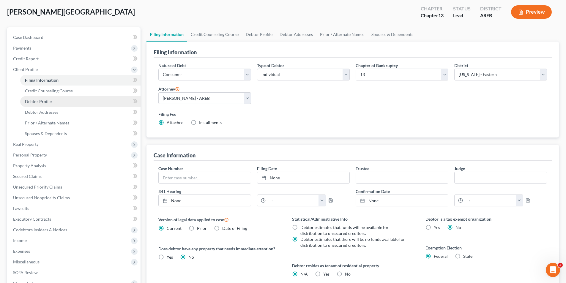
click at [40, 104] on span "Debtor Profile" at bounding box center [38, 101] width 27 height 5
select select "0"
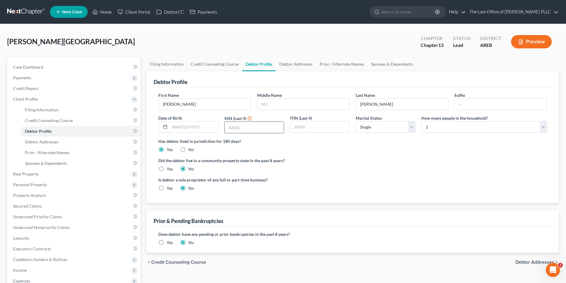
click at [245, 129] on input "text" at bounding box center [254, 127] width 59 height 11
type input "6197"
click at [362, 170] on div "Did the debtor live in a community property state in the past 8 years? Yes No" at bounding box center [352, 164] width 389 height 15
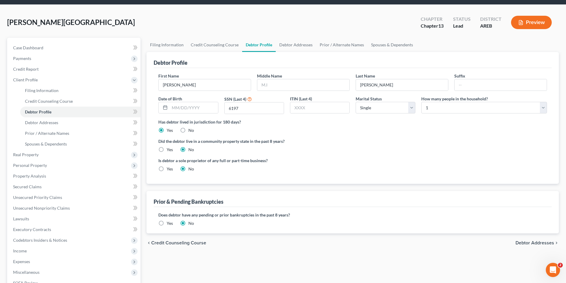
scroll to position [30, 0]
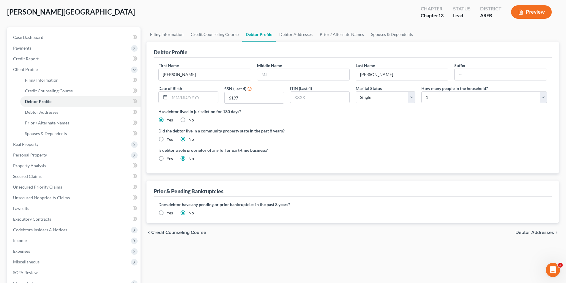
click at [167, 212] on label "Yes" at bounding box center [170, 213] width 6 height 6
click at [169, 212] on input "Yes" at bounding box center [171, 212] width 4 height 4
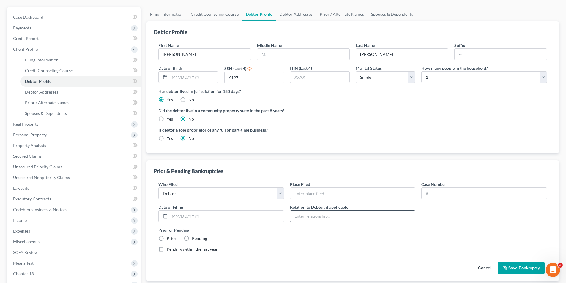
scroll to position [59, 0]
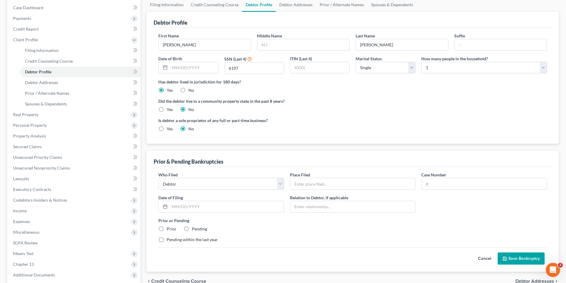
click at [167, 227] on label "Prior" at bounding box center [172, 229] width 10 height 6
click at [169, 227] on input "Prior" at bounding box center [171, 228] width 4 height 4
radio input "true"
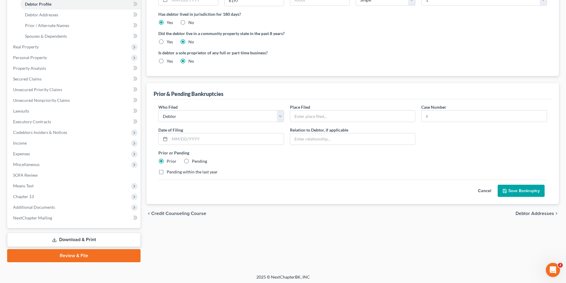
scroll to position [129, 0]
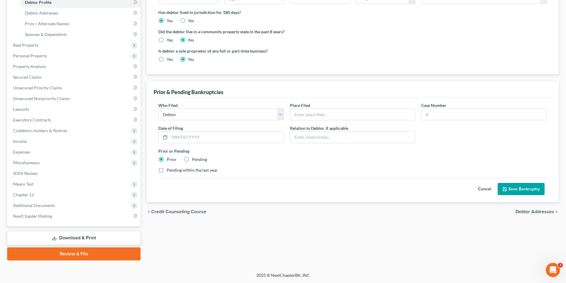
click at [523, 190] on button "Save Bankruptcy" at bounding box center [521, 189] width 47 height 12
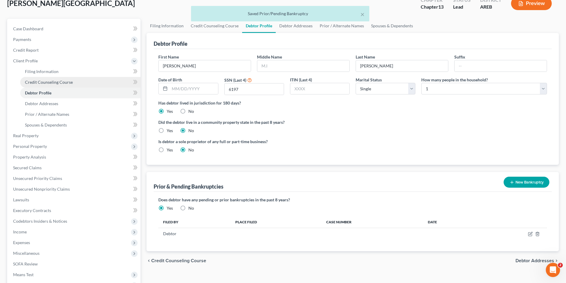
scroll to position [10, 0]
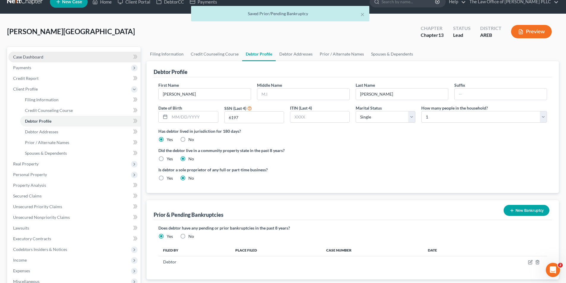
click at [30, 57] on span "Case Dashboard" at bounding box center [28, 56] width 30 height 5
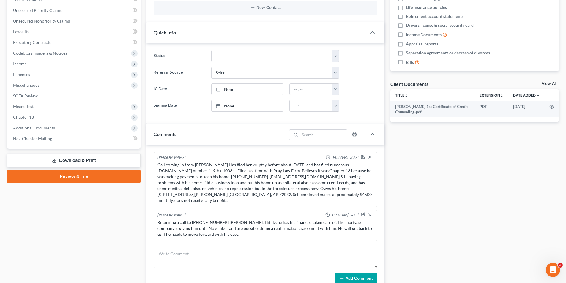
scroll to position [149, 0]
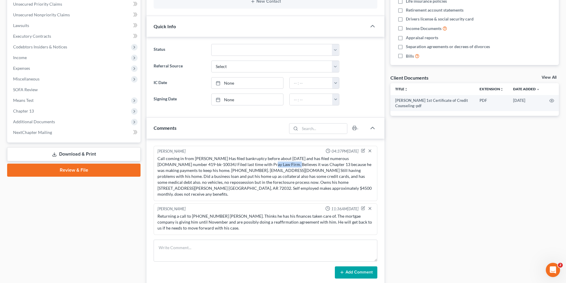
drag, startPoint x: 237, startPoint y: 165, endPoint x: 262, endPoint y: 164, distance: 25.0
click at [262, 164] on div "Call coming in from [PERSON_NAME] Has filed bankruptcy before about [DATE] and …" at bounding box center [265, 177] width 216 height 42
click at [173, 164] on div "Call coming in from [PERSON_NAME] Has filed bankruptcy before about [DATE] and …" at bounding box center [265, 177] width 216 height 42
drag, startPoint x: 283, startPoint y: 159, endPoint x: 263, endPoint y: 165, distance: 21.0
click at [263, 165] on div "Call coming in from [PERSON_NAME] Has filed bankruptcy before about [DATE] and …" at bounding box center [265, 177] width 216 height 42
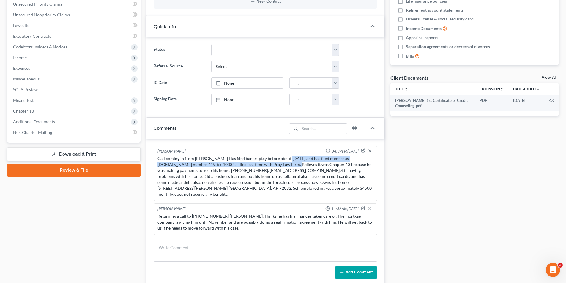
copy div "[DATE] and has filed numerous [DOMAIN_NAME] number 419-bk-10034J Filed last tim…"
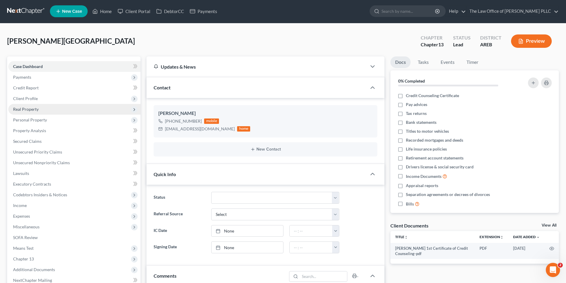
scroll to position [0, 0]
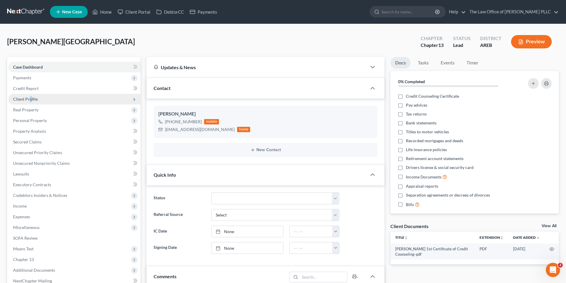
click at [30, 100] on span "Client Profile" at bounding box center [25, 99] width 25 height 5
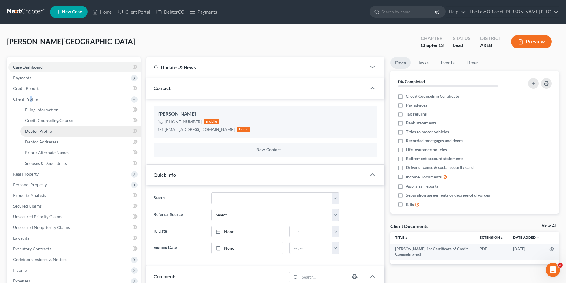
click at [50, 131] on span "Debtor Profile" at bounding box center [38, 131] width 27 height 5
select select "0"
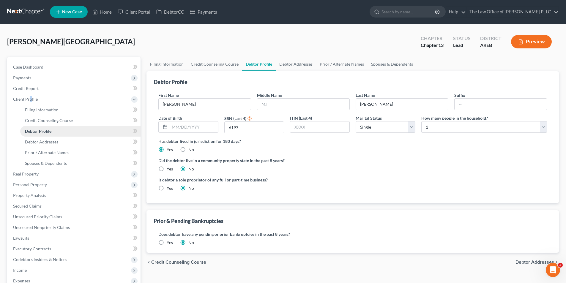
radio input "true"
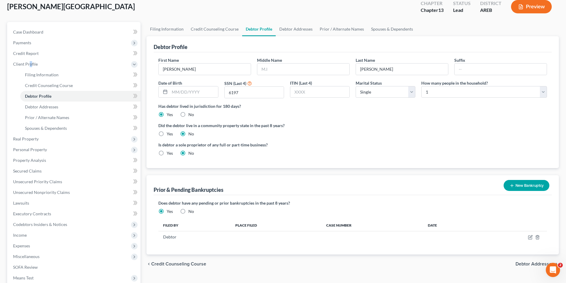
scroll to position [119, 0]
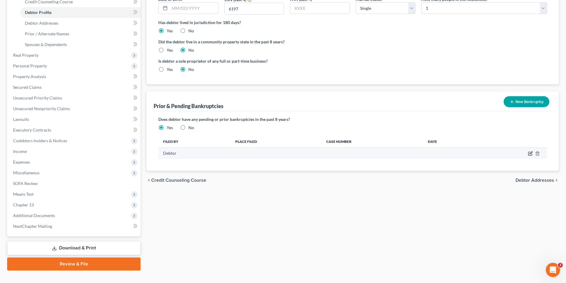
click at [530, 154] on icon "button" at bounding box center [530, 153] width 3 height 3
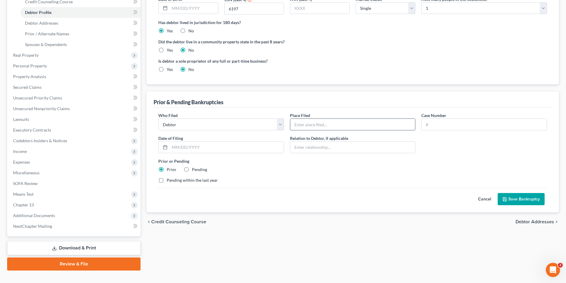
click at [296, 125] on input "text" at bounding box center [352, 124] width 125 height 11
paste input "[DATE] and has filed numerous [DOMAIN_NAME] number 419-bk-10034J Filed last tim…"
drag, startPoint x: 348, startPoint y: 125, endPoint x: 321, endPoint y: 125, distance: 27.6
click at [321, 125] on input "[DATE] and has filed numerous [DOMAIN_NAME] number 419-bk-10034J Filed last tim…" at bounding box center [352, 124] width 125 height 11
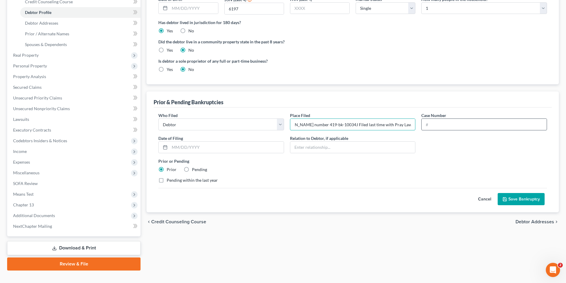
type input "[DATE] and has filed numerous [DOMAIN_NAME] number 419-bk-10034J Filed last tim…"
click at [430, 124] on input "text" at bounding box center [484, 124] width 125 height 11
paste input "419-bk-10034J"
type input "419-bk-10034J"
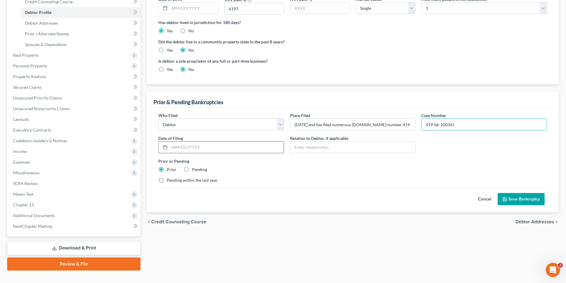
click at [217, 149] on input "text" at bounding box center [227, 147] width 114 height 11
type input "2020"
click at [245, 182] on div "Pending within the last year" at bounding box center [352, 180] width 389 height 6
click at [302, 125] on input "[DATE] and has filed numerous [DOMAIN_NAME] number 419-bk-10034J Filed last tim…" at bounding box center [352, 124] width 125 height 11
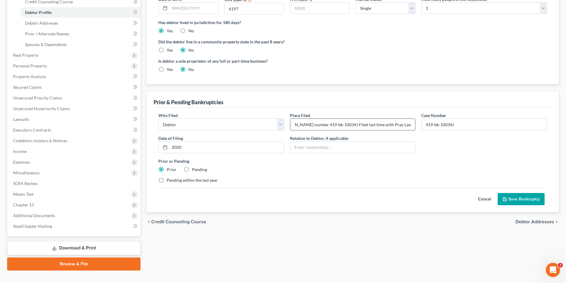
drag, startPoint x: 295, startPoint y: 124, endPoint x: 380, endPoint y: 127, distance: 85.0
click at [382, 127] on input "[DATE] and has filed numerous [DOMAIN_NAME] number 419-bk-10034J Filed last tim…" at bounding box center [352, 124] width 125 height 11
type input "Pray Law Firm"
click at [304, 172] on div "Prior or Pending Prior Pending" at bounding box center [352, 165] width 394 height 15
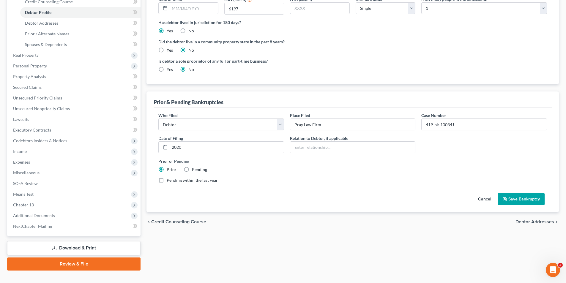
click at [535, 199] on button "Save Bankruptcy" at bounding box center [521, 199] width 47 height 12
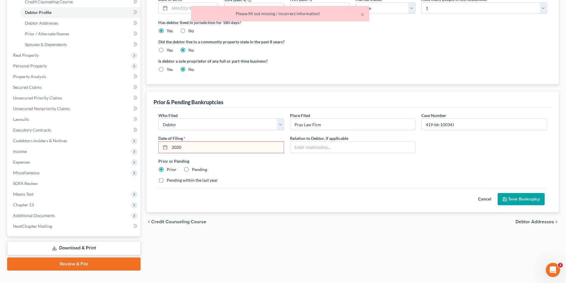
drag, startPoint x: 189, startPoint y: 147, endPoint x: 173, endPoint y: 148, distance: 16.7
click at [173, 148] on input "2020" at bounding box center [227, 147] width 114 height 11
click at [164, 149] on icon at bounding box center [165, 147] width 5 height 5
click at [168, 146] on icon at bounding box center [165, 147] width 5 height 5
click at [165, 147] on line at bounding box center [165, 147] width 4 height 0
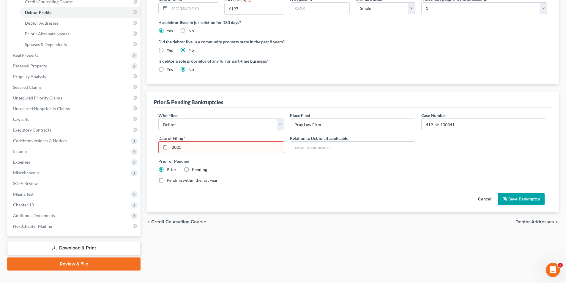
drag, startPoint x: 190, startPoint y: 148, endPoint x: 169, endPoint y: 148, distance: 20.5
click at [168, 147] on div "2020" at bounding box center [221, 147] width 126 height 12
click at [514, 192] on div "Cancel Save Bankruptcy" at bounding box center [352, 197] width 389 height 18
click at [512, 198] on button "Save Bankruptcy" at bounding box center [521, 199] width 47 height 12
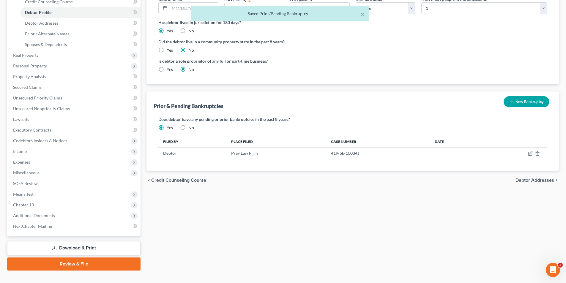
click at [34, 23] on div "× Saved Prior/Pending Bankruptcy" at bounding box center [280, 15] width 566 height 18
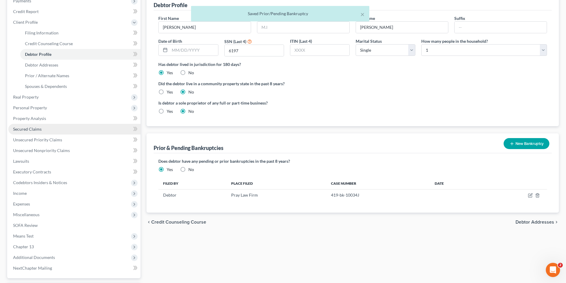
scroll to position [59, 0]
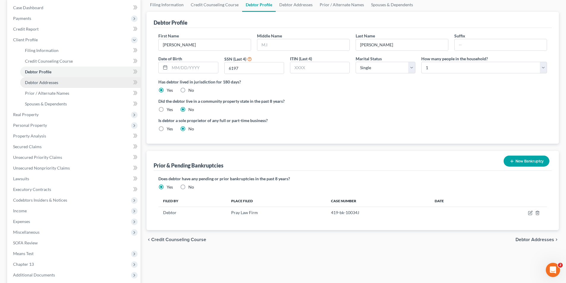
click at [44, 81] on span "Debtor Addresses" at bounding box center [41, 82] width 33 height 5
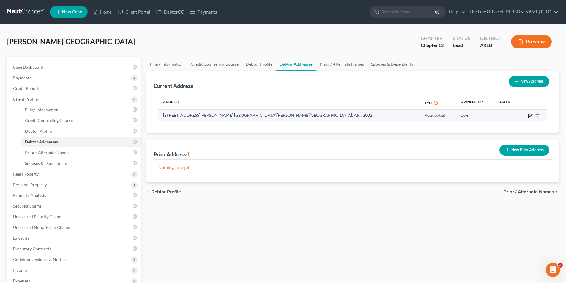
click at [531, 117] on icon "button" at bounding box center [530, 115] width 5 height 5
select select "2"
select select "22"
select select "0"
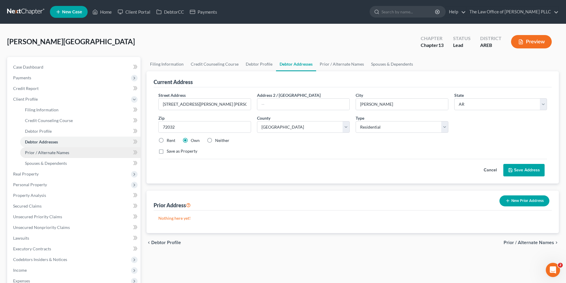
click at [31, 153] on span "Prior / Alternate Names" at bounding box center [47, 152] width 44 height 5
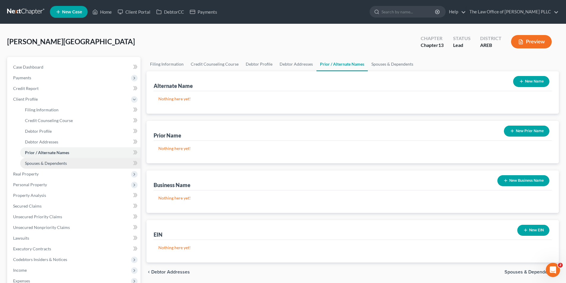
click at [38, 165] on span "Spouses & Dependents" at bounding box center [46, 163] width 42 height 5
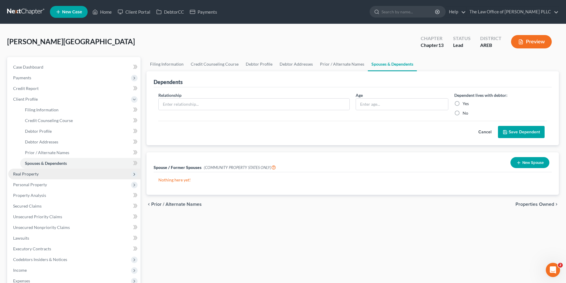
click at [32, 173] on span "Real Property" at bounding box center [26, 173] width 26 height 5
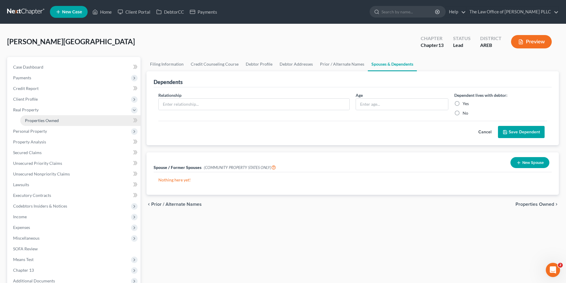
click at [33, 122] on span "Properties Owned" at bounding box center [42, 120] width 34 height 5
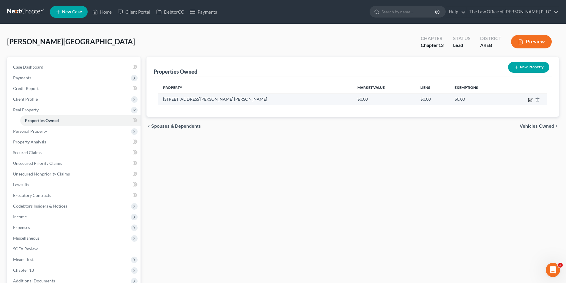
click at [528, 100] on icon "button" at bounding box center [530, 100] width 4 height 4
select select "2"
select select "22"
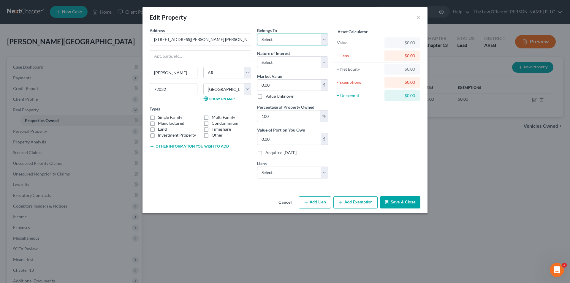
click at [272, 38] on select "Select Debtor 1 Only Debtor 2 Only Debtor 1 And Debtor 2 Only At Least One Of T…" at bounding box center [292, 40] width 71 height 12
click at [273, 86] on input "0.00" at bounding box center [289, 85] width 63 height 11
type input "5"
type input "5.00"
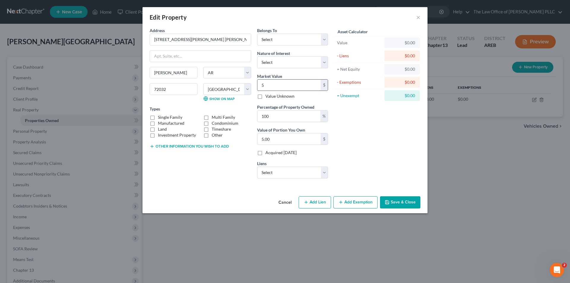
type input "57"
type input "57.00"
type input "573"
type input "573.00"
type input "9"
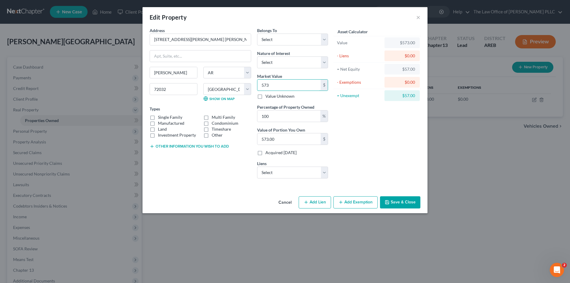
type input "9.00"
type input "95"
type input "95.00"
type input "950"
type input "950.00"
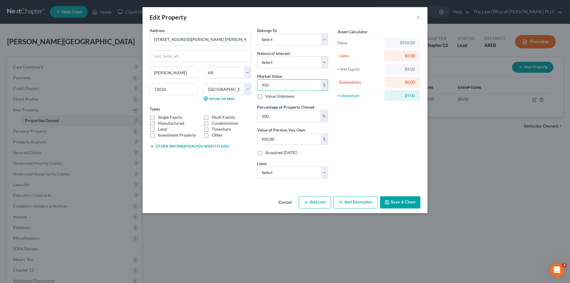
type input "95"
type input "95.00"
type input "9"
type input "9.00"
type input "0"
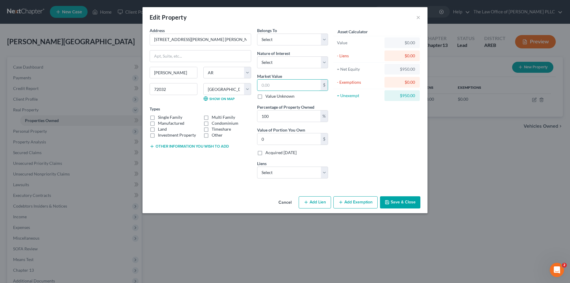
type input "5"
type input "5.00"
type input "57"
type input "57.00"
type input "573"
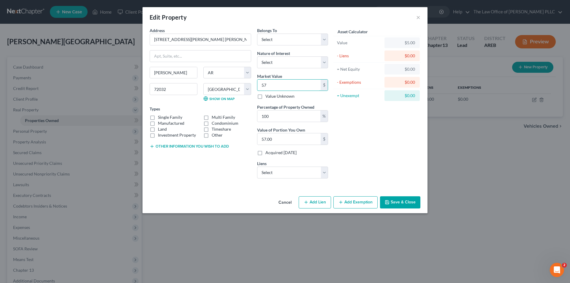
type input "573.00"
type input "5739"
type input "5,739.00"
type input "5,7395"
type input "57,395.00"
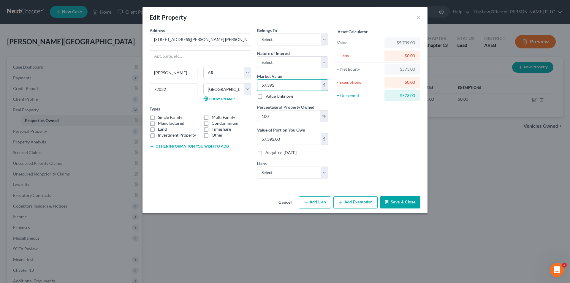
type input "57,3950"
type input "573,950.00"
type input "573,950"
click at [376, 141] on div "Asset Calculator Value $573,950.00 - Liens $0.00 = Net Equity $5,739.00 - Exemp…" at bounding box center [377, 105] width 92 height 156
click at [158, 118] on label "Single Family" at bounding box center [170, 117] width 24 height 6
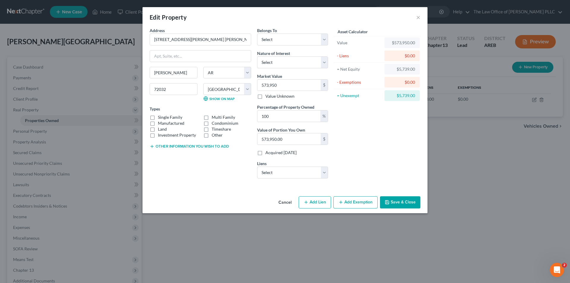
click at [160, 118] on input "Single Family" at bounding box center [162, 116] width 4 height 4
checkbox input "true"
click at [491, 157] on div "Edit Property × Address * [STREET_ADDRESS][PERSON_NAME] [GEOGRAPHIC_DATA][PERSO…" at bounding box center [285, 141] width 570 height 283
click at [479, 153] on div "Edit Property × Address * [STREET_ADDRESS][PERSON_NAME] [GEOGRAPHIC_DATA][PERSO…" at bounding box center [285, 141] width 570 height 283
click at [282, 38] on select "Select Debtor 1 Only Debtor 2 Only Debtor 1 And Debtor 2 Only At Least One Of T…" at bounding box center [292, 40] width 71 height 12
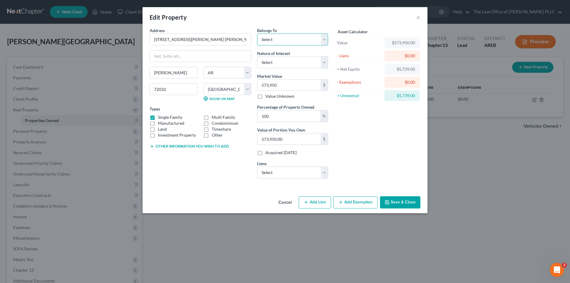
select select "2"
click at [257, 34] on select "Select Debtor 1 Only Debtor 2 Only Debtor 1 And Debtor 2 Only At Least One Of T…" at bounding box center [292, 40] width 71 height 12
click at [277, 66] on select "Select Fee Simple Joint Tenant Life Estate Equitable Interest Future Interest T…" at bounding box center [292, 62] width 71 height 12
click at [278, 63] on select "Select Fee Simple Joint Tenant Life Estate Equitable Interest Future Interest T…" at bounding box center [292, 62] width 71 height 12
click at [324, 174] on select "Select Fst Comm Bnk - $0.00" at bounding box center [292, 173] width 71 height 12
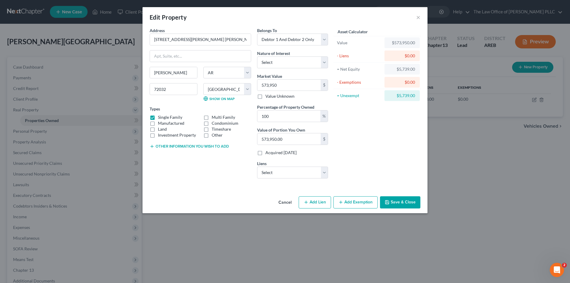
click at [345, 159] on div "Asset Calculator Value $573,950.00 - Liens $0.00 = Net Equity $5,739.00 - Exemp…" at bounding box center [377, 105] width 92 height 156
click at [409, 201] on button "Save & Close" at bounding box center [400, 202] width 40 height 12
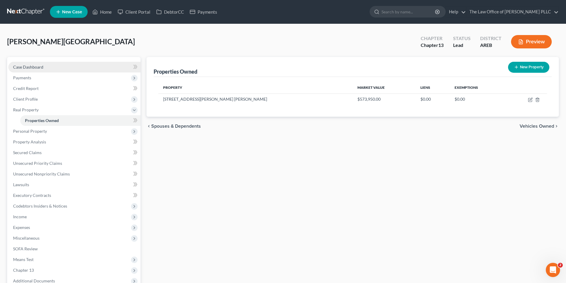
click at [31, 66] on span "Case Dashboard" at bounding box center [28, 66] width 30 height 5
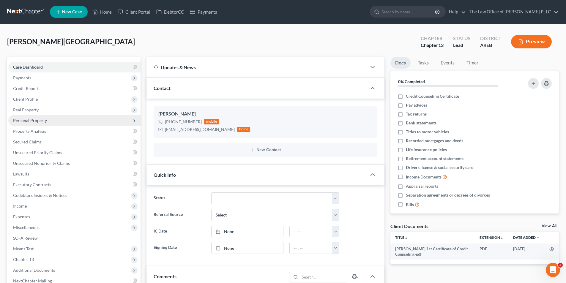
click at [34, 122] on span "Personal Property" at bounding box center [30, 120] width 34 height 5
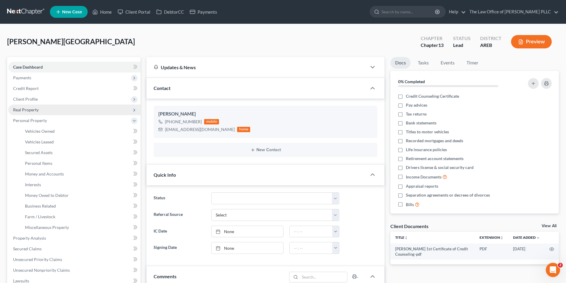
click at [34, 111] on span "Real Property" at bounding box center [26, 109] width 26 height 5
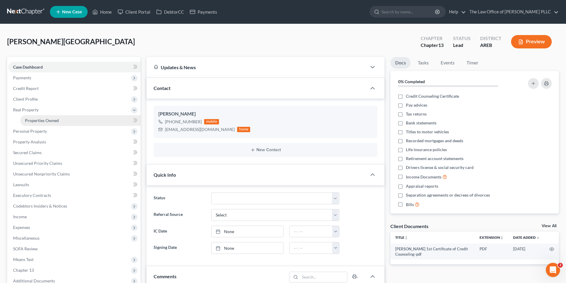
click at [55, 121] on span "Properties Owned" at bounding box center [42, 120] width 34 height 5
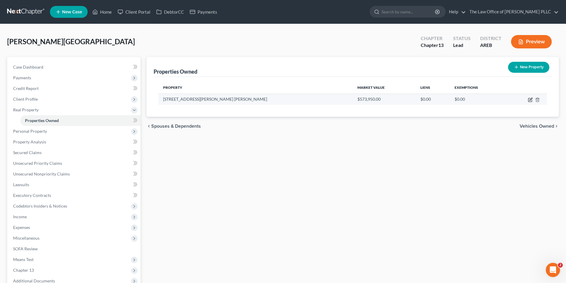
click at [529, 99] on icon "button" at bounding box center [530, 99] width 5 height 5
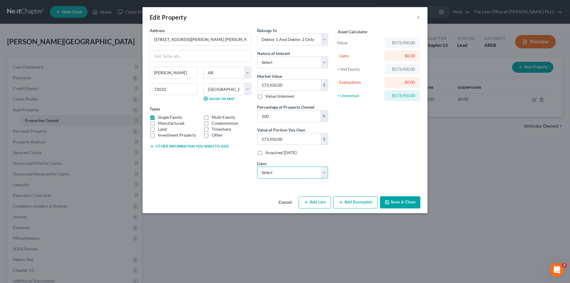
click at [281, 174] on select "Select Fst Comm Bnk - $0.00" at bounding box center [292, 173] width 71 height 12
click at [277, 173] on select "Select Fst Comm Bnk - $0.00" at bounding box center [292, 173] width 71 height 12
click at [318, 202] on button "Add Lien" at bounding box center [315, 202] width 32 height 12
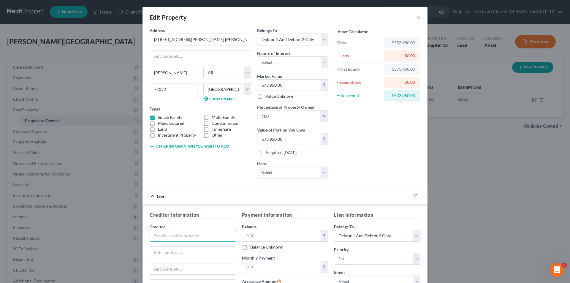
click at [172, 236] on input "text" at bounding box center [193, 236] width 86 height 12
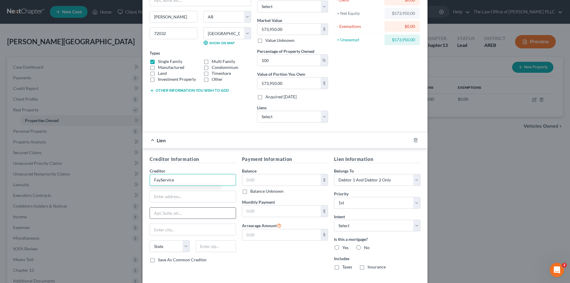
scroll to position [59, 0]
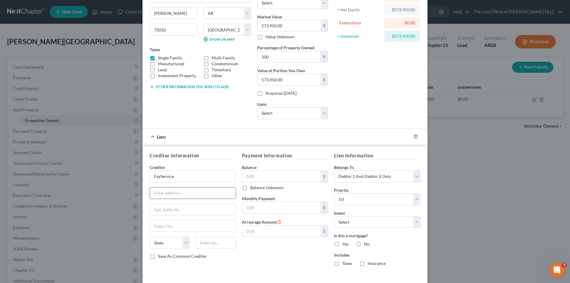
click at [167, 195] on input "text" at bounding box center [193, 192] width 86 height 11
click at [85, 141] on div "Edit Property × Address * [STREET_ADDRESS][PERSON_NAME] [GEOGRAPHIC_DATA][PERSO…" at bounding box center [285, 141] width 570 height 283
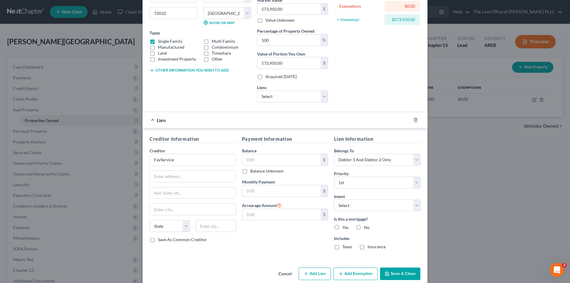
scroll to position [85, 0]
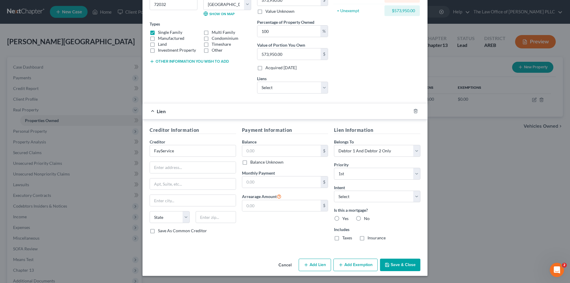
click at [7, 107] on div "Edit Property × Address * [STREET_ADDRESS][PERSON_NAME] [GEOGRAPHIC_DATA][PERSO…" at bounding box center [285, 141] width 570 height 283
click at [360, 197] on select "Select Surrender Redeem Reaffirm Avoid Other" at bounding box center [377, 197] width 86 height 12
click at [334, 191] on select "Select Surrender Redeem Reaffirm Avoid Other" at bounding box center [377, 197] width 86 height 12
click at [343, 219] on label "Yes" at bounding box center [346, 219] width 6 height 6
click at [345, 219] on input "Yes" at bounding box center [347, 218] width 4 height 4
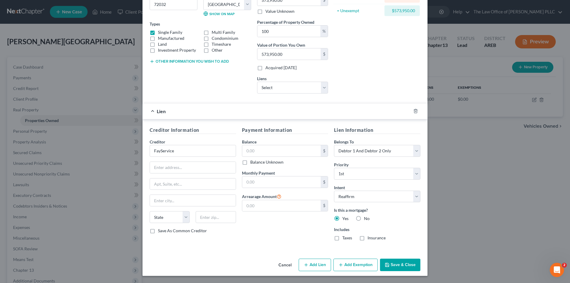
click at [343, 238] on label "Taxes" at bounding box center [348, 238] width 10 height 6
click at [345, 238] on input "Taxes" at bounding box center [347, 237] width 4 height 4
click at [368, 238] on label "Insurance" at bounding box center [377, 238] width 18 height 6
click at [370, 238] on input "Insurance" at bounding box center [372, 237] width 4 height 4
click at [261, 149] on input "text" at bounding box center [281, 150] width 79 height 11
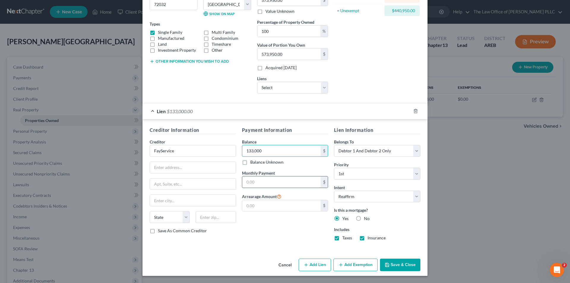
click at [255, 180] on input "text" at bounding box center [281, 181] width 79 height 11
click at [167, 255] on div "Address * [STREET_ADDRESS][PERSON_NAME] [GEOGRAPHIC_DATA][PERSON_NAME][GEOGRAPH…" at bounding box center [285, 99] width 285 height 314
click at [175, 171] on input "text" at bounding box center [193, 167] width 86 height 11
click at [165, 202] on input "text" at bounding box center [193, 200] width 86 height 11
click at [203, 169] on input "[STREET_ADDRESS]" at bounding box center [193, 167] width 86 height 11
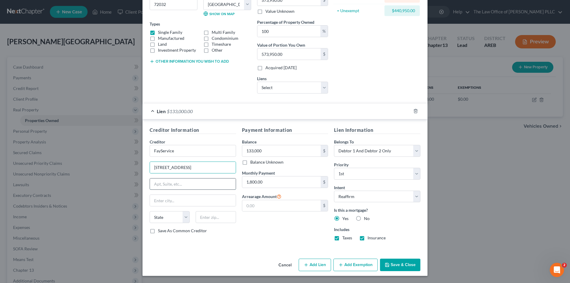
click at [183, 183] on input "text" at bounding box center [193, 184] width 86 height 11
click at [177, 204] on input "text" at bounding box center [193, 200] width 86 height 11
click at [184, 218] on select "State [US_STATE] AK AR AZ CA CO CT DE DC [GEOGRAPHIC_DATA] [GEOGRAPHIC_DATA] GU…" at bounding box center [170, 217] width 40 height 12
click at [150, 211] on select "State [US_STATE] AK AR AZ CA CO CT DE DC [GEOGRAPHIC_DATA] [GEOGRAPHIC_DATA] GU…" at bounding box center [170, 217] width 40 height 12
click at [215, 216] on input "text" at bounding box center [216, 217] width 40 height 12
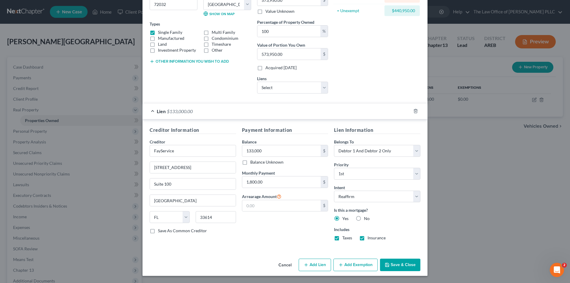
click at [262, 222] on div "Payment Information Balance 133,000.00 $ Balance Unknown Balance Undetermined 1…" at bounding box center [285, 186] width 92 height 119
click at [260, 203] on input "text" at bounding box center [281, 205] width 79 height 11
drag, startPoint x: 276, startPoint y: 230, endPoint x: 299, endPoint y: 233, distance: 22.8
click at [278, 230] on div "Payment Information Balance 133,000.00 $ Balance Unknown Balance Undetermined 1…" at bounding box center [285, 186] width 92 height 119
click at [309, 265] on button "Add Lien" at bounding box center [315, 265] width 32 height 12
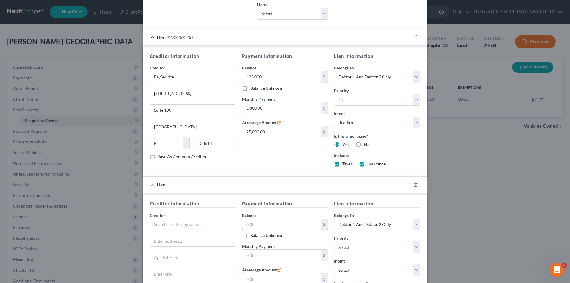
scroll to position [204, 0]
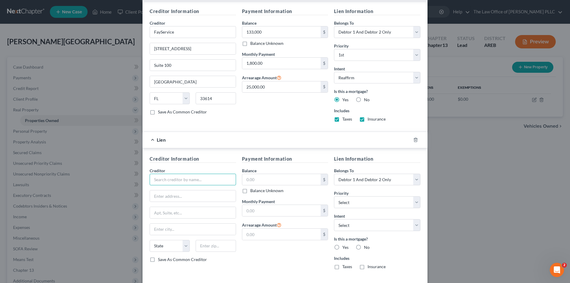
click at [182, 182] on input "text" at bounding box center [193, 180] width 86 height 12
click at [169, 227] on input "text" at bounding box center [193, 229] width 86 height 11
click at [173, 249] on select "State [US_STATE] AK AR AZ CA CO CT DE DC [GEOGRAPHIC_DATA] [GEOGRAPHIC_DATA] GU…" at bounding box center [170, 246] width 40 height 12
click at [150, 240] on select "State [US_STATE] AK AR AZ CA CO CT DE DC [GEOGRAPHIC_DATA] [GEOGRAPHIC_DATA] GU…" at bounding box center [170, 246] width 40 height 12
click at [219, 247] on input "text" at bounding box center [216, 246] width 40 height 12
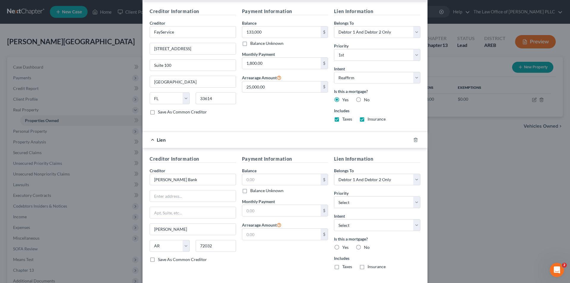
click at [257, 253] on div "Payment Information Balance $ Balance Unknown Balance Undetermined $ Balance Un…" at bounding box center [285, 214] width 92 height 119
click at [263, 183] on input "text" at bounding box center [281, 179] width 79 height 11
click at [177, 200] on input "text" at bounding box center [193, 195] width 86 height 11
click at [249, 182] on input "text" at bounding box center [281, 179] width 79 height 11
click at [259, 211] on input "text" at bounding box center [281, 210] width 79 height 11
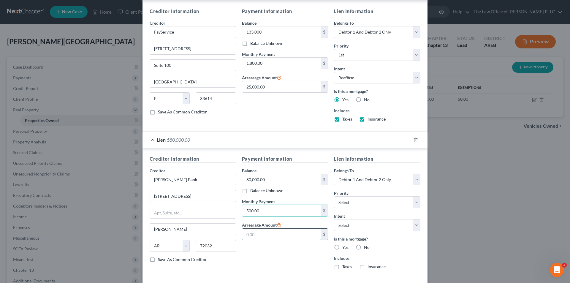
click at [261, 233] on input "text" at bounding box center [281, 234] width 79 height 11
click at [361, 168] on div "Belongs To * Select Debtor 1 Only Debtor 2 Only Debtor 1 And Debtor 2 Only At L…" at bounding box center [377, 177] width 86 height 18
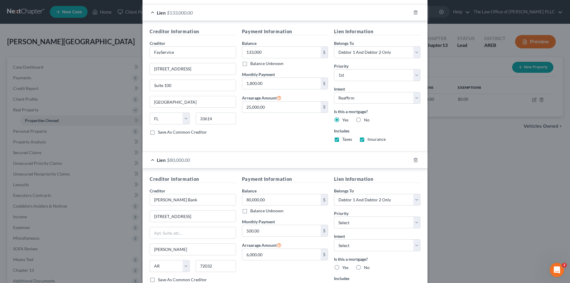
scroll to position [174, 0]
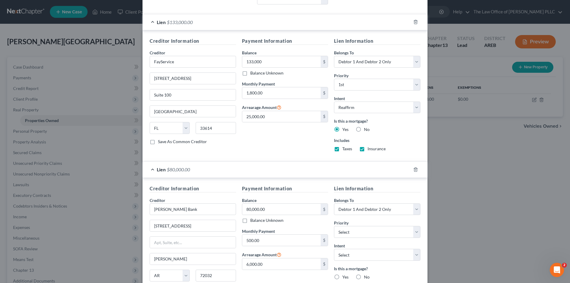
click at [389, 192] on h5 "Lien Information" at bounding box center [377, 188] width 86 height 7
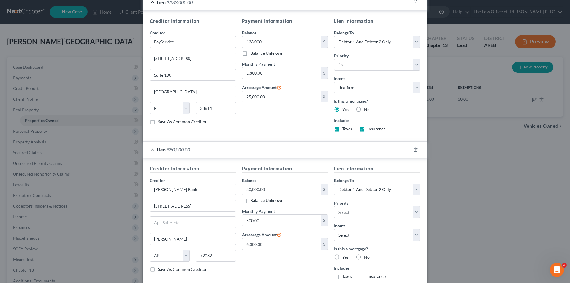
scroll to position [204, 0]
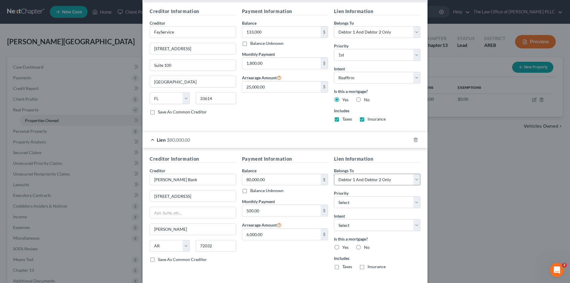
click at [389, 180] on select "Select Debtor 1 Only Debtor 2 Only Debtor 1 And Debtor 2 Only At Least One Of T…" at bounding box center [377, 180] width 86 height 12
click at [334, 174] on select "Select Debtor 1 Only Debtor 2 Only Debtor 1 And Debtor 2 Only At Least One Of T…" at bounding box center [377, 180] width 86 height 12
drag, startPoint x: 361, startPoint y: 206, endPoint x: 363, endPoint y: 196, distance: 9.4
click at [361, 205] on select "Select 2nd 3rd 4th 5th 6th 7th 8th 9th 10th 11th 12th 13th 14th 15th 16th 17th …" at bounding box center [377, 202] width 86 height 12
click at [334, 196] on select "Select 2nd 3rd 4th 5th 6th 7th 8th 9th 10th 11th 12th 13th 14th 15th 16th 17th …" at bounding box center [377, 202] width 86 height 12
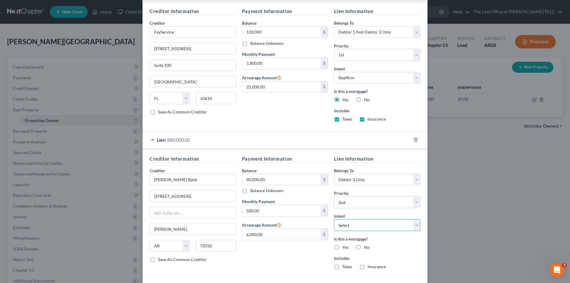
click at [347, 228] on select "Select Surrender Redeem Reaffirm Avoid Other" at bounding box center [377, 225] width 86 height 12
click at [334, 219] on select "Select Surrender Redeem Reaffirm Avoid Other" at bounding box center [377, 225] width 86 height 12
drag, startPoint x: 389, startPoint y: 34, endPoint x: 383, endPoint y: 35, distance: 6.7
click at [389, 34] on select "Select Debtor 1 Only Debtor 2 Only Debtor 1 And Debtor 2 Only At Least One Of T…" at bounding box center [377, 32] width 86 height 12
click at [334, 26] on select "Select Debtor 1 Only Debtor 2 Only Debtor 1 And Debtor 2 Only At Least One Of T…" at bounding box center [377, 32] width 86 height 12
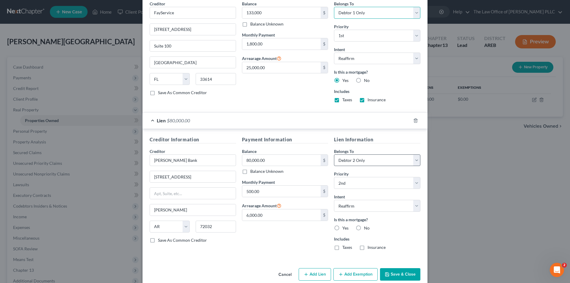
scroll to position [233, 0]
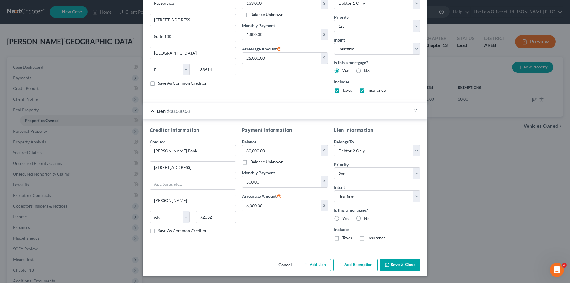
click at [364, 219] on label "No" at bounding box center [367, 219] width 6 height 6
click at [367, 219] on input "No" at bounding box center [369, 218] width 4 height 4
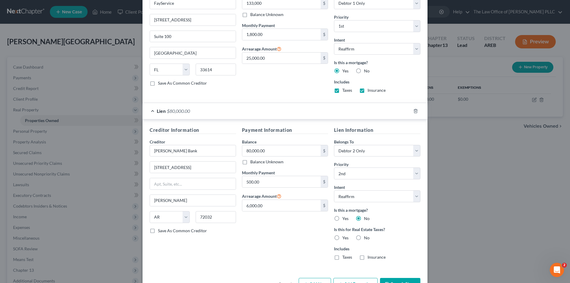
click at [364, 237] on label "No" at bounding box center [367, 238] width 6 height 6
click at [367, 237] on input "No" at bounding box center [369, 237] width 4 height 4
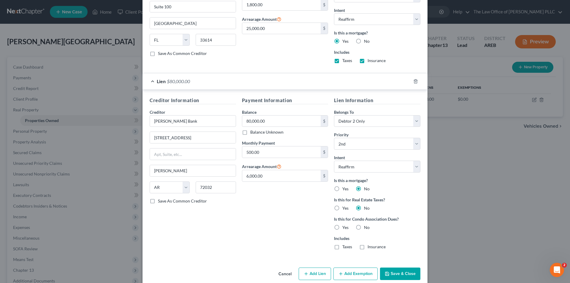
scroll to position [271, 0]
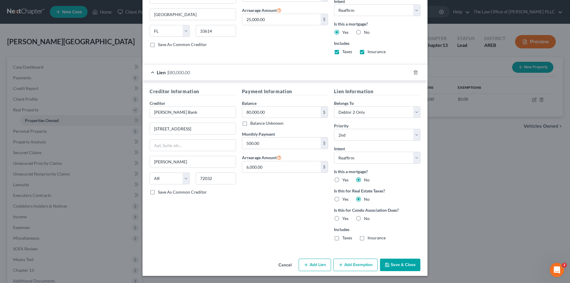
click at [364, 217] on label "No" at bounding box center [367, 219] width 6 height 6
click at [367, 217] on input "No" at bounding box center [369, 218] width 4 height 4
click at [304, 266] on icon "button" at bounding box center [306, 265] width 5 height 5
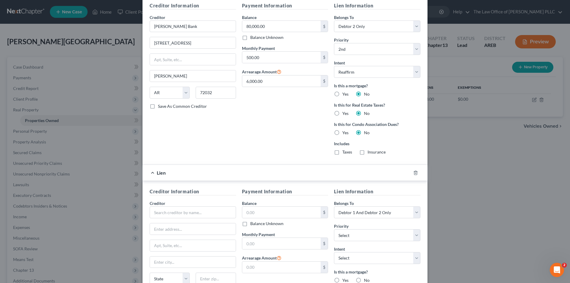
scroll to position [360, 0]
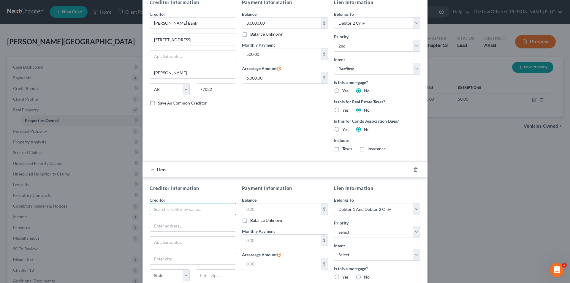
click at [171, 209] on input "text" at bounding box center [193, 209] width 86 height 12
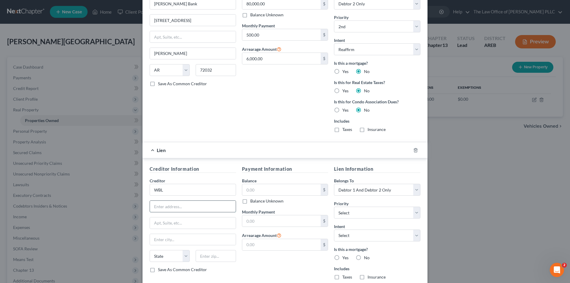
scroll to position [390, 0]
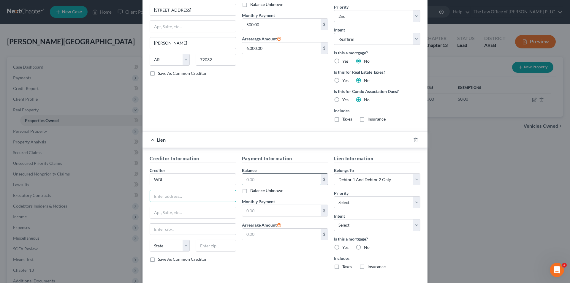
click at [251, 179] on input "text" at bounding box center [281, 179] width 79 height 11
click at [252, 212] on input "text" at bounding box center [281, 210] width 79 height 11
drag, startPoint x: 248, startPoint y: 236, endPoint x: 255, endPoint y: 233, distance: 7.3
click at [248, 236] on input "text" at bounding box center [281, 234] width 79 height 11
click at [241, 256] on div "Payment Information Balance 200,000.00 $ Balance Unknown Balance Undetermined 2…" at bounding box center [285, 214] width 92 height 119
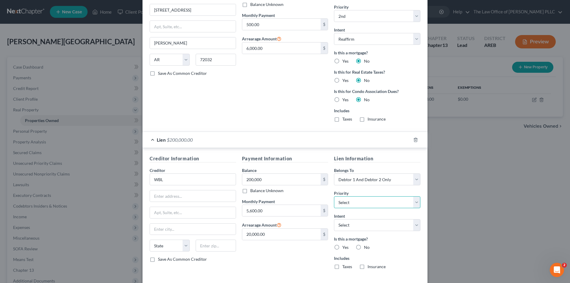
click at [353, 200] on select "Select 3rd 4th 5th 6th 7th 8th 9th 10th 11th 12th 13th 14th 15th 16th 17th 18th…" at bounding box center [377, 202] width 86 height 12
click at [334, 196] on select "Select 3rd 4th 5th 6th 7th 8th 9th 10th 11th 12th 13th 14th 15th 16th 17th 18th…" at bounding box center [377, 202] width 86 height 12
click at [340, 225] on select "Select Surrender Redeem Reaffirm Avoid Other" at bounding box center [377, 225] width 86 height 12
click at [334, 219] on select "Select Surrender Redeem Reaffirm Avoid Other" at bounding box center [377, 225] width 86 height 12
click at [364, 247] on label "No" at bounding box center [367, 247] width 6 height 6
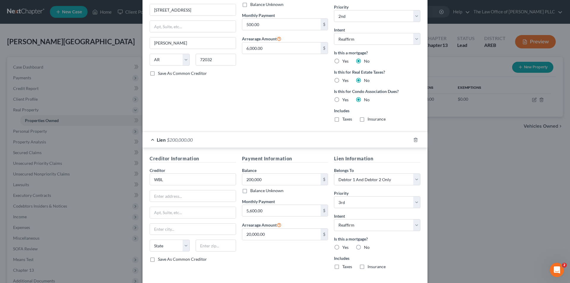
click at [367, 247] on input "No" at bounding box center [369, 246] width 4 height 4
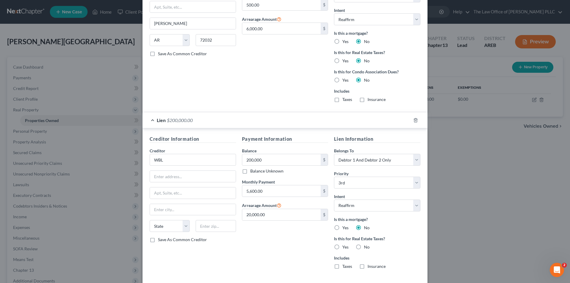
scroll to position [438, 0]
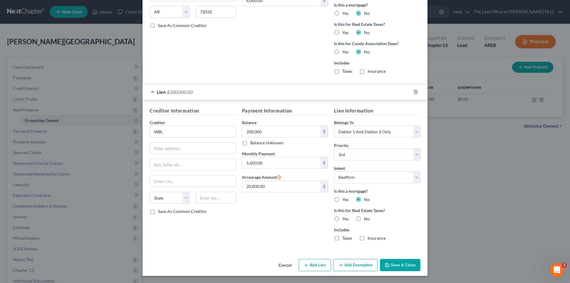
click at [364, 219] on label "No" at bounding box center [367, 219] width 6 height 6
click at [367, 219] on input "No" at bounding box center [369, 218] width 4 height 4
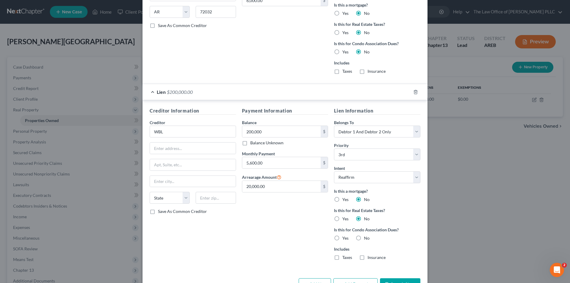
click at [364, 219] on label "No" at bounding box center [367, 219] width 6 height 6
click at [367, 219] on input "No" at bounding box center [369, 218] width 4 height 4
click at [364, 238] on label "No" at bounding box center [367, 238] width 6 height 6
click at [367, 238] on input "No" at bounding box center [369, 237] width 4 height 4
drag, startPoint x: 163, startPoint y: 132, endPoint x: 152, endPoint y: 132, distance: 11.6
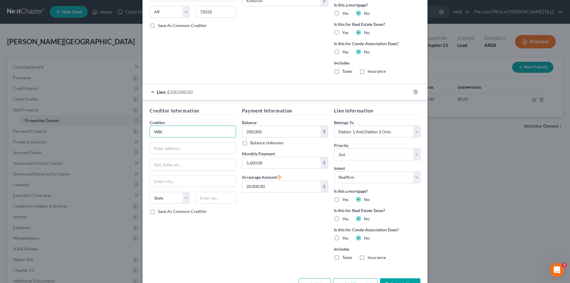
click at [152, 132] on input "WBL" at bounding box center [193, 132] width 86 height 12
click at [165, 199] on select "State [US_STATE] AK AR AZ CA CO CT DE DC [GEOGRAPHIC_DATA] [GEOGRAPHIC_DATA] GU…" at bounding box center [170, 198] width 40 height 12
click at [150, 192] on select "State [US_STATE] AK AR AZ CA CO CT DE DC [GEOGRAPHIC_DATA] [GEOGRAPHIC_DATA] GU…" at bounding box center [170, 198] width 40 height 12
click at [220, 226] on div "Creditor Information Creditor * World Business Lenders State [US_STATE] AK AR A…" at bounding box center [193, 186] width 92 height 158
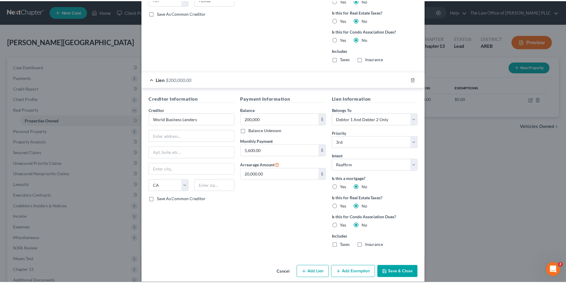
scroll to position [457, 0]
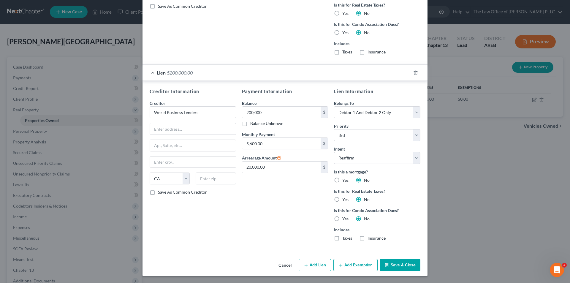
click at [394, 266] on button "Save & Close" at bounding box center [400, 265] width 40 height 12
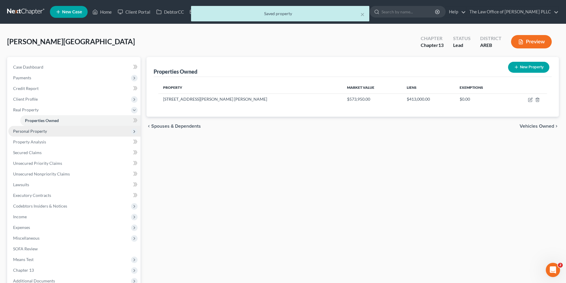
click at [32, 131] on span "Personal Property" at bounding box center [30, 131] width 34 height 5
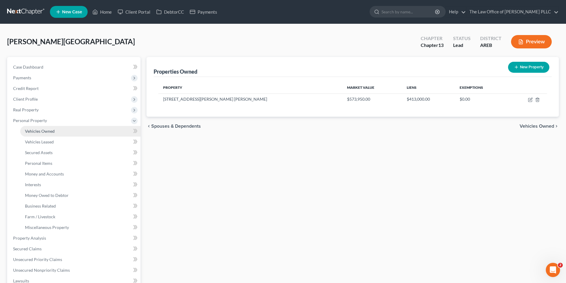
click at [42, 132] on span "Vehicles Owned" at bounding box center [40, 131] width 30 height 5
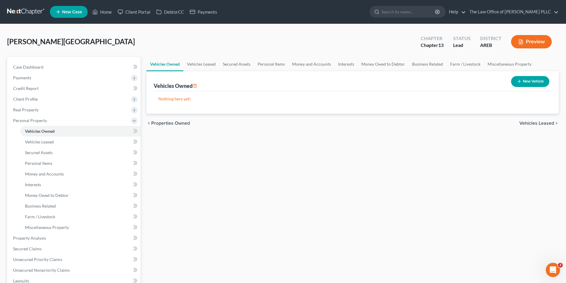
click at [524, 81] on button "New Vehicle" at bounding box center [530, 81] width 38 height 11
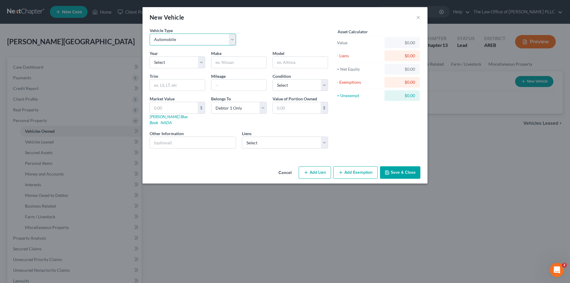
click at [180, 39] on select "Select Automobile Truck Trailer Watercraft Aircraft Motor Home Atv Other Vehicle" at bounding box center [193, 40] width 86 height 12
click at [108, 36] on div "New Vehicle × Vehicle Type Select Automobile Truck Trailer Watercraft Aircraft …" at bounding box center [285, 141] width 570 height 283
click at [180, 41] on select "Select Automobile Truck Trailer Watercraft Aircraft Motor Home Atv Other Vehicle" at bounding box center [193, 40] width 86 height 12
click at [150, 34] on select "Select Automobile Truck Trailer Watercraft Aircraft Motor Home Atv Other Vehicle" at bounding box center [193, 40] width 86 height 12
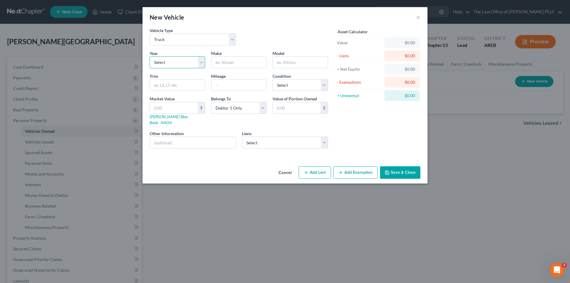
click at [165, 63] on select "Select 2026 2025 2024 2023 2022 2021 2020 2019 2018 2017 2016 2015 2014 2013 20…" at bounding box center [178, 62] width 56 height 12
click at [150, 56] on select "Select 2026 2025 2024 2023 2022 2021 2020 2019 2018 2017 2016 2015 2014 2013 20…" at bounding box center [178, 62] width 56 height 12
click at [222, 62] on input "text" at bounding box center [239, 62] width 55 height 11
click at [284, 61] on input "text" at bounding box center [300, 62] width 55 height 11
click at [183, 88] on input "text" at bounding box center [177, 85] width 55 height 11
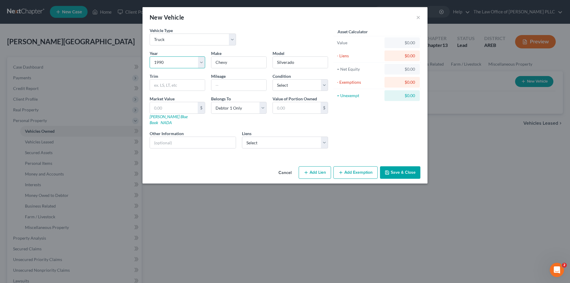
drag, startPoint x: 184, startPoint y: 65, endPoint x: 189, endPoint y: 66, distance: 5.7
click at [184, 65] on select "Select 2026 2025 2024 2023 2022 2021 2020 2019 2018 2017 2016 2015 2014 2013 20…" at bounding box center [178, 62] width 56 height 12
drag, startPoint x: 229, startPoint y: 77, endPoint x: 227, endPoint y: 83, distance: 6.3
click at [229, 77] on div "Mileage" at bounding box center [238, 82] width 61 height 18
click at [184, 85] on input "text" at bounding box center [177, 85] width 55 height 11
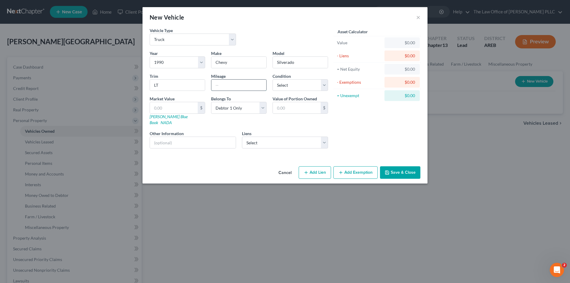
click at [214, 86] on input "text" at bounding box center [239, 85] width 55 height 11
click at [295, 89] on select "Select Excellent Very Good Good Fair Poor" at bounding box center [301, 85] width 56 height 12
click at [273, 79] on select "Select Excellent Very Good Good Fair Poor" at bounding box center [301, 85] width 56 height 12
click at [193, 141] on input "text" at bounding box center [193, 142] width 86 height 11
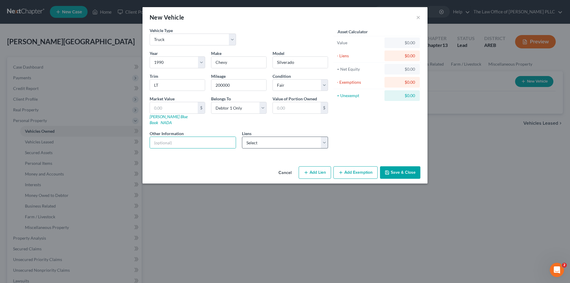
drag, startPoint x: 280, startPoint y: 127, endPoint x: 284, endPoint y: 136, distance: 10.1
click at [280, 130] on div "Liens Select Fst Comm Bnk - $0.00" at bounding box center [285, 139] width 86 height 18
click at [284, 137] on select "Select Fst Comm Bnk - $0.00" at bounding box center [285, 143] width 86 height 12
click at [343, 118] on div "Asset Calculator Value $0.00 - Liens $0.00 = Net Equity $0.00 - Exemptions $0.0…" at bounding box center [377, 90] width 92 height 126
click at [397, 166] on button "Save & Close" at bounding box center [400, 172] width 40 height 12
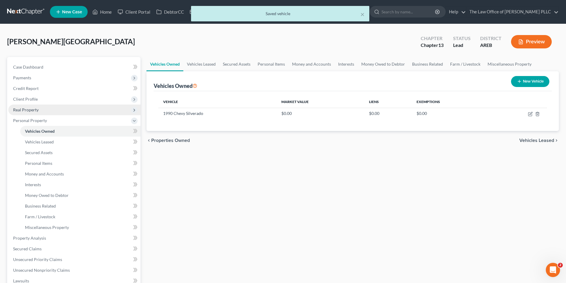
click at [36, 110] on span "Real Property" at bounding box center [26, 109] width 26 height 5
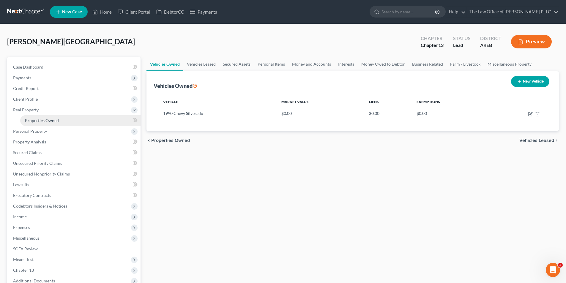
click at [38, 121] on span "Properties Owned" at bounding box center [42, 120] width 34 height 5
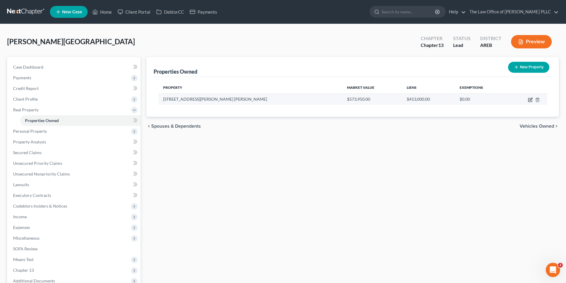
click at [531, 102] on icon "button" at bounding box center [530, 100] width 4 height 4
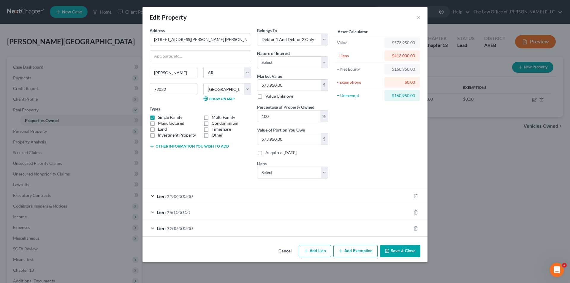
click at [163, 228] on span "Lien" at bounding box center [161, 228] width 9 height 6
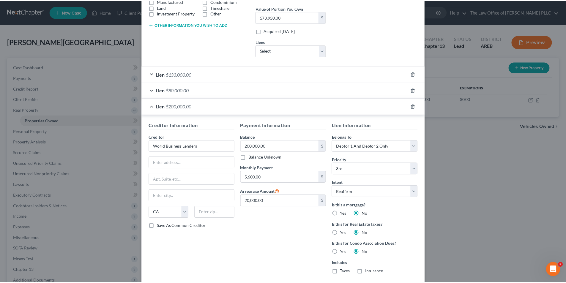
scroll to position [149, 0]
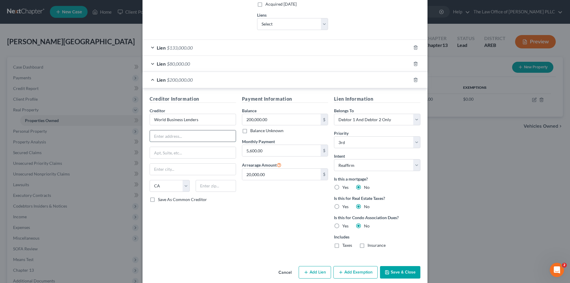
click at [168, 132] on input "text" at bounding box center [193, 135] width 86 height 11
click at [179, 170] on input "text" at bounding box center [193, 169] width 86 height 11
click at [183, 187] on select "State [US_STATE] AK AR AZ CA CO CT DE DC [GEOGRAPHIC_DATA] [GEOGRAPHIC_DATA] GU…" at bounding box center [170, 186] width 40 height 12
click at [150, 180] on select "State [US_STATE] AK AR AZ CA CO CT DE DC [GEOGRAPHIC_DATA] [GEOGRAPHIC_DATA] GU…" at bounding box center [170, 186] width 40 height 12
click at [206, 189] on input "text" at bounding box center [216, 186] width 40 height 12
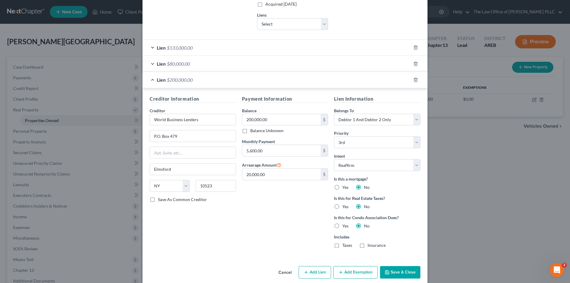
click at [222, 213] on div "Creditor Information Creditor * World Business Lenders P.O. [GEOGRAPHIC_DATA] […" at bounding box center [193, 174] width 92 height 158
click at [390, 273] on button "Save & Close" at bounding box center [400, 272] width 40 height 12
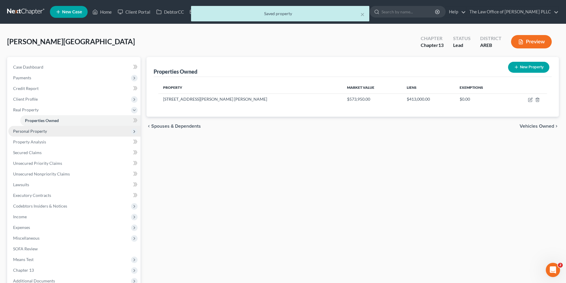
click at [29, 133] on span "Personal Property" at bounding box center [30, 131] width 34 height 5
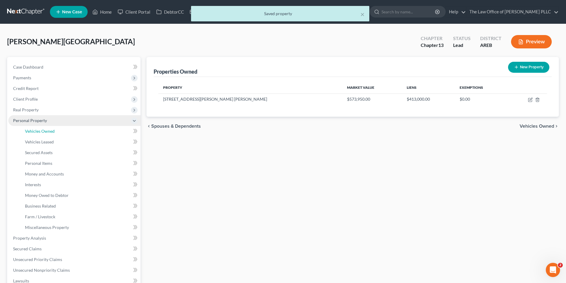
click at [29, 133] on span "Vehicles Owned" at bounding box center [40, 131] width 30 height 5
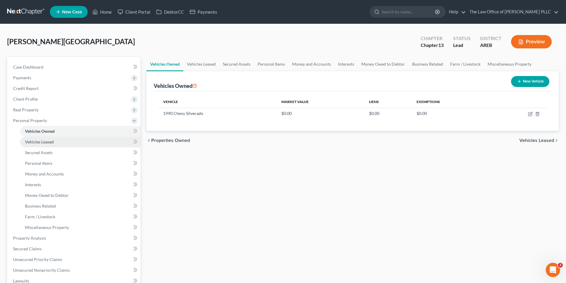
click at [31, 144] on span "Vehicles Leased" at bounding box center [39, 141] width 29 height 5
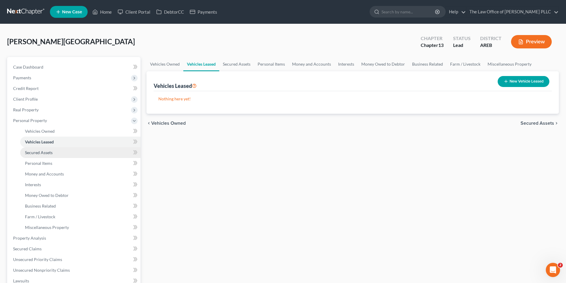
click at [37, 152] on span "Secured Assets" at bounding box center [39, 152] width 28 height 5
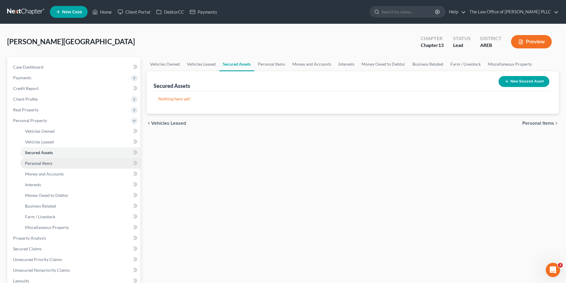
click at [35, 164] on span "Personal Items" at bounding box center [38, 163] width 27 height 5
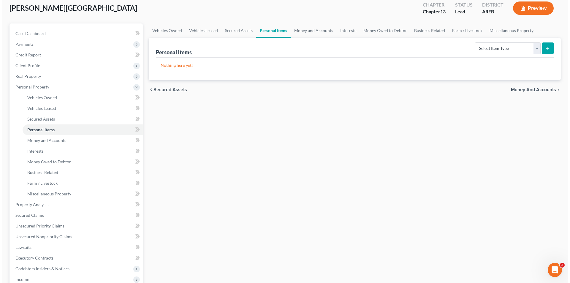
scroll to position [23, 0]
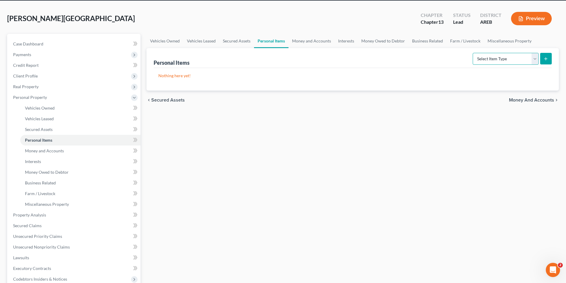
click at [536, 58] on select "Select Item Type Clothing Collectibles Of Value Electronics Firearms Household …" at bounding box center [506, 59] width 66 height 12
click at [473, 53] on select "Select Item Type Clothing Collectibles Of Value Electronics Firearms Household …" at bounding box center [506, 59] width 66 height 12
click at [549, 57] on button "submit" at bounding box center [546, 59] width 12 height 12
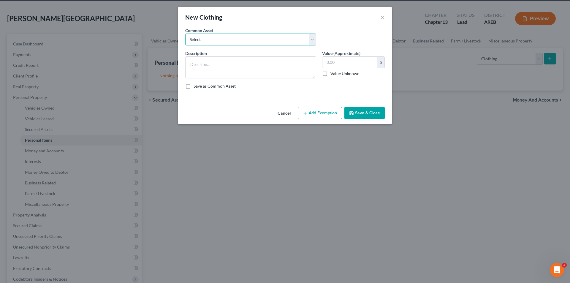
click at [212, 37] on select "Select Mens clothing Various Women's clothing for Filer and 2 daughters" at bounding box center [250, 40] width 131 height 12
click at [203, 64] on textarea at bounding box center [250, 67] width 131 height 22
click at [336, 62] on input "text" at bounding box center [350, 62] width 55 height 11
click at [370, 113] on button "Save & Close" at bounding box center [365, 113] width 40 height 12
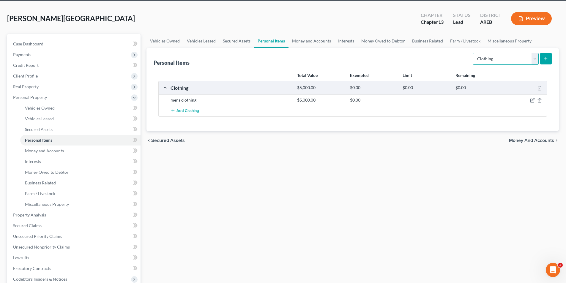
click at [487, 54] on select "Select Item Type Clothing Collectibles Of Value Electronics Firearms Household …" at bounding box center [506, 59] width 66 height 12
click at [473, 53] on select "Select Item Type Clothing Collectibles Of Value Electronics Firearms Household …" at bounding box center [506, 59] width 66 height 12
click at [546, 59] on icon "submit" at bounding box center [545, 58] width 5 height 5
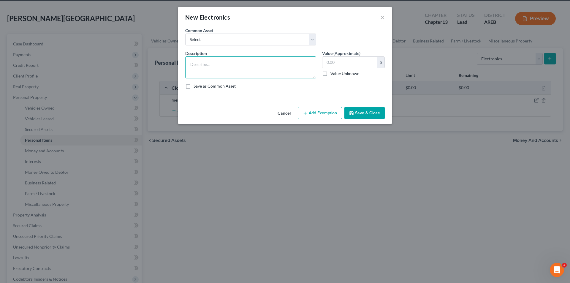
click at [196, 64] on textarea at bounding box center [250, 67] width 131 height 22
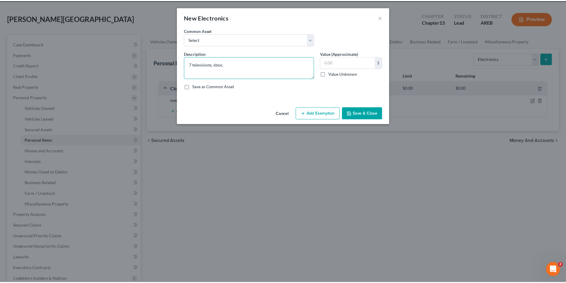
scroll to position [0, 0]
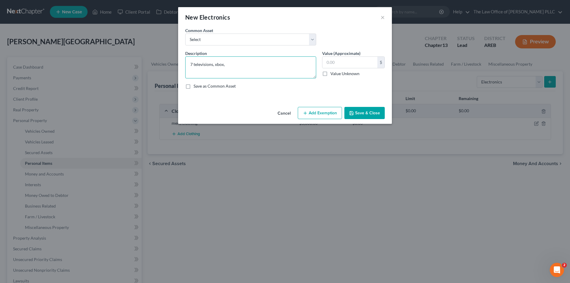
click at [230, 64] on textarea "7 televisions, xbox," at bounding box center [250, 67] width 131 height 22
click at [340, 62] on input "text" at bounding box center [350, 62] width 55 height 11
click at [363, 113] on button "Save & Close" at bounding box center [365, 113] width 40 height 12
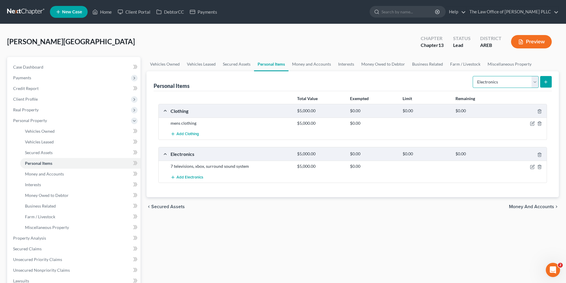
click at [514, 81] on select "Select Item Type Clothing Collectibles Of Value Electronics Firearms Household …" at bounding box center [506, 82] width 66 height 12
click at [473, 76] on select "Select Item Type Clothing Collectibles Of Value Electronics Firearms Household …" at bounding box center [506, 82] width 66 height 12
click at [533, 82] on select "Select Item Type Clothing Collectibles Of Value Electronics Firearms Household …" at bounding box center [506, 82] width 66 height 12
click at [473, 76] on select "Select Item Type Clothing Collectibles Of Value Electronics Firearms Household …" at bounding box center [506, 82] width 66 height 12
click at [545, 80] on icon "submit" at bounding box center [545, 82] width 5 height 5
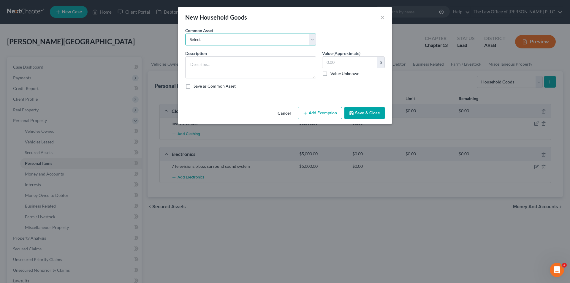
click at [207, 39] on select "Select Refrigerator Microwave" at bounding box center [250, 40] width 131 height 12
click at [209, 39] on select "Select Refrigerator Microwave" at bounding box center [250, 40] width 131 height 12
click at [197, 67] on textarea at bounding box center [250, 67] width 131 height 22
click at [338, 63] on input "text" at bounding box center [350, 62] width 55 height 11
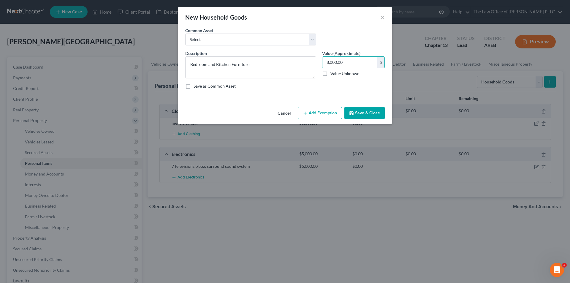
click at [365, 111] on button "Save & Close" at bounding box center [365, 113] width 40 height 12
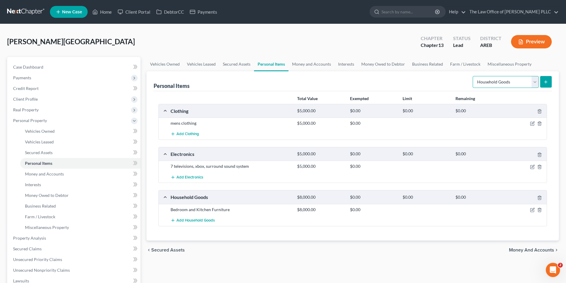
click at [534, 81] on select "Select Item Type Clothing Collectibles Of Value Electronics Firearms Household …" at bounding box center [506, 82] width 66 height 12
click at [396, 80] on div "Personal Items Select Item Type Clothing Collectibles Of Value Electronics Fire…" at bounding box center [353, 81] width 398 height 20
click at [47, 178] on link "Money and Accounts" at bounding box center [80, 174] width 120 height 11
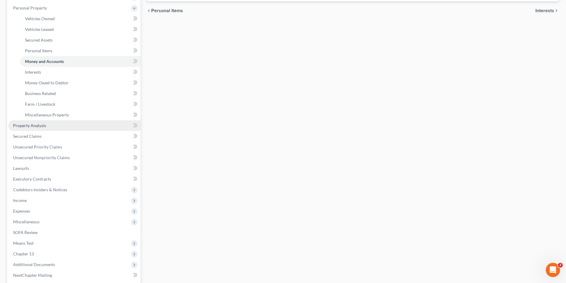
scroll to position [112, 0]
click at [42, 61] on span "Money and Accounts" at bounding box center [44, 61] width 39 height 5
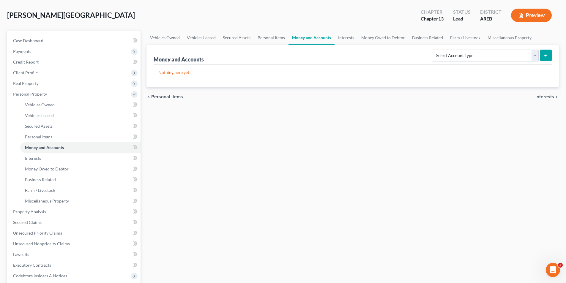
scroll to position [23, 0]
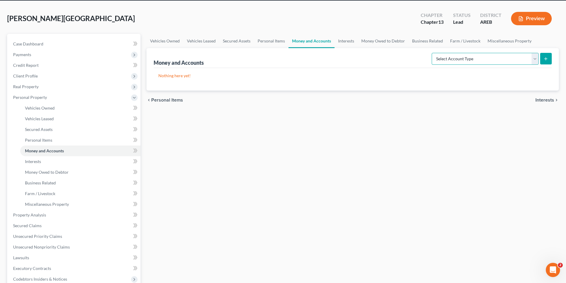
click at [533, 60] on select "Select Account Type Brokerage Cash on Hand Certificates of Deposit Checking Acc…" at bounding box center [485, 59] width 107 height 12
click at [433, 53] on select "Select Account Type Brokerage Cash on Hand Certificates of Deposit Checking Acc…" at bounding box center [485, 59] width 107 height 12
click at [545, 57] on icon "submit" at bounding box center [545, 58] width 5 height 5
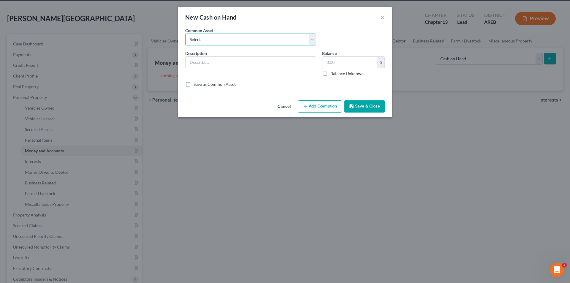
click at [191, 36] on select "Select Cash on hand" at bounding box center [250, 40] width 131 height 12
click at [191, 35] on select "Select Cash on hand" at bounding box center [250, 40] width 131 height 12
drag, startPoint x: 191, startPoint y: 35, endPoint x: 191, endPoint y: 45, distance: 10.1
click at [192, 35] on select "Select Cash on hand" at bounding box center [250, 40] width 131 height 12
click at [185, 34] on select "Select Cash on hand" at bounding box center [250, 40] width 131 height 12
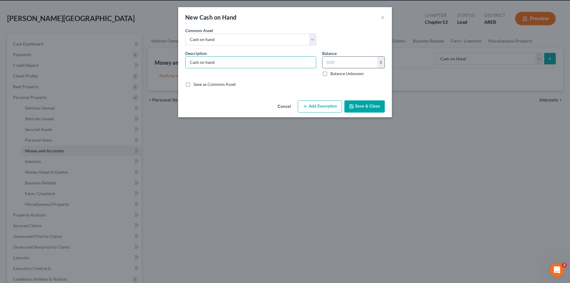
click at [333, 61] on input "text" at bounding box center [350, 62] width 55 height 11
click at [364, 108] on button "Save & Close" at bounding box center [365, 106] width 40 height 12
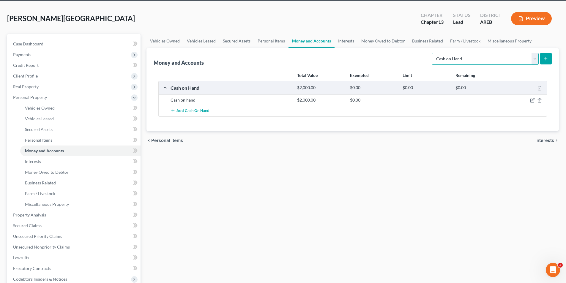
drag, startPoint x: 482, startPoint y: 61, endPoint x: 473, endPoint y: 62, distance: 9.6
click at [482, 61] on select "Select Account Type Brokerage Cash on Hand Certificates of Deposit Checking Acc…" at bounding box center [485, 59] width 107 height 12
click at [433, 53] on select "Select Account Type Brokerage Cash on Hand Certificates of Deposit Checking Acc…" at bounding box center [485, 59] width 107 height 12
click at [548, 60] on icon "submit" at bounding box center [545, 58] width 5 height 5
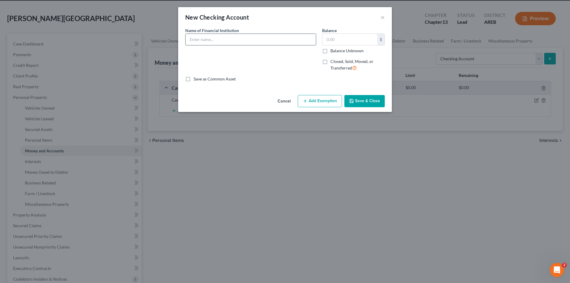
click at [202, 42] on input "text" at bounding box center [251, 39] width 130 height 11
click at [338, 35] on input "text" at bounding box center [350, 39] width 55 height 11
click at [367, 98] on button "Save & Close" at bounding box center [365, 101] width 40 height 12
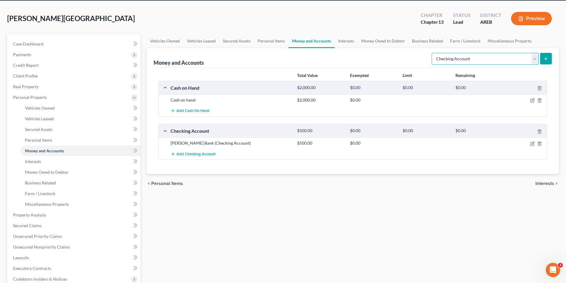
click at [534, 60] on select "Select Account Type Brokerage Cash on Hand Certificates of Deposit Checking Acc…" at bounding box center [485, 59] width 107 height 12
drag, startPoint x: 465, startPoint y: 144, endPoint x: 253, endPoint y: 176, distance: 214.7
click at [465, 144] on div at bounding box center [478, 143] width 53 height 6
click at [33, 162] on span "Interests" at bounding box center [33, 161] width 16 height 5
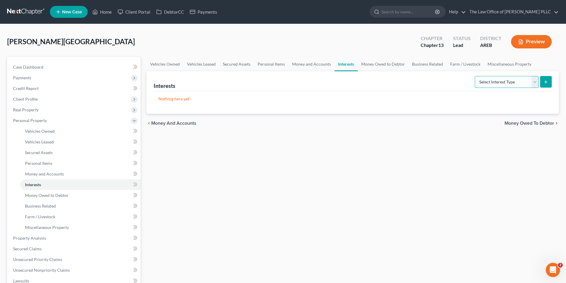
click at [518, 85] on select "Select Interest Type 401K Annuity Bond Education IRA Government Bond Government…" at bounding box center [507, 82] width 64 height 12
click at [31, 199] on link "Money Owed to Debtor" at bounding box center [80, 195] width 120 height 11
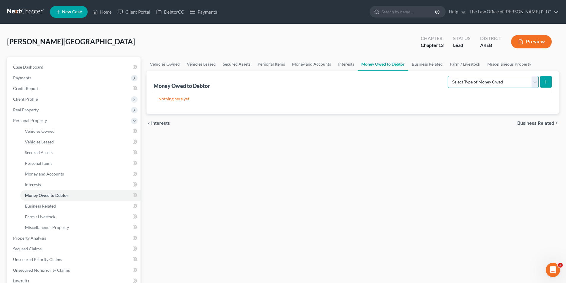
click at [515, 80] on select "Select Type of Money Owed Accounts Receivable Alimony Child Support Claims Agai…" at bounding box center [493, 82] width 91 height 12
click at [42, 207] on span "Business Related" at bounding box center [40, 205] width 31 height 5
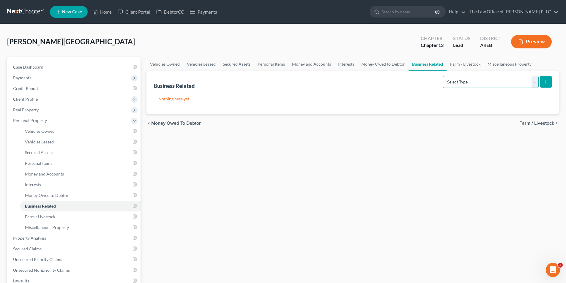
click at [518, 82] on select "Select Type Customer Lists Franchises Inventory Licenses Machinery Office Equip…" at bounding box center [491, 82] width 96 height 12
click at [443, 76] on select "Select Type Customer Lists Franchises Inventory Licenses Machinery Office Equip…" at bounding box center [491, 82] width 96 height 12
click at [549, 80] on button "submit" at bounding box center [546, 82] width 12 height 12
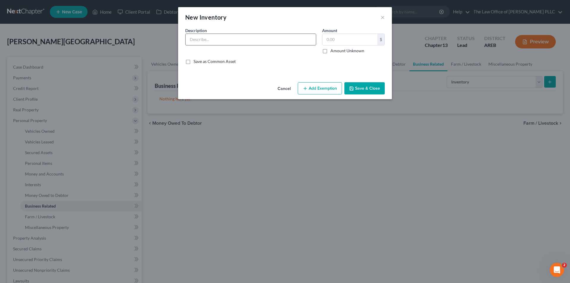
click at [216, 42] on input "text" at bounding box center [251, 39] width 130 height 11
drag, startPoint x: 216, startPoint y: 42, endPoint x: 217, endPoint y: 38, distance: 3.3
click at [216, 42] on input "text" at bounding box center [251, 39] width 130 height 11
click at [246, 22] on div "New Inventory ×" at bounding box center [285, 17] width 214 height 20
click at [213, 40] on input "text" at bounding box center [251, 39] width 130 height 11
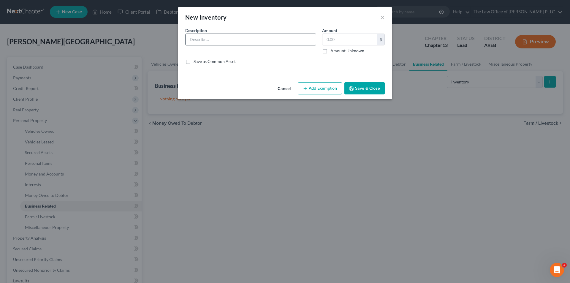
click at [213, 40] on input "text" at bounding box center [251, 39] width 130 height 11
click at [341, 36] on input "text" at bounding box center [350, 39] width 55 height 11
click at [380, 85] on button "Save & Close" at bounding box center [365, 88] width 40 height 12
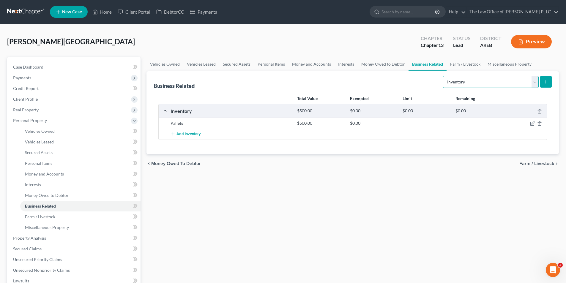
click at [521, 81] on select "Select Type Customer Lists Franchises Inventory Licenses Machinery Office Equip…" at bounding box center [491, 82] width 96 height 12
drag, startPoint x: 328, startPoint y: 150, endPoint x: 90, endPoint y: 158, distance: 237.5
click at [328, 150] on div "Total Value Exempted Limit Remaining Inventory $500.00 $0.00 $0.00 $0.00 Pallet…" at bounding box center [353, 122] width 398 height 63
click at [45, 219] on link "Farm / Livestock" at bounding box center [80, 217] width 120 height 11
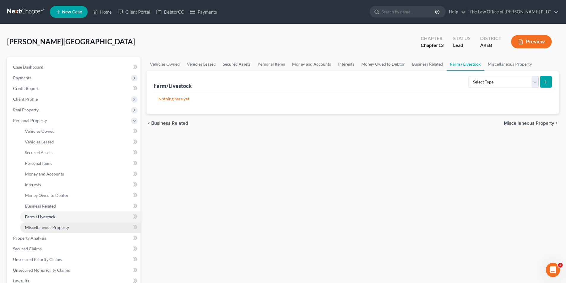
click at [41, 227] on span "Miscellaneous Property" at bounding box center [47, 227] width 44 height 5
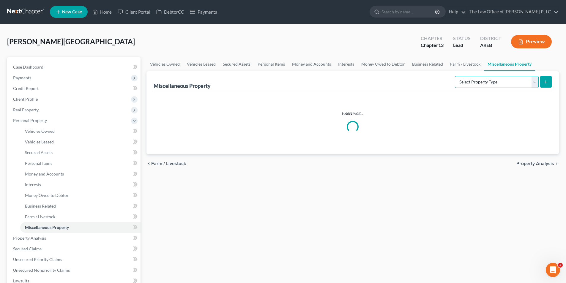
click at [488, 82] on select "Select Property Type Assigned for Creditor Benefit [DATE] Holding for Another N…" at bounding box center [497, 82] width 84 height 12
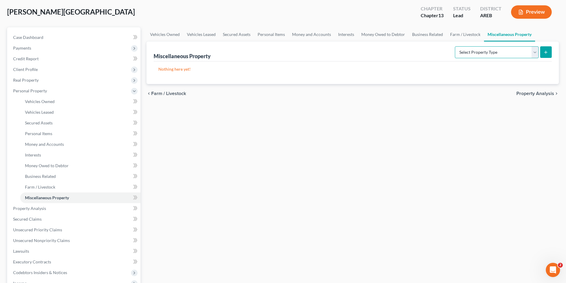
scroll to position [59, 0]
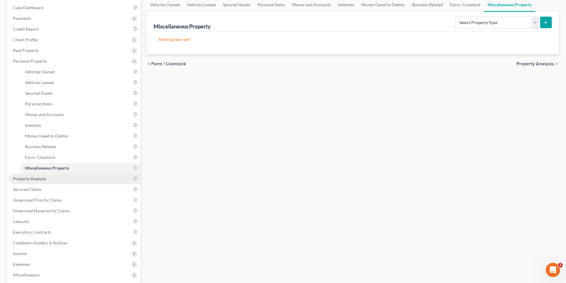
click at [29, 181] on span "Property Analysis" at bounding box center [29, 178] width 33 height 5
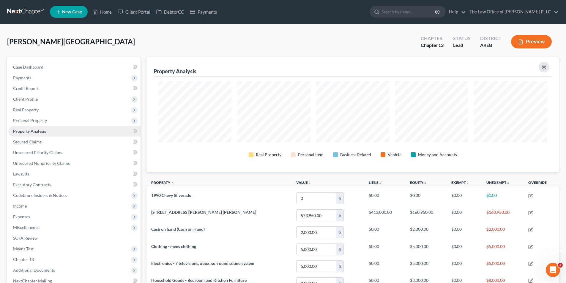
scroll to position [115, 412]
click at [38, 145] on link "Secured Claims" at bounding box center [74, 142] width 132 height 11
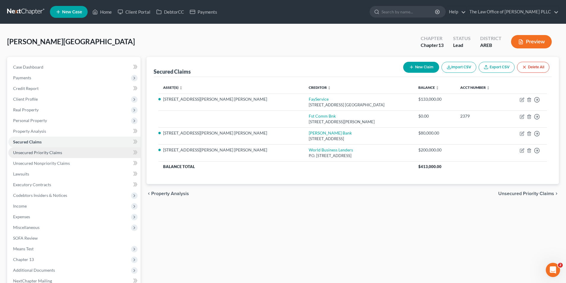
click at [40, 155] on span "Unsecured Priority Claims" at bounding box center [37, 152] width 49 height 5
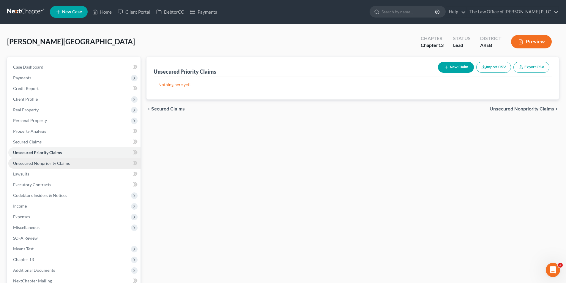
click at [40, 166] on link "Unsecured Nonpriority Claims" at bounding box center [74, 163] width 132 height 11
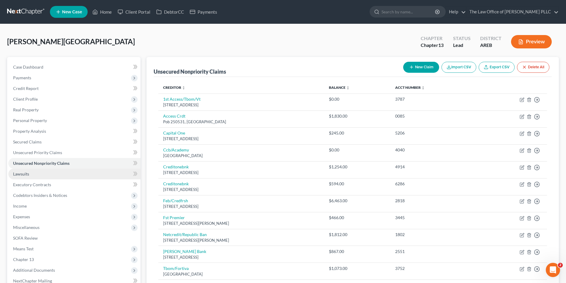
click at [25, 176] on link "Lawsuits" at bounding box center [74, 174] width 132 height 11
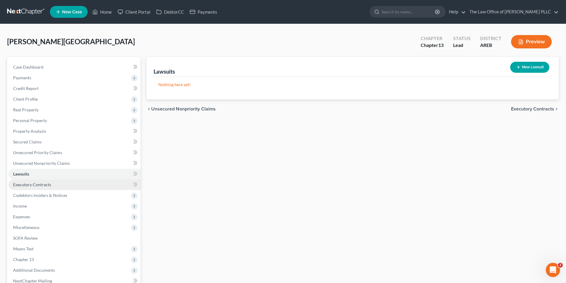
click at [18, 186] on span "Executory Contracts" at bounding box center [32, 184] width 38 height 5
click at [531, 64] on button "New Contract" at bounding box center [529, 67] width 41 height 11
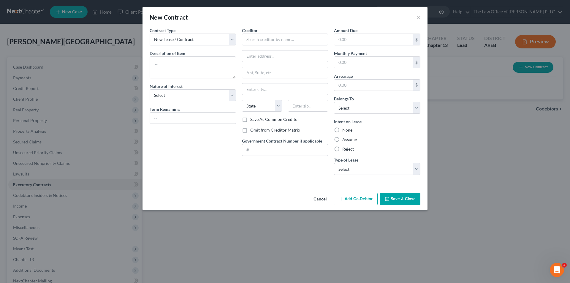
click at [421, 14] on div "New Contract ×" at bounding box center [285, 17] width 285 height 20
click at [416, 15] on div "New Contract ×" at bounding box center [285, 17] width 285 height 20
click at [418, 19] on button "×" at bounding box center [418, 17] width 4 height 7
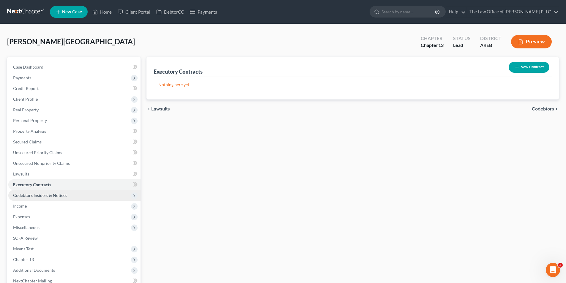
click at [34, 197] on span "Codebtors Insiders & Notices" at bounding box center [40, 195] width 54 height 5
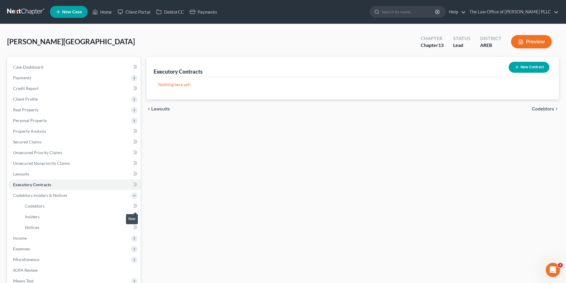
click at [135, 204] on icon at bounding box center [135, 205] width 4 height 7
click at [134, 206] on icon at bounding box center [135, 205] width 4 height 7
click at [40, 209] on link "Codebtors" at bounding box center [80, 206] width 120 height 11
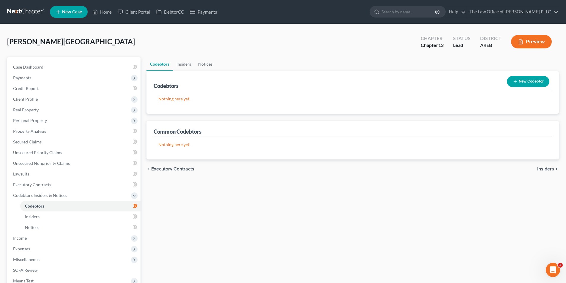
click at [526, 81] on button "New Codebtor" at bounding box center [528, 81] width 42 height 11
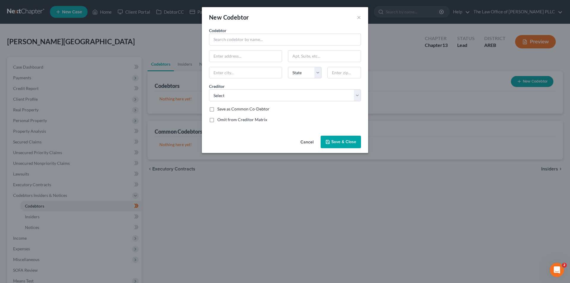
click at [362, 16] on div "New Codebtor ×" at bounding box center [285, 17] width 166 height 20
click at [359, 18] on button "×" at bounding box center [359, 17] width 4 height 7
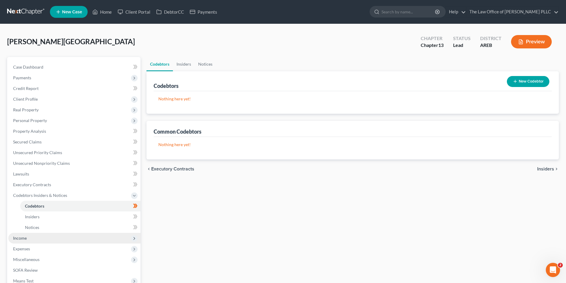
click at [23, 240] on span "Income" at bounding box center [20, 238] width 14 height 5
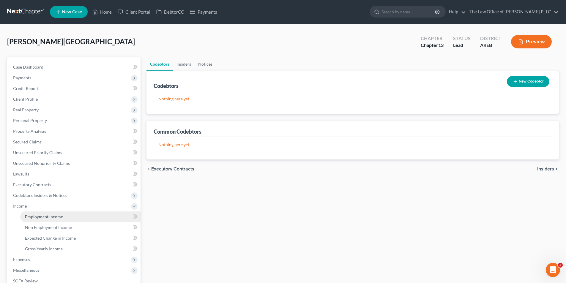
click at [44, 216] on span "Employment Income" at bounding box center [44, 216] width 38 height 5
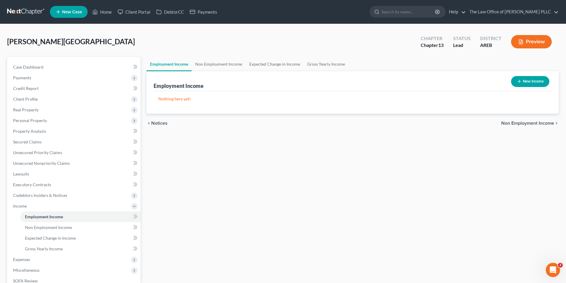
click at [517, 79] on button "New Income" at bounding box center [530, 81] width 38 height 11
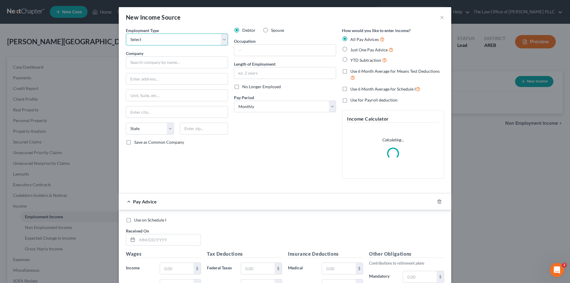
click at [171, 40] on select "Select Full or [DEMOGRAPHIC_DATA] Employment Self Employment" at bounding box center [177, 40] width 102 height 12
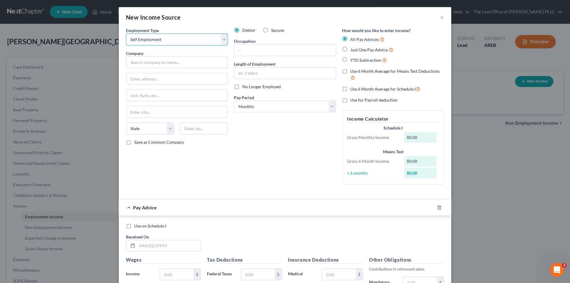
click at [126, 34] on select "Select Full or [DEMOGRAPHIC_DATA] Employment Self Employment" at bounding box center [177, 40] width 102 height 12
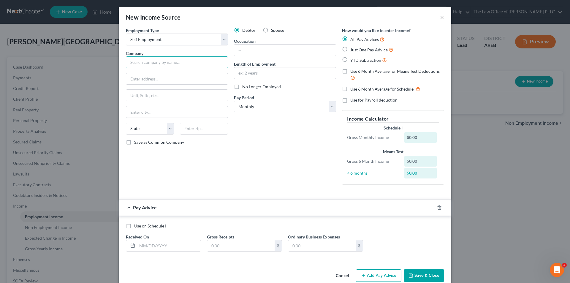
click at [159, 64] on input "text" at bounding box center [177, 62] width 102 height 12
click at [252, 47] on input "text" at bounding box center [285, 50] width 102 height 11
click at [265, 70] on input "text" at bounding box center [285, 72] width 102 height 11
drag, startPoint x: 265, startPoint y: 50, endPoint x: 223, endPoint y: 47, distance: 41.7
click at [223, 47] on div "Employment Type * Select Full or [DEMOGRAPHIC_DATA] Employment Self Employment …" at bounding box center [285, 110] width 324 height 167
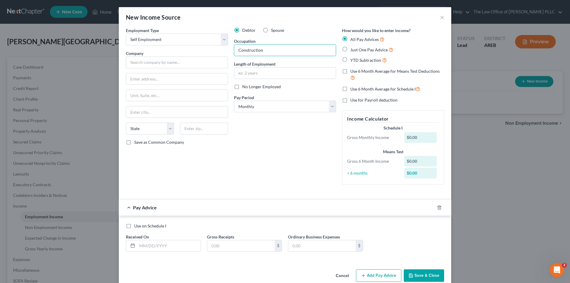
click at [241, 140] on div "Debtor Spouse Occupation Construction Length of Employment No Longer Employed P…" at bounding box center [285, 108] width 108 height 162
click at [142, 61] on input "text" at bounding box center [177, 62] width 102 height 12
click at [140, 81] on input "text" at bounding box center [177, 78] width 102 height 11
click at [132, 81] on input "text" at bounding box center [177, 78] width 102 height 11
click at [137, 114] on input "text" at bounding box center [177, 111] width 102 height 11
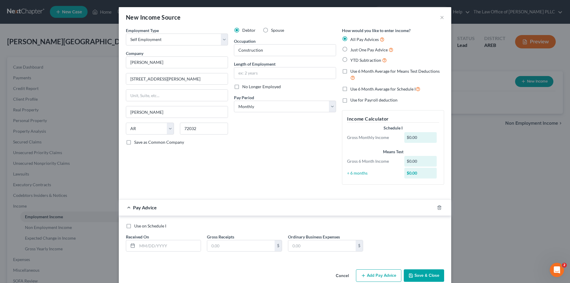
click at [289, 91] on div "Debtor Spouse Occupation Construction Length of Employment No Longer Employed P…" at bounding box center [285, 108] width 108 height 162
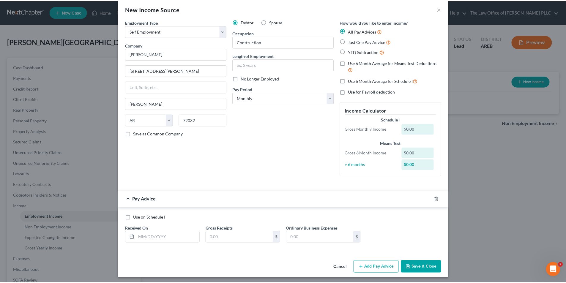
scroll to position [11, 0]
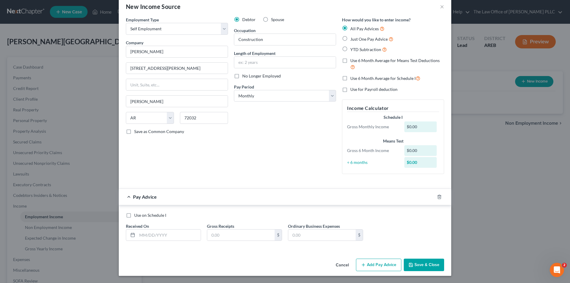
click at [414, 264] on button "Save & Close" at bounding box center [424, 265] width 40 height 12
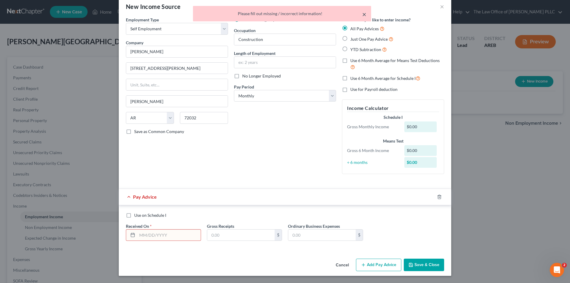
click at [366, 16] on button "×" at bounding box center [364, 14] width 4 height 7
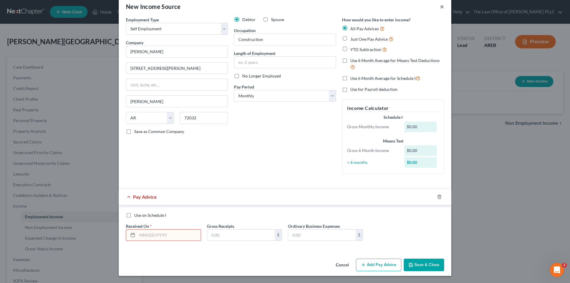
click at [442, 5] on button "×" at bounding box center [442, 6] width 4 height 7
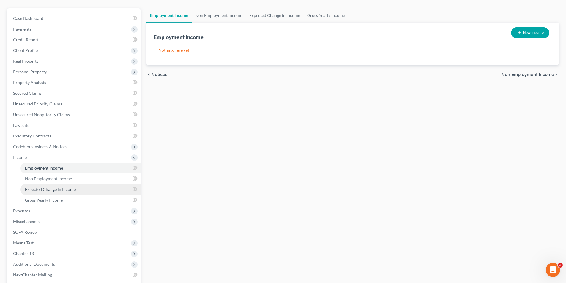
scroll to position [59, 0]
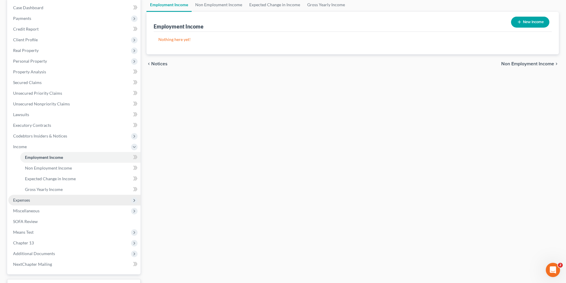
click at [31, 202] on span "Expenses" at bounding box center [74, 200] width 132 height 11
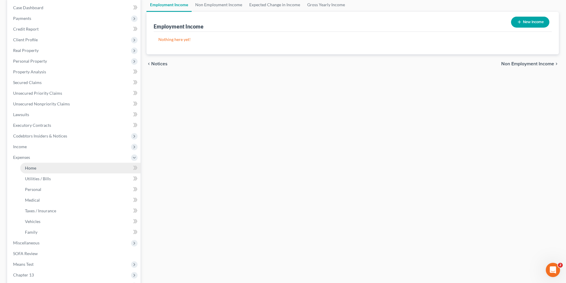
click at [35, 167] on span "Home" at bounding box center [30, 167] width 11 height 5
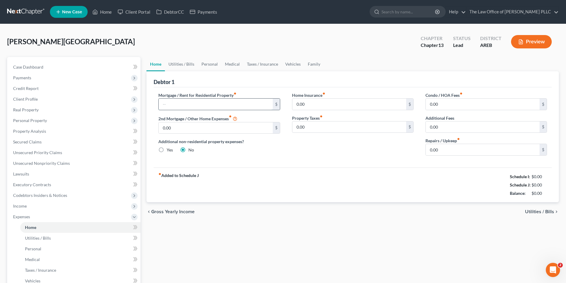
click at [213, 108] on input "text" at bounding box center [216, 104] width 114 height 11
click at [213, 105] on input "text" at bounding box center [216, 104] width 114 height 11
click at [363, 82] on div "Debtor 1" at bounding box center [353, 79] width 398 height 16
click at [314, 107] on input "0.00" at bounding box center [349, 104] width 114 height 11
click at [175, 126] on input "0.00" at bounding box center [216, 127] width 114 height 11
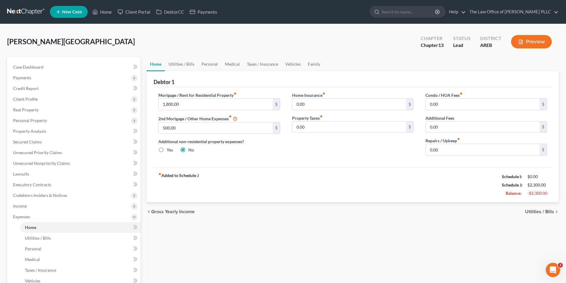
click at [412, 151] on div "Home Insurance fiber_manual_record 0.00 $ Property Taxes fiber_manual_record 0.…" at bounding box center [352, 126] width 133 height 68
click at [446, 127] on input "0.00" at bounding box center [483, 126] width 114 height 11
drag, startPoint x: 446, startPoint y: 127, endPoint x: 390, endPoint y: 143, distance: 58.0
click at [446, 127] on input "0.00" at bounding box center [483, 126] width 114 height 11
click at [390, 143] on div "Home Insurance fiber_manual_record 0.00 $ Property Taxes fiber_manual_record 0.…" at bounding box center [352, 126] width 133 height 68
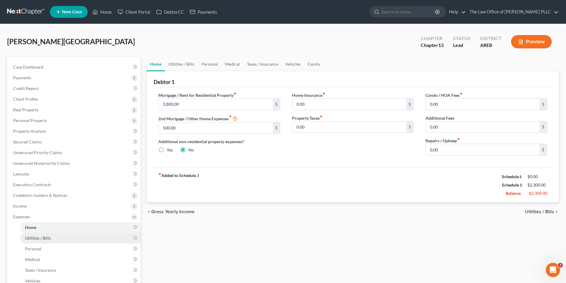
click at [36, 236] on span "Utilities / Bills" at bounding box center [38, 238] width 26 height 5
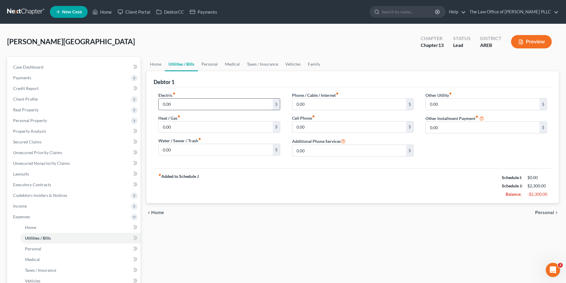
click at [183, 105] on input "0.00" at bounding box center [216, 104] width 114 height 11
click at [319, 128] on input "0.00" at bounding box center [349, 126] width 114 height 11
click at [478, 117] on icon "fiber_manual_record" at bounding box center [476, 116] width 3 height 3
click at [29, 250] on span "Personal" at bounding box center [33, 248] width 16 height 5
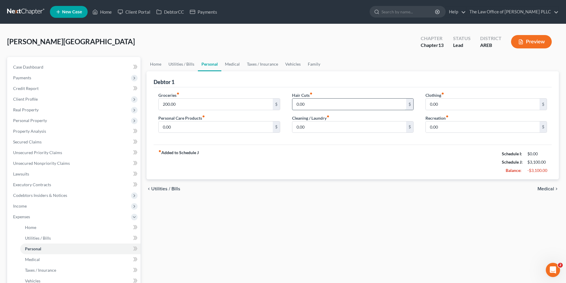
click at [330, 105] on input "0.00" at bounding box center [349, 104] width 114 height 11
click at [456, 106] on input "0.00" at bounding box center [483, 104] width 114 height 11
drag, startPoint x: 159, startPoint y: 151, endPoint x: 176, endPoint y: 133, distance: 24.4
click at [159, 150] on icon "fiber_manual_record" at bounding box center [159, 151] width 3 height 3
click at [176, 131] on input "0.00" at bounding box center [216, 126] width 114 height 11
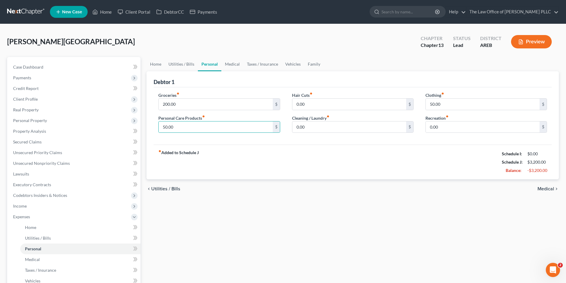
click at [329, 139] on div "Groceries fiber_manual_record 200.00 $ Personal Care Products fiber_manual_reco…" at bounding box center [353, 116] width 398 height 58
click at [317, 126] on input "0.00" at bounding box center [349, 126] width 114 height 11
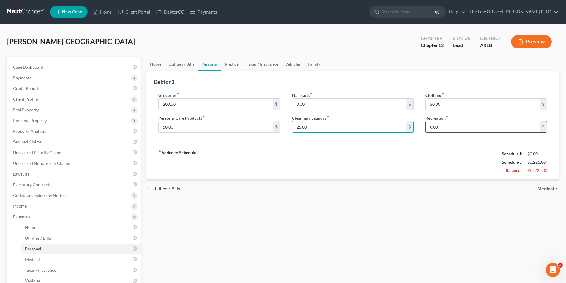
click at [452, 130] on input "0.00" at bounding box center [483, 126] width 114 height 11
click at [405, 175] on div "fiber_manual_record Added to Schedule J Schedule I: $0.00 Schedule J: $3,275.00…" at bounding box center [353, 162] width 398 height 35
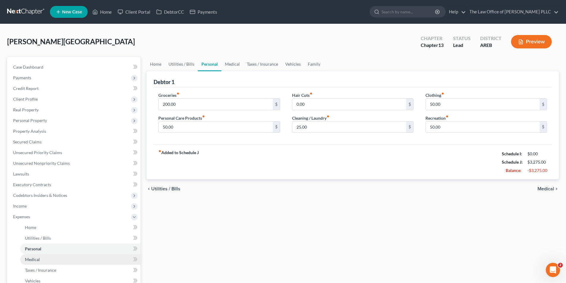
click at [36, 259] on span "Medical" at bounding box center [32, 259] width 15 height 5
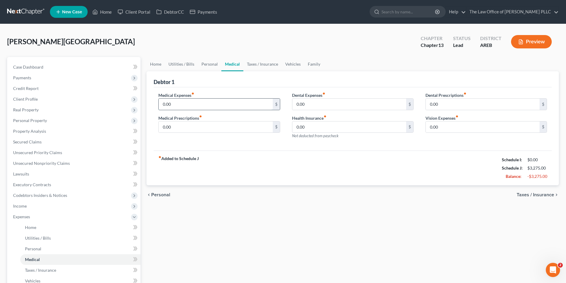
click at [179, 102] on input "0.00" at bounding box center [216, 104] width 114 height 11
click at [310, 105] on input "0.00" at bounding box center [349, 104] width 114 height 11
click at [180, 129] on input "0.00" at bounding box center [216, 126] width 114 height 11
click at [325, 139] on div "Dental Expenses fiber_manual_record 0.00 $ Health Insurance fiber_manual_record…" at bounding box center [352, 118] width 133 height 52
click at [307, 128] on input "0.00" at bounding box center [349, 126] width 114 height 11
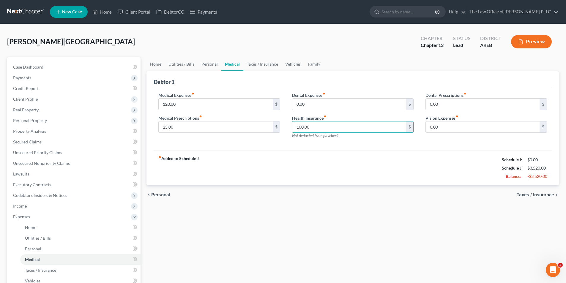
click at [457, 147] on div "Medical Expenses fiber_manual_record 120.00 $ Medical Prescriptions fiber_manua…" at bounding box center [353, 119] width 398 height 64
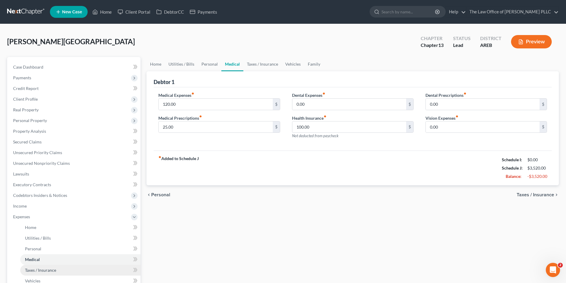
click at [46, 272] on span "Taxes / Insurance" at bounding box center [40, 270] width 31 height 5
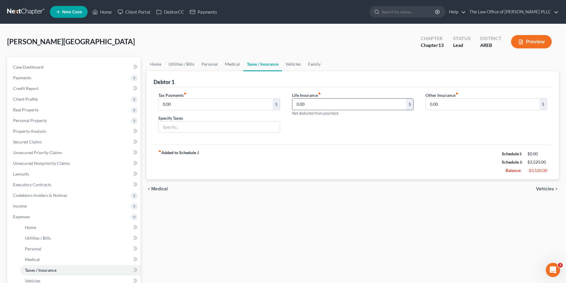
click at [318, 104] on input "0.00" at bounding box center [349, 104] width 114 height 11
click at [449, 102] on input "0.00" at bounding box center [483, 104] width 114 height 11
click at [188, 129] on input "text" at bounding box center [219, 126] width 121 height 11
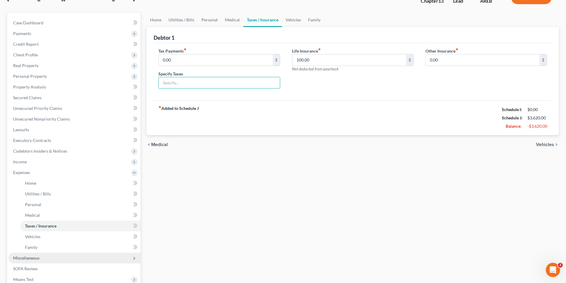
scroll to position [59, 0]
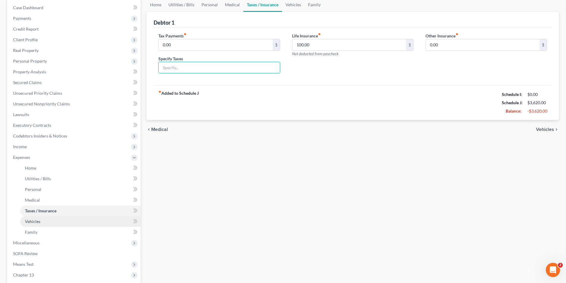
click at [41, 222] on link "Vehicles" at bounding box center [80, 221] width 120 height 11
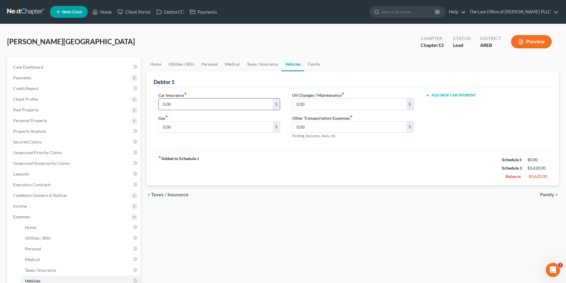
click at [179, 104] on input "0.00" at bounding box center [216, 104] width 114 height 11
click at [320, 105] on input "0.00" at bounding box center [349, 104] width 114 height 11
click at [184, 129] on input "0.00" at bounding box center [216, 126] width 114 height 11
click at [350, 146] on div "Car Insurance fiber_manual_record 100.00 $ Gas fiber_manual_record 200.00 $ Oil…" at bounding box center [353, 119] width 398 height 64
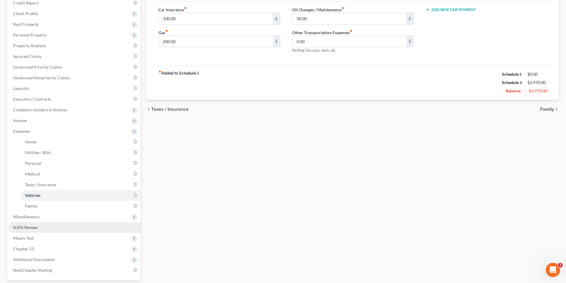
scroll to position [89, 0]
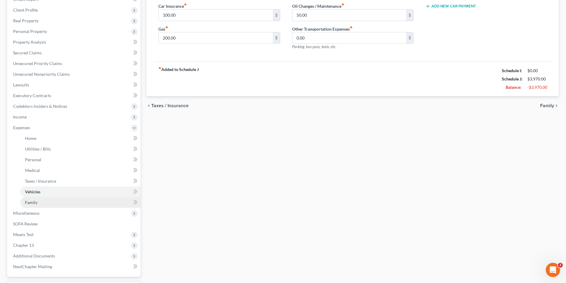
click at [33, 202] on span "Family" at bounding box center [31, 202] width 12 height 5
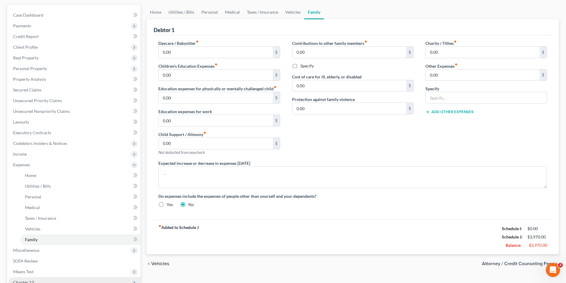
scroll to position [89, 0]
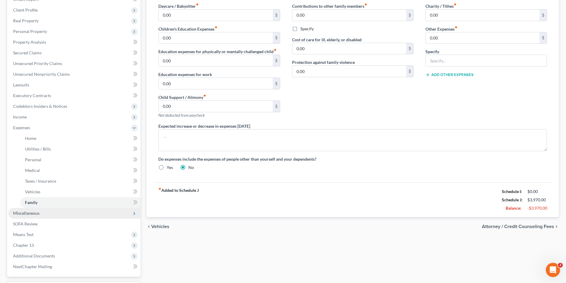
click at [33, 212] on span "Miscellaneous" at bounding box center [26, 213] width 26 height 5
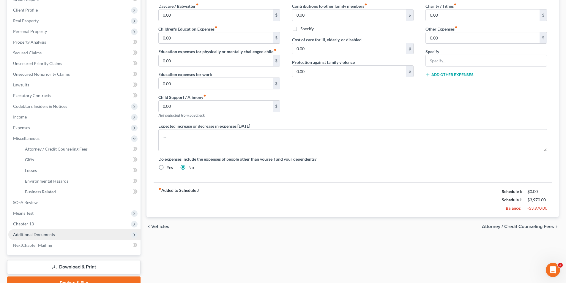
click at [29, 235] on span "Additional Documents" at bounding box center [34, 234] width 42 height 5
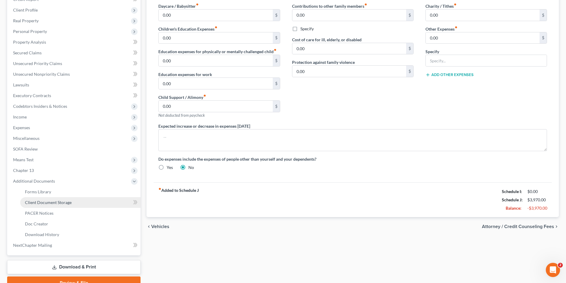
click at [43, 203] on span "Client Document Storage" at bounding box center [48, 202] width 47 height 5
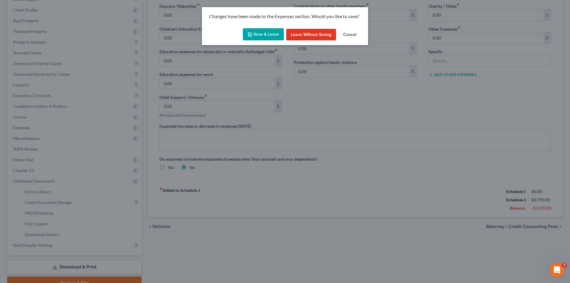
click at [259, 34] on button "Save & Leave" at bounding box center [263, 34] width 41 height 12
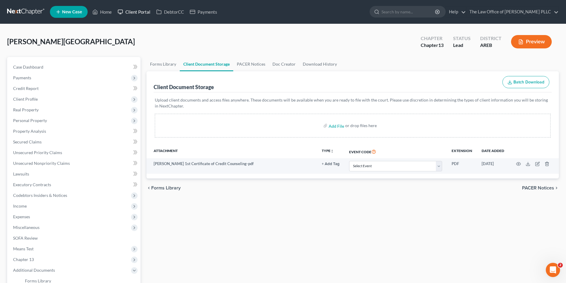
click at [133, 10] on link "Client Portal" at bounding box center [134, 12] width 39 height 11
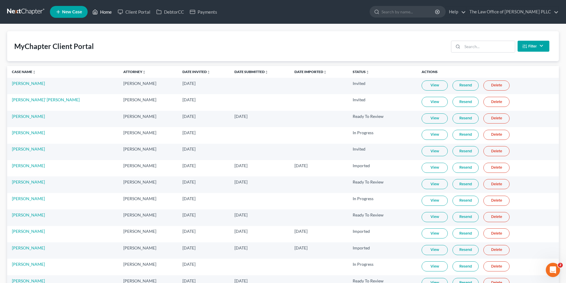
click at [97, 11] on icon at bounding box center [94, 11] width 5 height 7
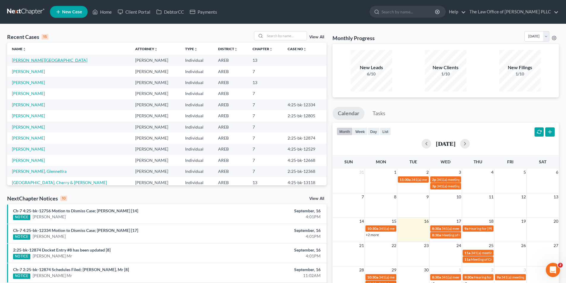
click at [27, 61] on link "[PERSON_NAME][GEOGRAPHIC_DATA]" at bounding box center [49, 60] width 75 height 5
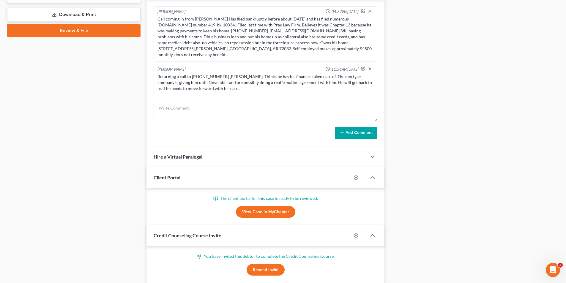
scroll to position [297, 0]
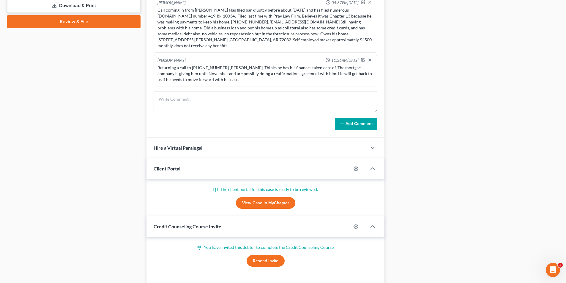
click at [281, 198] on link "View Case in MyChapter" at bounding box center [265, 203] width 59 height 12
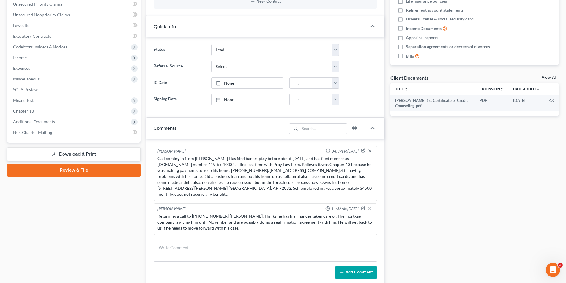
scroll to position [0, 0]
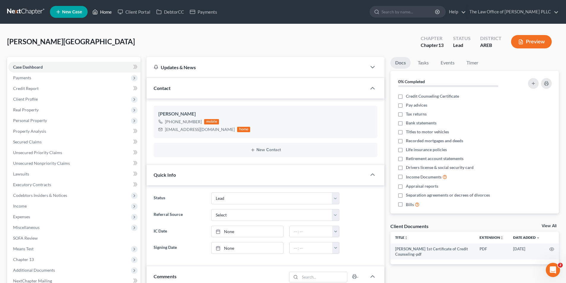
click at [104, 14] on link "Home" at bounding box center [101, 12] width 25 height 11
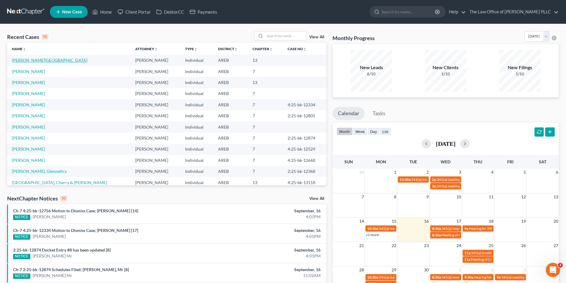
click at [25, 61] on link "[PERSON_NAME][GEOGRAPHIC_DATA]" at bounding box center [49, 60] width 75 height 5
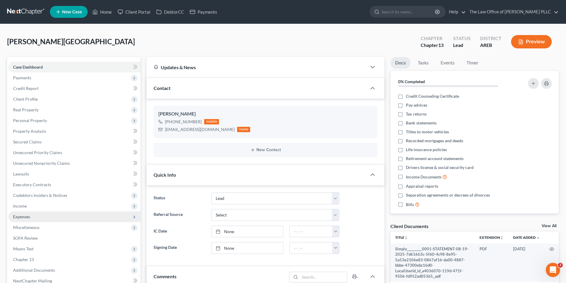
drag, startPoint x: 25, startPoint y: 206, endPoint x: 25, endPoint y: 213, distance: 7.4
click at [25, 206] on span "Income" at bounding box center [20, 205] width 14 height 5
click at [25, 216] on span "Employment Income" at bounding box center [44, 216] width 38 height 5
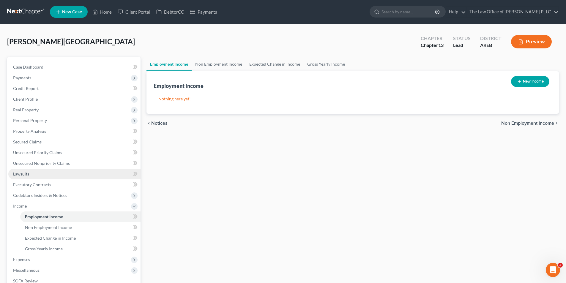
click at [15, 175] on span "Lawsuits" at bounding box center [21, 173] width 16 height 5
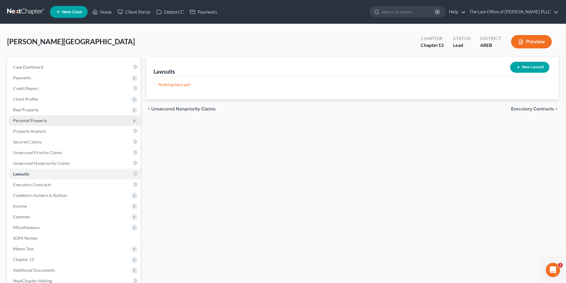
click at [24, 119] on span "Personal Property" at bounding box center [30, 120] width 34 height 5
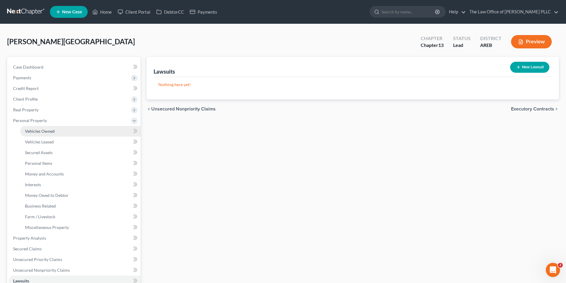
click at [38, 132] on span "Vehicles Owned" at bounding box center [40, 131] width 30 height 5
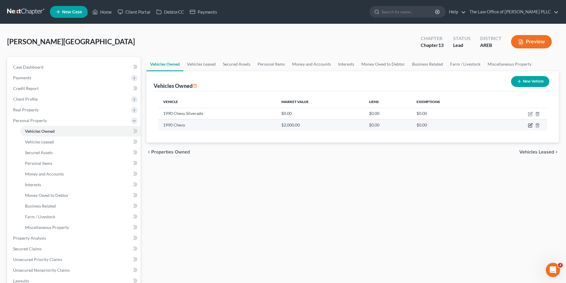
click at [530, 127] on icon "button" at bounding box center [530, 125] width 5 height 5
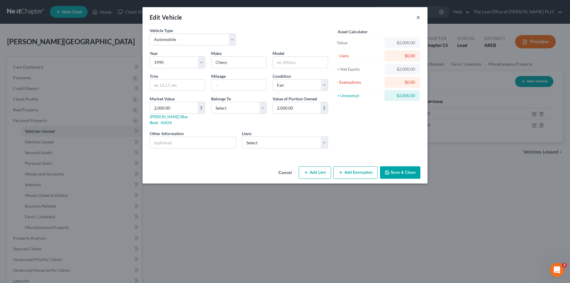
click at [416, 16] on button "×" at bounding box center [418, 17] width 4 height 7
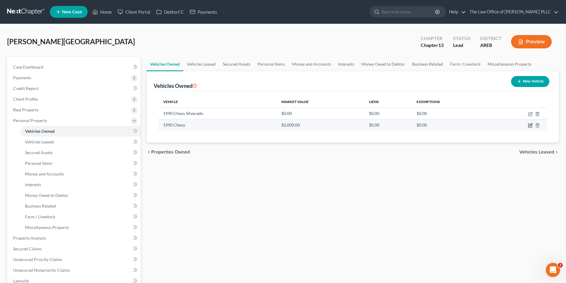
click at [530, 124] on icon "button" at bounding box center [530, 126] width 4 height 4
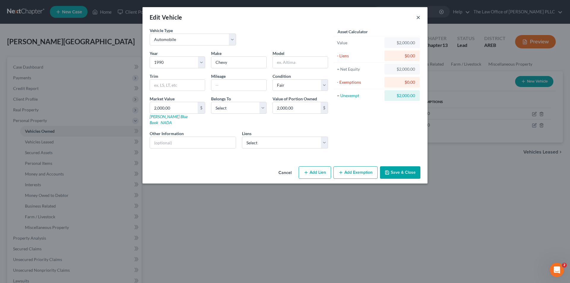
click at [419, 15] on button "×" at bounding box center [418, 17] width 4 height 7
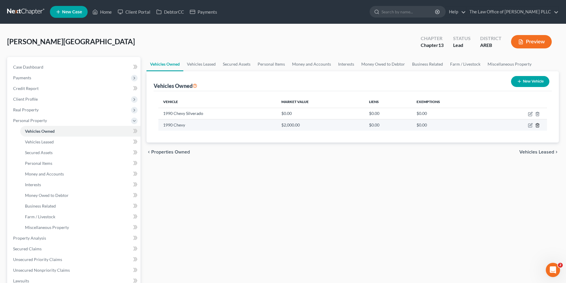
click at [539, 124] on icon "button" at bounding box center [537, 125] width 5 height 5
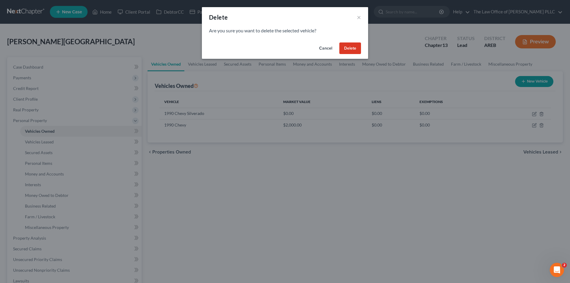
click at [351, 49] on button "Delete" at bounding box center [351, 48] width 22 height 12
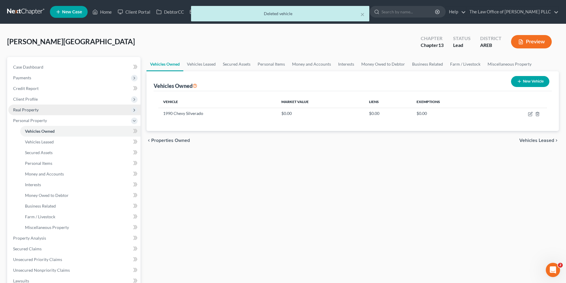
click at [32, 109] on span "Real Property" at bounding box center [26, 109] width 26 height 5
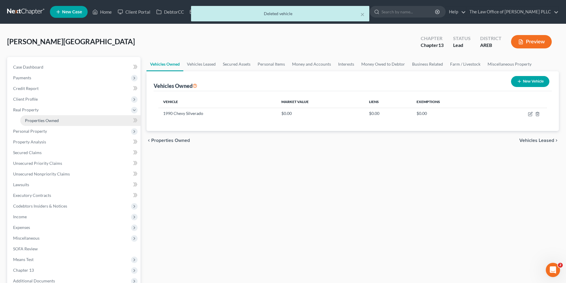
click at [37, 118] on link "Properties Owned" at bounding box center [80, 120] width 120 height 11
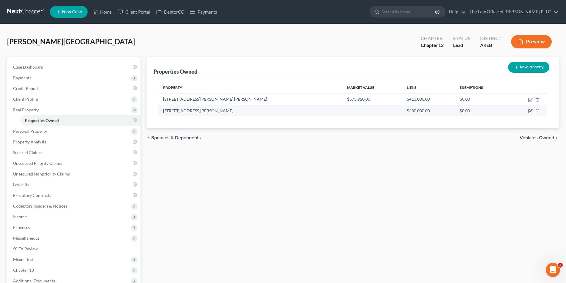
click at [538, 111] on line "button" at bounding box center [538, 111] width 0 height 1
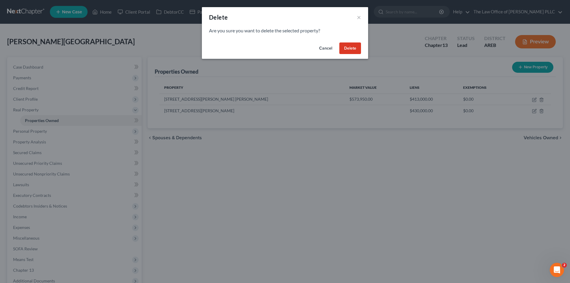
click at [354, 46] on button "Delete" at bounding box center [351, 48] width 22 height 12
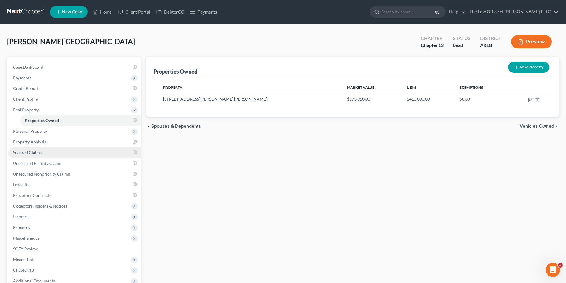
click at [40, 153] on span "Secured Claims" at bounding box center [27, 152] width 29 height 5
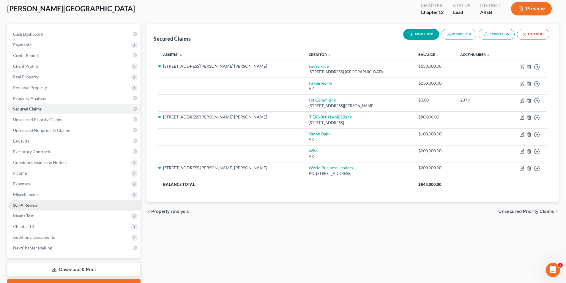
scroll to position [59, 0]
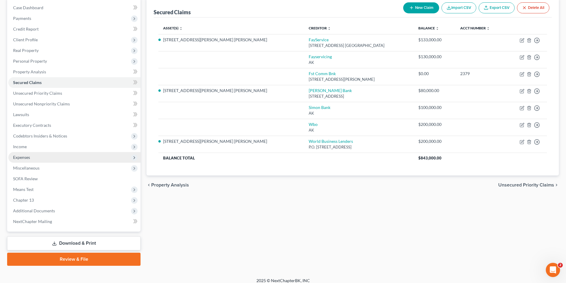
click at [25, 158] on span "Expenses" at bounding box center [21, 157] width 17 height 5
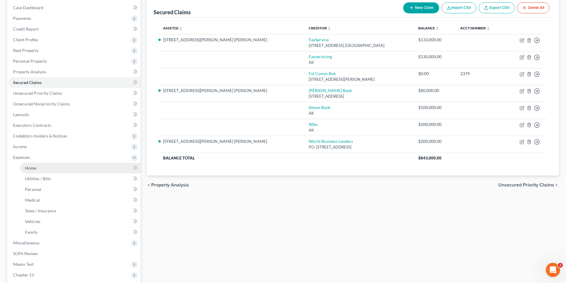
click at [30, 170] on span "Home" at bounding box center [30, 167] width 11 height 5
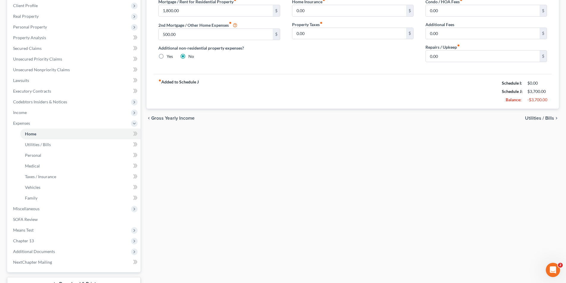
scroll to position [59, 0]
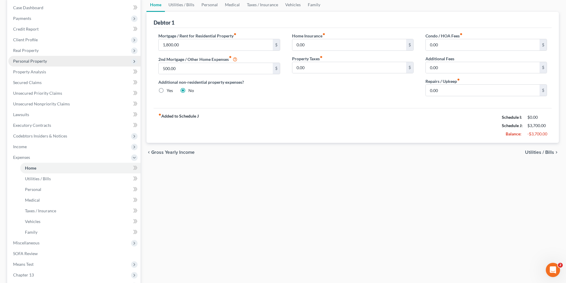
click at [46, 62] on span "Personal Property" at bounding box center [74, 61] width 132 height 11
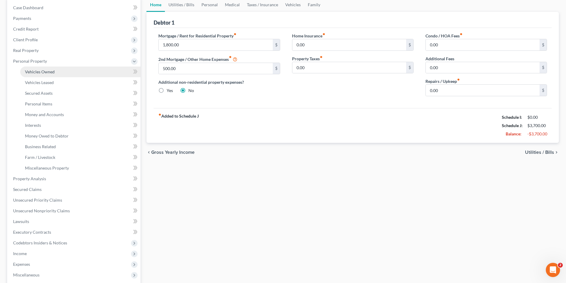
click at [50, 73] on span "Vehicles Owned" at bounding box center [40, 71] width 30 height 5
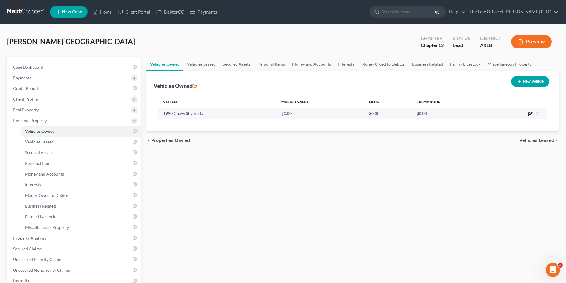
click at [530, 113] on icon "button" at bounding box center [530, 113] width 3 height 3
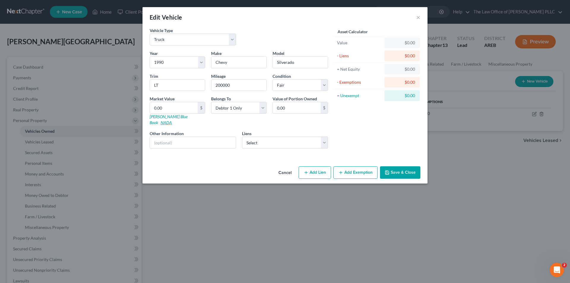
click at [172, 120] on link "NADA" at bounding box center [166, 122] width 11 height 5
click at [419, 16] on button "×" at bounding box center [418, 17] width 4 height 7
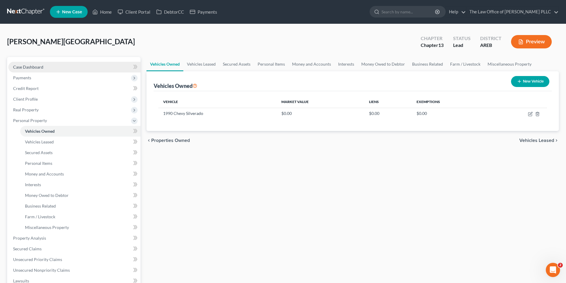
click at [39, 67] on span "Case Dashboard" at bounding box center [28, 66] width 30 height 5
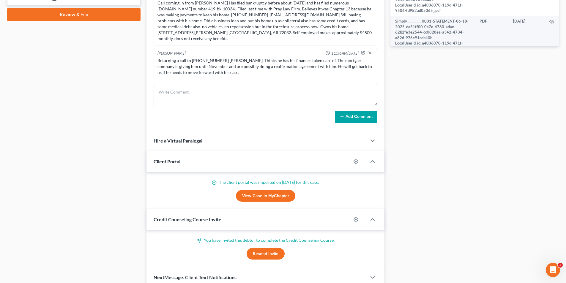
scroll to position [326, 0]
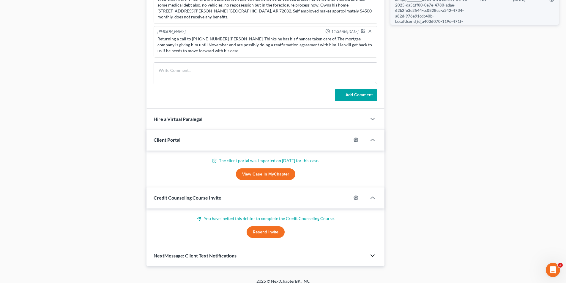
click at [375, 252] on icon "button" at bounding box center [372, 255] width 7 height 7
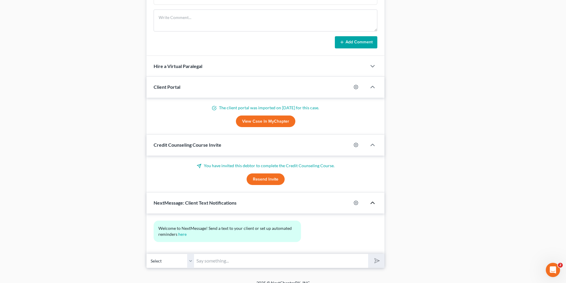
scroll to position [381, 0]
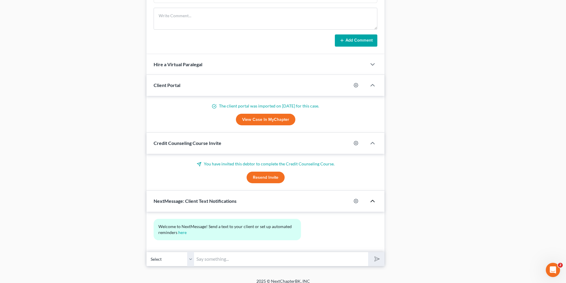
click at [205, 254] on input "text" at bounding box center [281, 259] width 174 height 15
paste input "1990 R1500 1990 R2500 1990 R3500 1990 S10 1990 V1500 1990 V2500"
click at [373, 255] on icon "submit" at bounding box center [376, 259] width 8 height 8
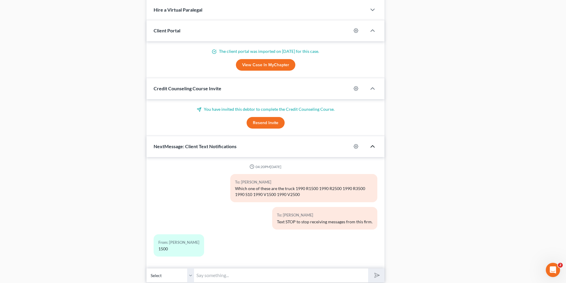
scroll to position [452, 0]
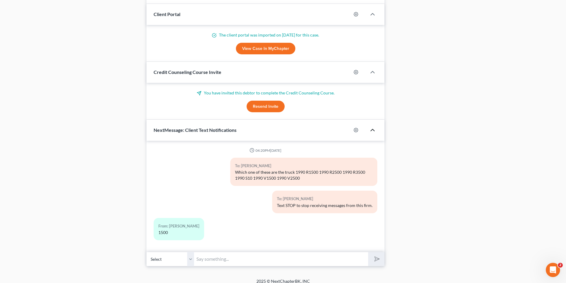
click at [232, 255] on input "text" at bounding box center [281, 259] width 174 height 15
click at [368, 252] on button "submit" at bounding box center [376, 259] width 16 height 14
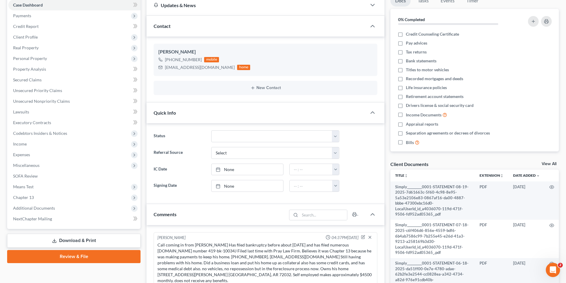
scroll to position [36, 0]
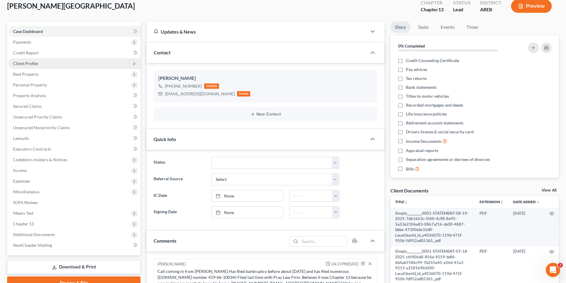
click at [26, 64] on span "Client Profile" at bounding box center [25, 63] width 25 height 5
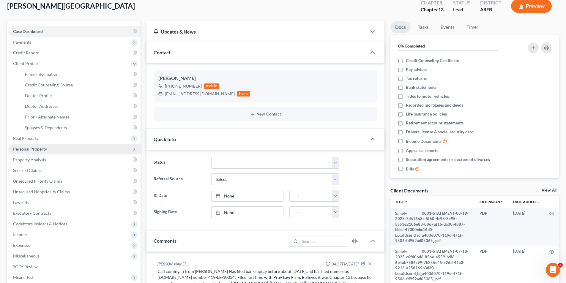
click at [35, 150] on span "Personal Property" at bounding box center [30, 148] width 34 height 5
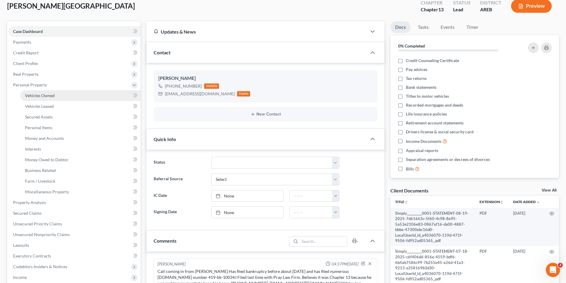
click at [44, 94] on span "Vehicles Owned" at bounding box center [40, 95] width 30 height 5
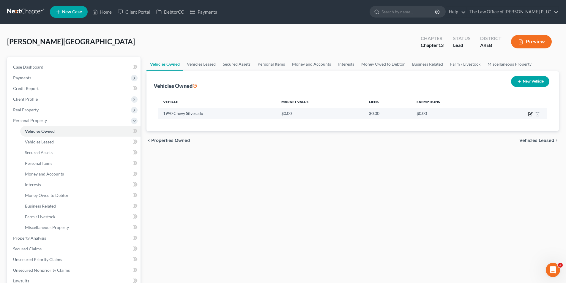
click at [530, 116] on icon "button" at bounding box center [530, 114] width 5 height 5
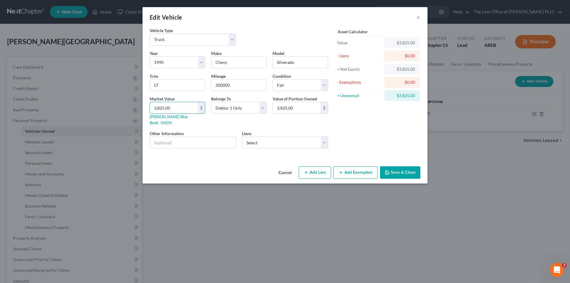
click at [370, 122] on div "Asset Calculator Value $3,825.00 - Liens $0.00 = Net Equity $3,825.00 - Exempti…" at bounding box center [377, 90] width 92 height 126
click at [206, 138] on input "text" at bounding box center [193, 142] width 86 height 11
click at [270, 138] on select "Select Fst Comm Bnk - $0.00 Fayservicing - $130,000.00 Wbo - $200,000.00 Simon …" at bounding box center [285, 143] width 86 height 12
click at [369, 131] on div "Asset Calculator Value $3,825.00 - Liens $0.00 = Net Equity $3,825.00 - Exempti…" at bounding box center [377, 90] width 92 height 126
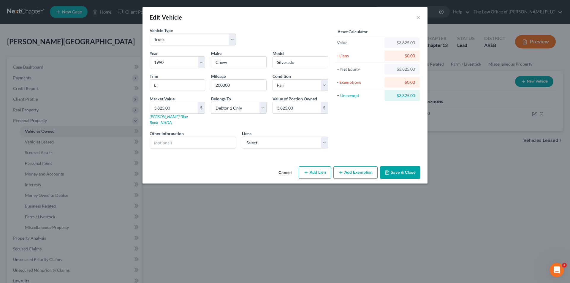
click at [356, 168] on button "Add Exemption" at bounding box center [356, 172] width 44 height 12
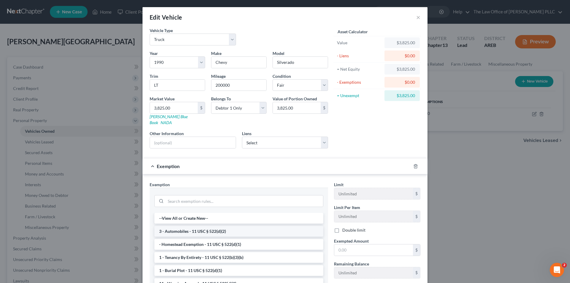
click at [184, 227] on li "3 - Automobiles - 11 USC § 522(d)(2)" at bounding box center [238, 231] width 169 height 11
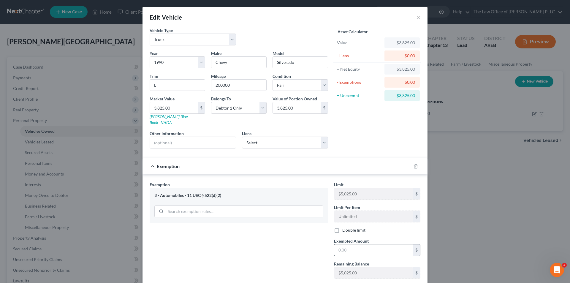
click at [357, 250] on div "$" at bounding box center [377, 250] width 86 height 12
click at [351, 244] on input "text" at bounding box center [373, 249] width 79 height 11
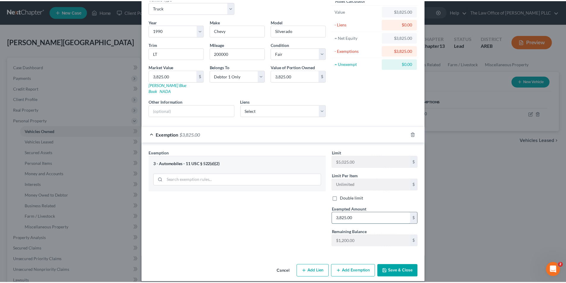
scroll to position [32, 0]
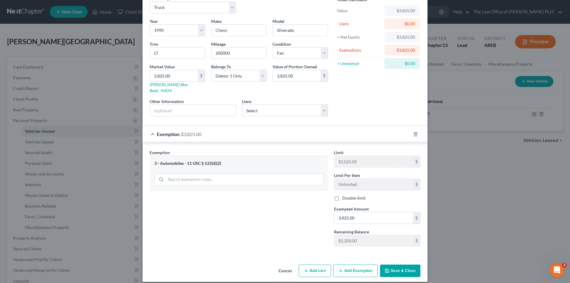
click at [395, 265] on button "Save & Close" at bounding box center [400, 271] width 40 height 12
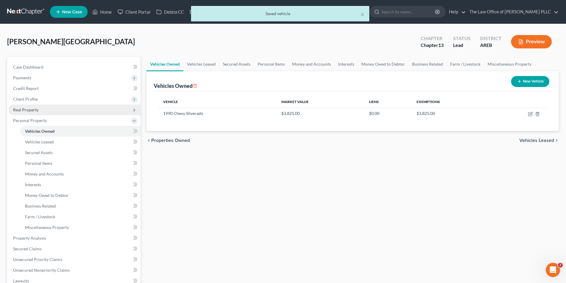
click at [36, 112] on span "Real Property" at bounding box center [26, 109] width 26 height 5
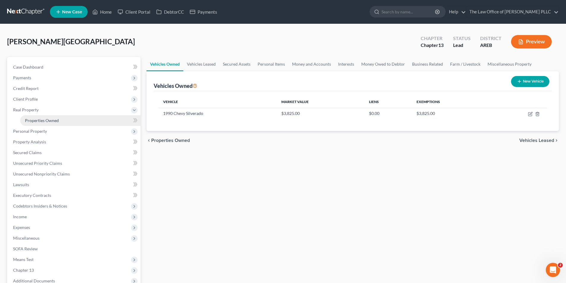
click at [38, 123] on link "Properties Owned" at bounding box center [80, 120] width 120 height 11
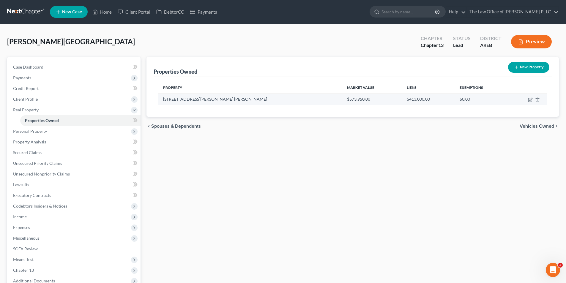
click at [527, 100] on td at bounding box center [527, 99] width 39 height 11
click at [529, 100] on icon "button" at bounding box center [530, 99] width 3 height 3
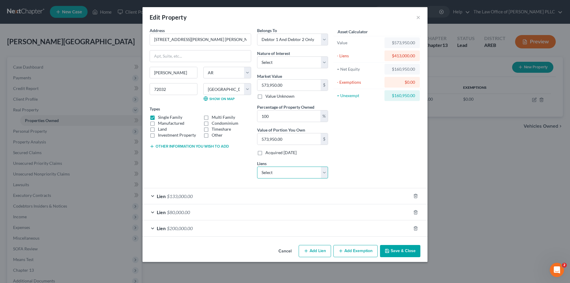
click at [283, 171] on select "Select Fst Comm Bnk - $0.00 Fayservicing - $130,000.00 Wbo - $200,000.00 Simon …" at bounding box center [292, 173] width 71 height 12
click at [359, 152] on div "Asset Calculator Value $573,950.00 - Liens $413,000.00 = Net Equity $160,950.00…" at bounding box center [377, 105] width 92 height 156
click at [27, 89] on div "Edit Property × Address * [STREET_ADDRESS][PERSON_NAME] [GEOGRAPHIC_DATA][PERSO…" at bounding box center [285, 141] width 570 height 283
click at [29, 89] on div "Edit Property × Address * [STREET_ADDRESS][PERSON_NAME] [GEOGRAPHIC_DATA][PERSO…" at bounding box center [285, 141] width 570 height 283
click at [417, 16] on button "×" at bounding box center [418, 17] width 4 height 7
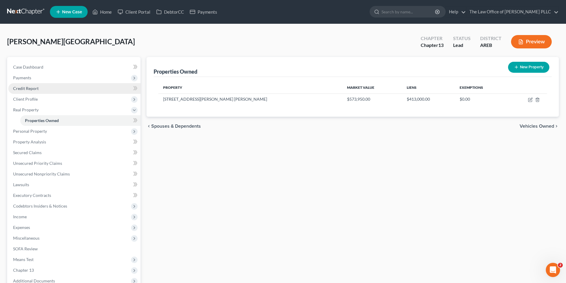
click at [37, 88] on span "Credit Report" at bounding box center [26, 88] width 26 height 5
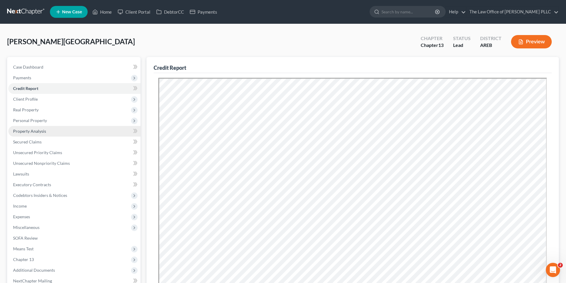
click at [32, 134] on link "Property Analysis" at bounding box center [74, 131] width 132 height 11
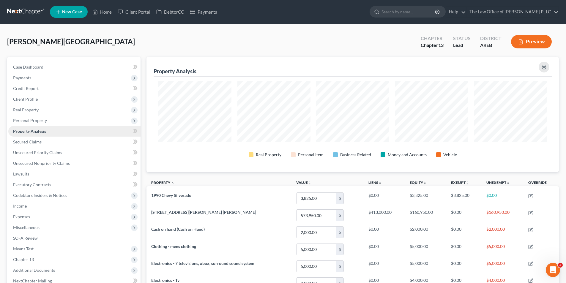
scroll to position [115, 412]
click at [38, 143] on span "Secured Claims" at bounding box center [27, 141] width 29 height 5
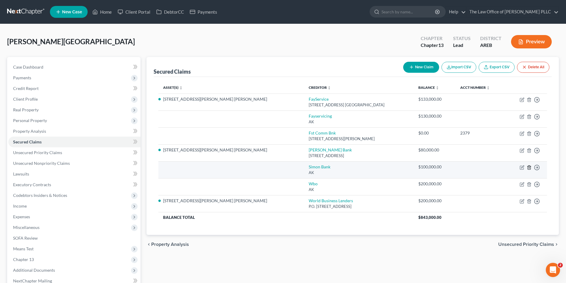
click at [531, 167] on icon "button" at bounding box center [529, 167] width 5 height 5
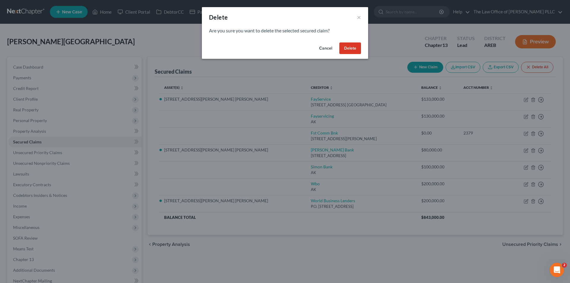
click at [354, 48] on button "Delete" at bounding box center [351, 48] width 22 height 12
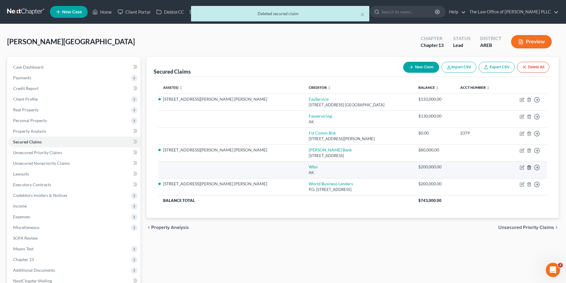
click at [528, 168] on icon "button" at bounding box center [529, 167] width 5 height 5
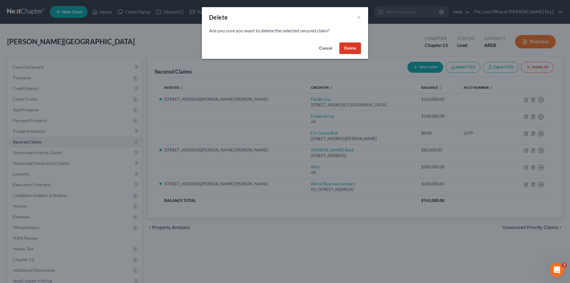
click at [354, 48] on button "Delete" at bounding box center [351, 48] width 22 height 12
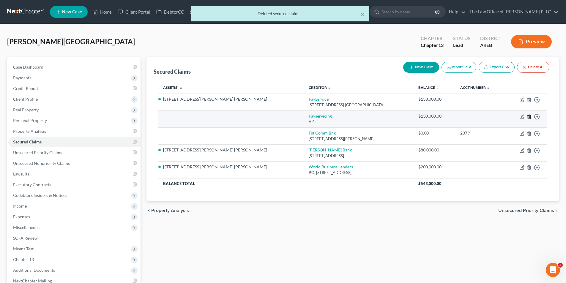
click at [529, 116] on icon "button" at bounding box center [529, 116] width 5 height 5
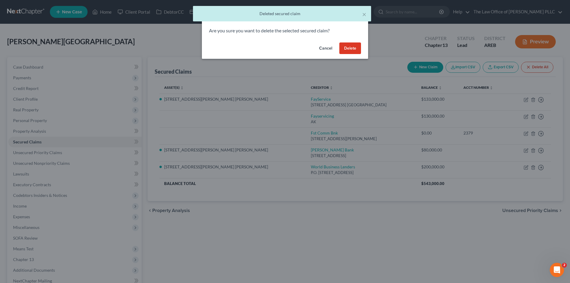
click at [355, 45] on button "Delete" at bounding box center [351, 48] width 22 height 12
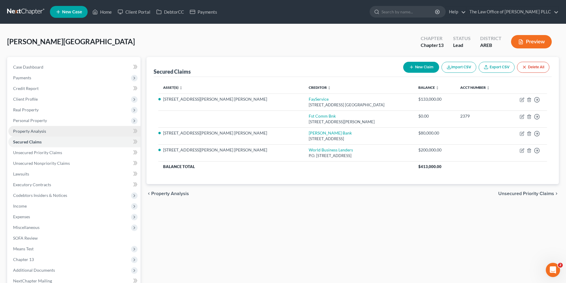
click at [33, 132] on span "Property Analysis" at bounding box center [29, 131] width 33 height 5
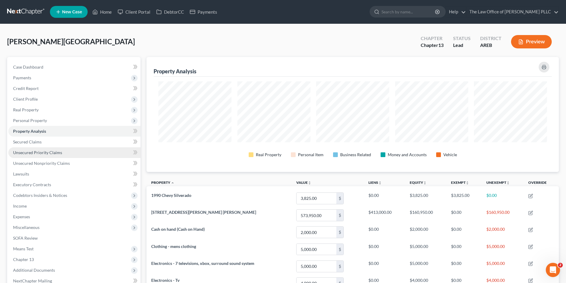
scroll to position [115, 412]
click at [30, 154] on span "Unsecured Priority Claims" at bounding box center [37, 152] width 49 height 5
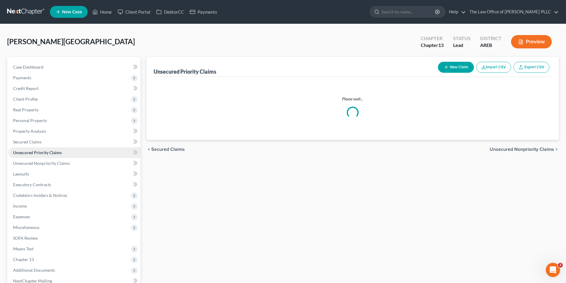
click at [30, 153] on span "Unsecured Priority Claims" at bounding box center [37, 152] width 49 height 5
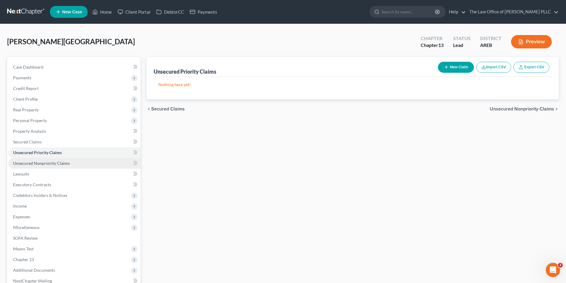
click at [30, 163] on span "Unsecured Nonpriority Claims" at bounding box center [41, 163] width 57 height 5
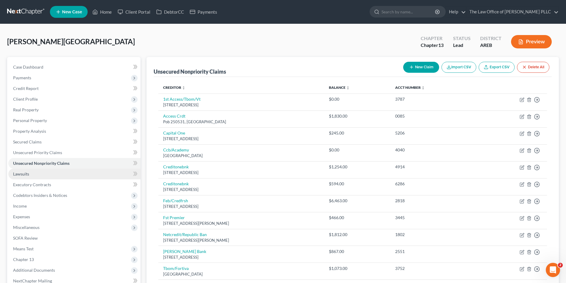
click at [25, 175] on span "Lawsuits" at bounding box center [21, 173] width 16 height 5
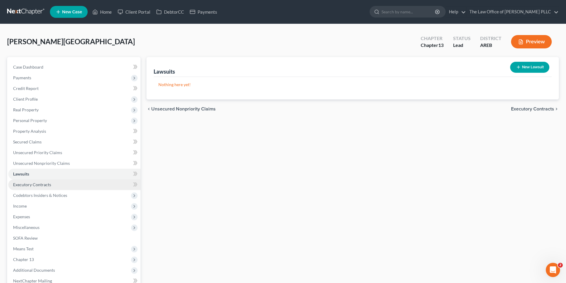
click at [26, 183] on span "Executory Contracts" at bounding box center [32, 184] width 38 height 5
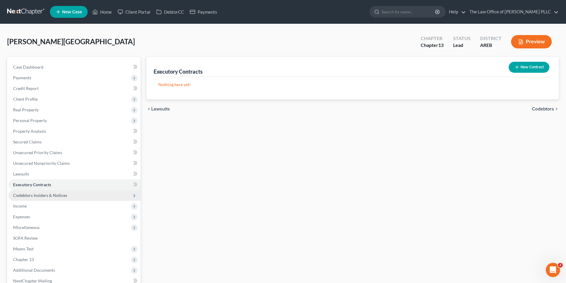
click at [22, 198] on span "Codebtors Insiders & Notices" at bounding box center [74, 195] width 132 height 11
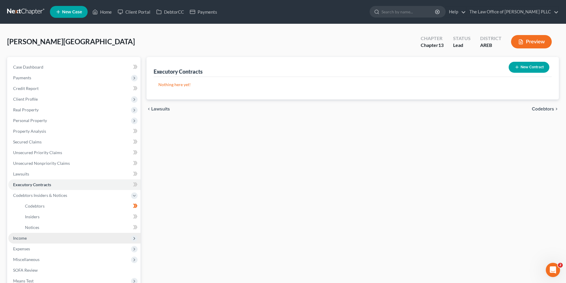
click at [23, 240] on span "Income" at bounding box center [20, 238] width 14 height 5
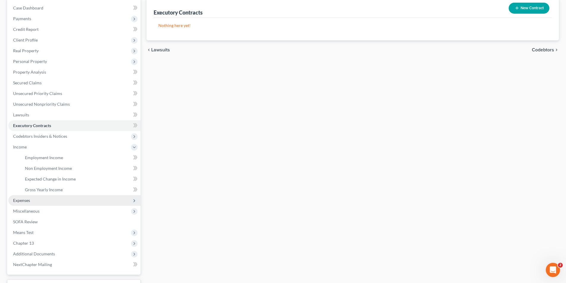
scroll to position [59, 0]
click at [21, 203] on span "Expenses" at bounding box center [74, 200] width 132 height 11
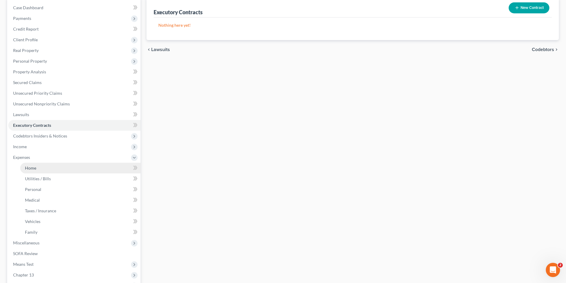
click at [37, 166] on link "Home" at bounding box center [80, 168] width 120 height 11
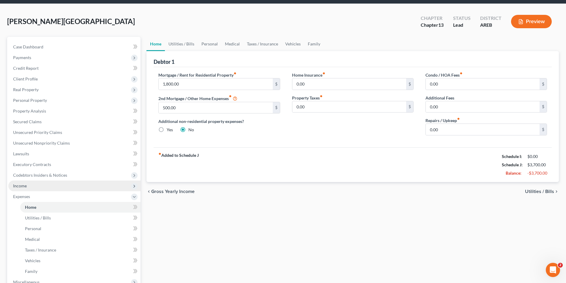
scroll to position [30, 0]
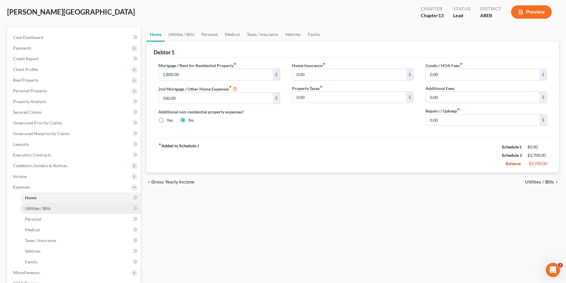
click at [40, 211] on link "Utilities / Bills" at bounding box center [80, 208] width 120 height 11
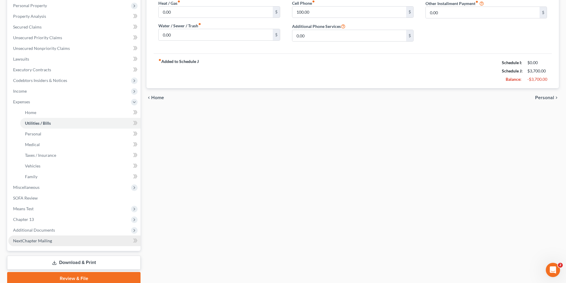
scroll to position [140, 0]
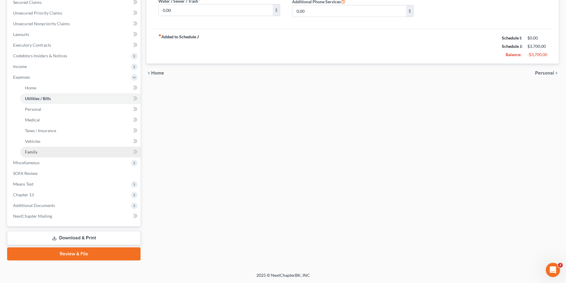
click at [35, 155] on link "Family" at bounding box center [80, 152] width 120 height 11
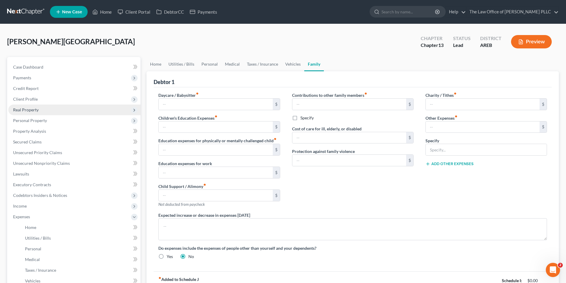
click at [33, 107] on span "Real Property" at bounding box center [74, 110] width 132 height 11
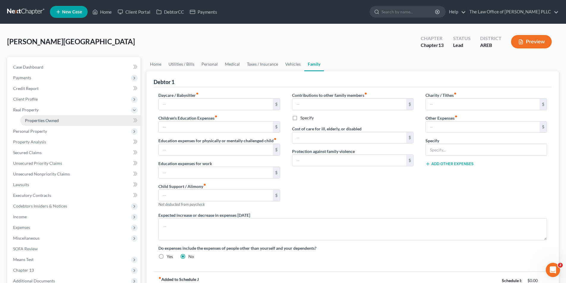
click at [32, 122] on span "Properties Owned" at bounding box center [42, 120] width 34 height 5
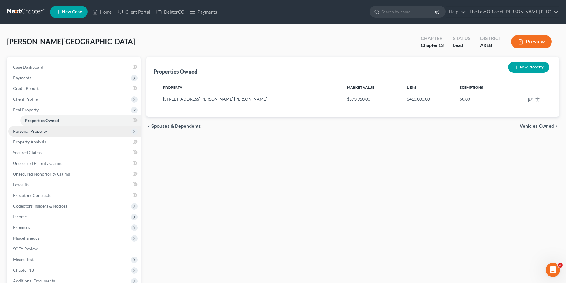
click at [29, 133] on span "Personal Property" at bounding box center [30, 131] width 34 height 5
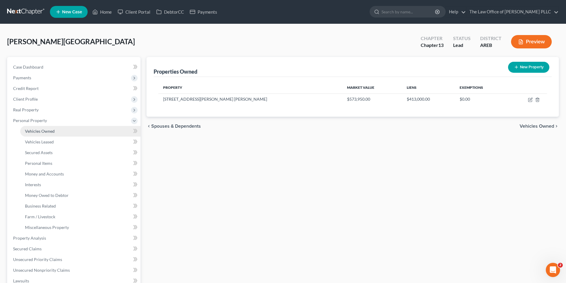
click at [34, 132] on span "Vehicles Owned" at bounding box center [40, 131] width 30 height 5
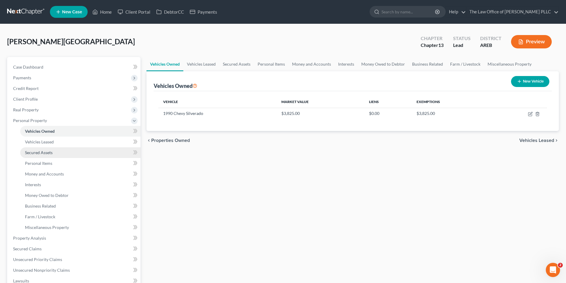
click at [37, 151] on span "Secured Assets" at bounding box center [39, 152] width 28 height 5
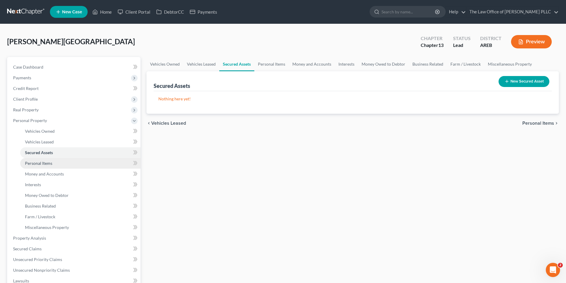
click at [37, 162] on span "Personal Items" at bounding box center [38, 163] width 27 height 5
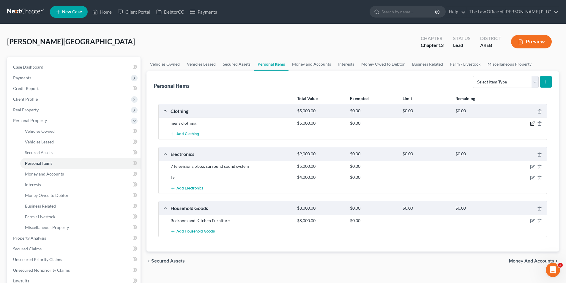
click at [531, 124] on icon "button" at bounding box center [532, 123] width 5 height 5
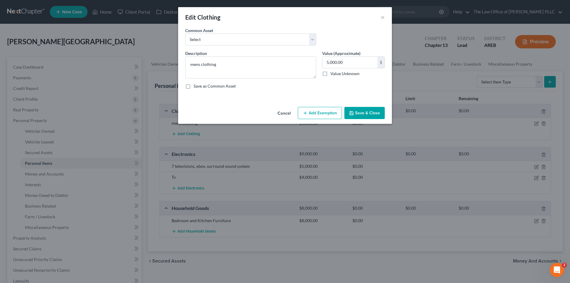
click at [311, 111] on button "Add Exemption" at bounding box center [320, 113] width 44 height 12
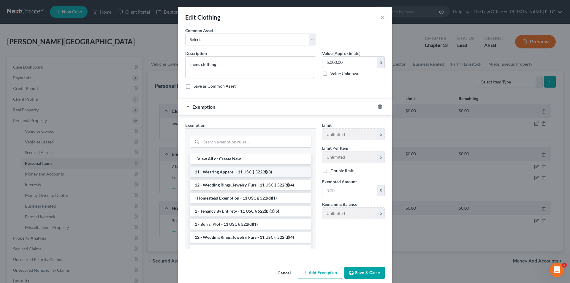
click at [226, 175] on li "11 - Wearing Apparel - 11 USC § 522(d)(3)" at bounding box center [250, 172] width 121 height 11
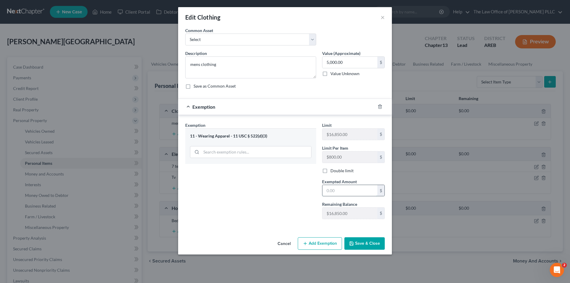
click at [333, 190] on input "text" at bounding box center [350, 190] width 55 height 11
click at [352, 243] on polyline "button" at bounding box center [351, 242] width 1 height 1
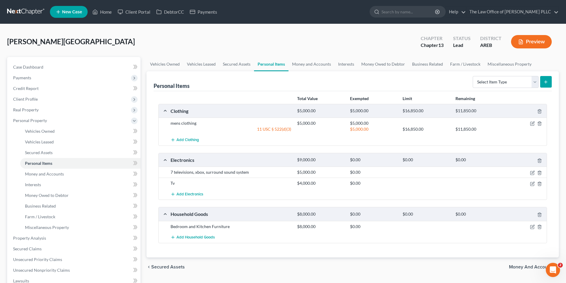
click at [542, 183] on div at bounding box center [526, 183] width 42 height 6
click at [539, 184] on icon "button" at bounding box center [539, 184] width 5 height 5
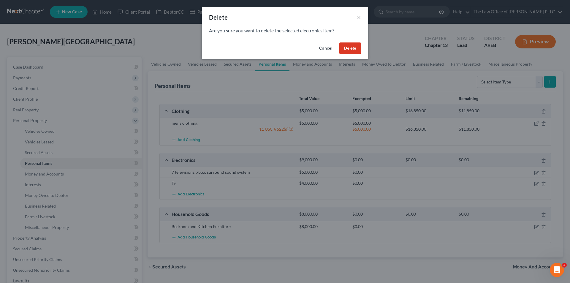
click at [354, 47] on button "Delete" at bounding box center [351, 48] width 22 height 12
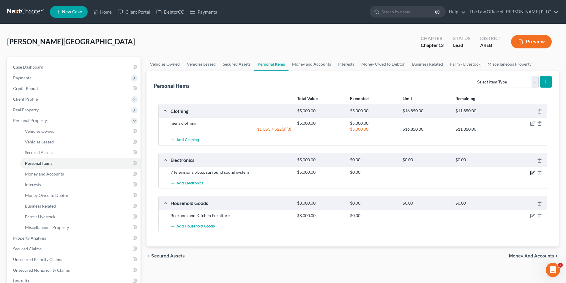
click at [531, 174] on icon "button" at bounding box center [532, 173] width 5 height 5
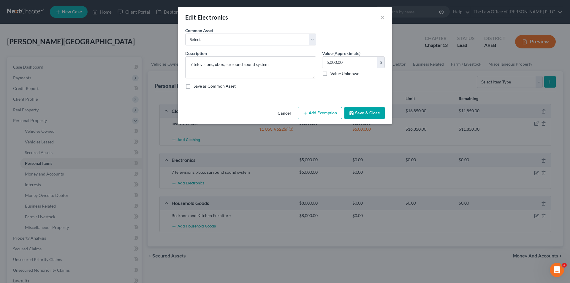
click at [320, 110] on button "Add Exemption" at bounding box center [320, 113] width 44 height 12
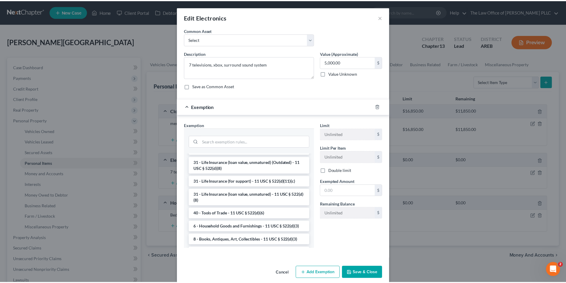
scroll to position [475, 0]
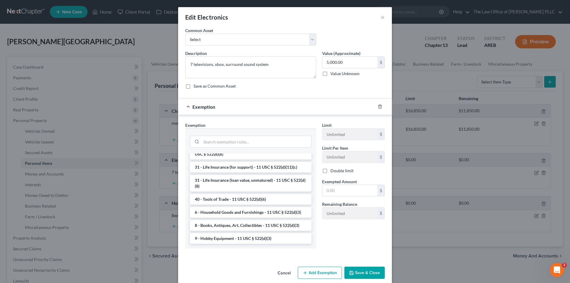
click at [246, 214] on li "6 - Household Goods and Furnishings - 11 USC § 522(d)(3)" at bounding box center [250, 212] width 121 height 11
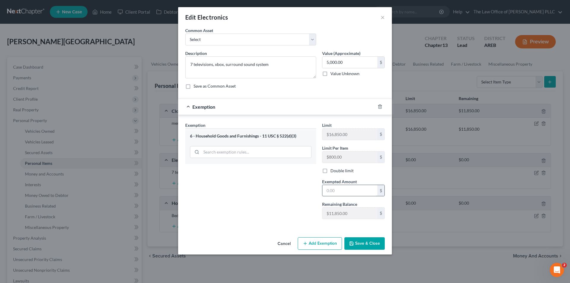
click at [340, 189] on input "text" at bounding box center [350, 190] width 55 height 11
click at [355, 240] on button "Save & Close" at bounding box center [365, 243] width 40 height 12
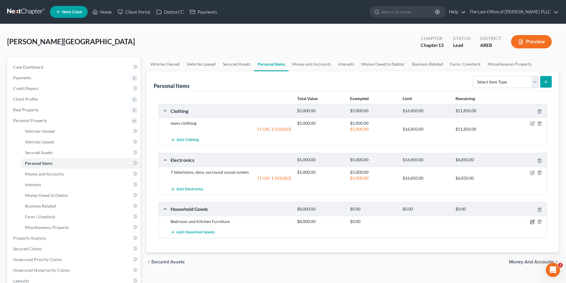
click at [533, 220] on icon "button" at bounding box center [532, 222] width 5 height 5
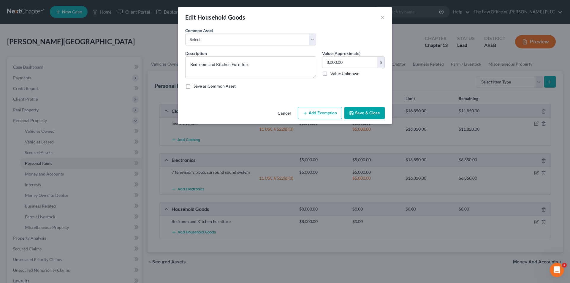
click at [328, 114] on button "Add Exemption" at bounding box center [320, 113] width 44 height 12
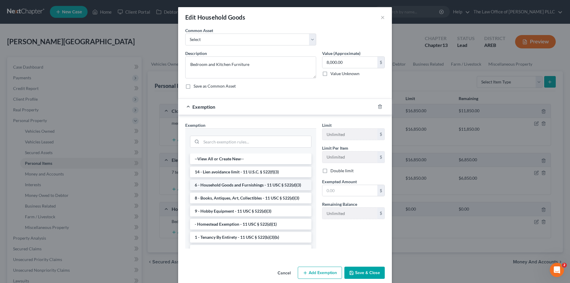
click at [239, 184] on li "6 - Household Goods and Furnishings - 11 USC § 522(d)(3)" at bounding box center [250, 185] width 121 height 11
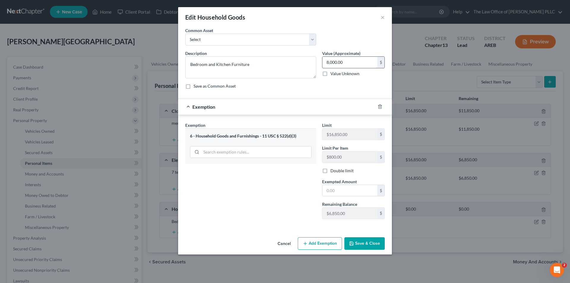
click at [345, 60] on input "8,000.00" at bounding box center [350, 62] width 55 height 11
click at [284, 193] on div "Exemption Set must be selected for CA. Exemption * 6 - Household Goods and Furn…" at bounding box center [250, 173] width 137 height 102
drag, startPoint x: 338, startPoint y: 190, endPoint x: 344, endPoint y: 183, distance: 8.7
click at [339, 190] on input "text" at bounding box center [350, 190] width 55 height 11
click at [359, 242] on button "Save & Close" at bounding box center [365, 243] width 40 height 12
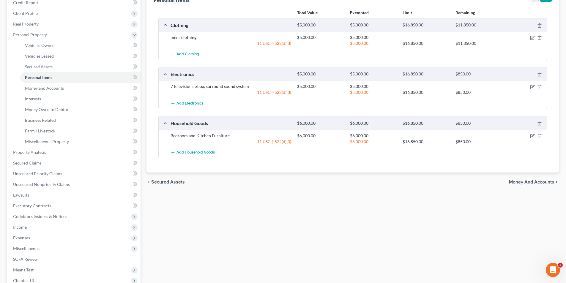
scroll to position [89, 0]
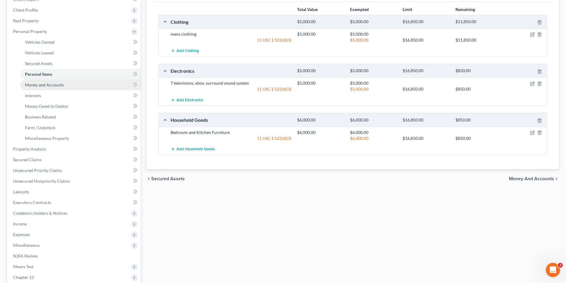
click at [47, 86] on span "Money and Accounts" at bounding box center [44, 84] width 39 height 5
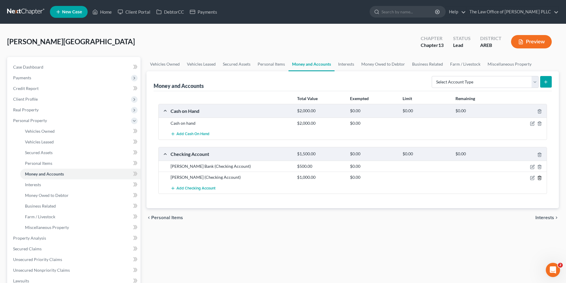
click at [539, 177] on icon "button" at bounding box center [539, 178] width 5 height 5
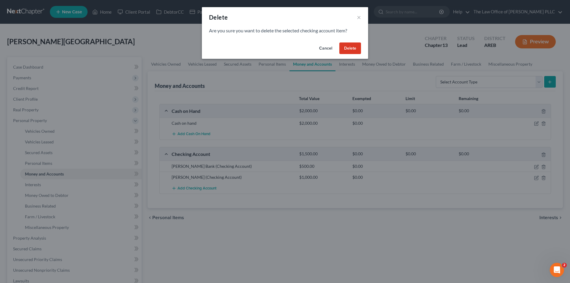
click at [351, 45] on button "Delete" at bounding box center [351, 48] width 22 height 12
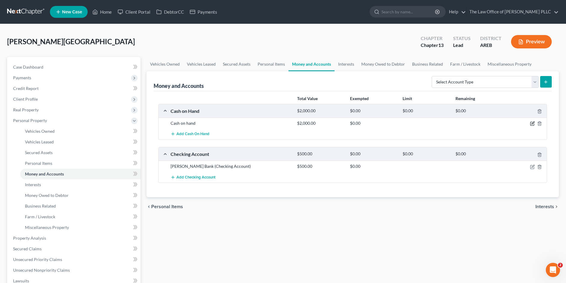
click at [534, 122] on icon "button" at bounding box center [532, 123] width 3 height 3
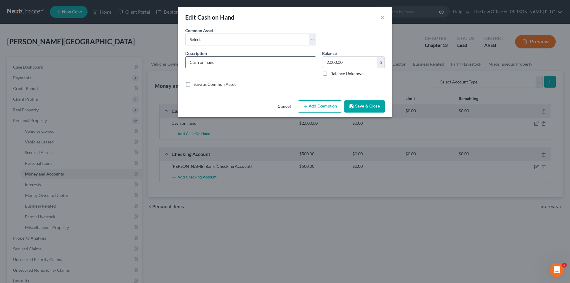
click at [252, 61] on input "Cash on hand" at bounding box center [251, 62] width 130 height 11
click at [318, 105] on button "Add Exemption" at bounding box center [320, 106] width 44 height 12
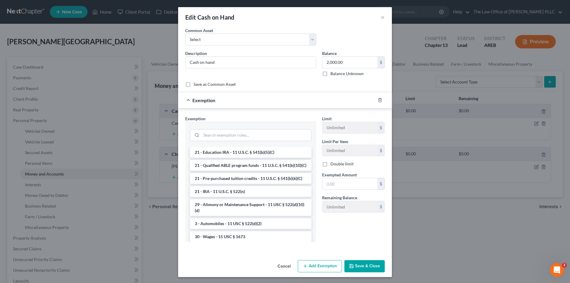
scroll to position [238, 0]
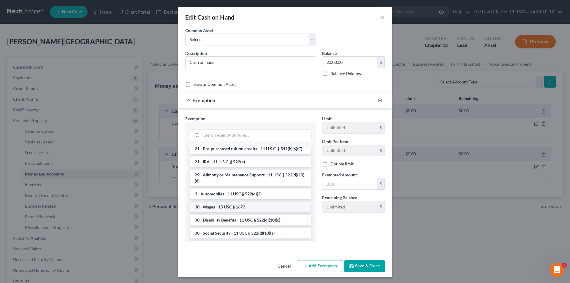
click at [218, 212] on li "30 - Wages - 15 USC § 1673" at bounding box center [250, 207] width 121 height 11
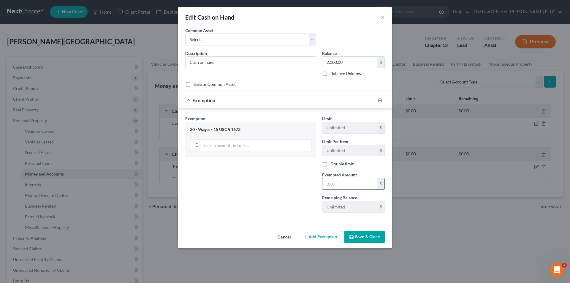
click at [347, 184] on input "text" at bounding box center [350, 183] width 55 height 11
click at [366, 237] on button "Save & Close" at bounding box center [365, 237] width 40 height 12
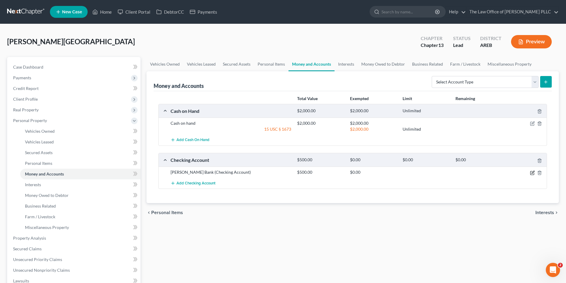
click at [532, 171] on icon "button" at bounding box center [532, 173] width 5 height 5
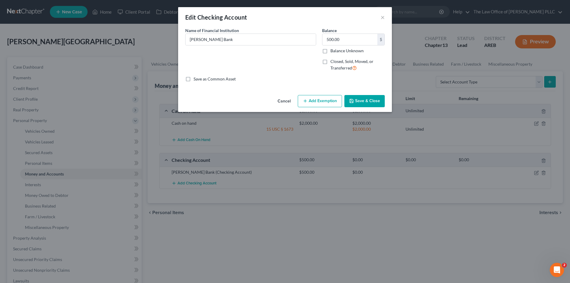
click at [326, 99] on button "Add Exemption" at bounding box center [320, 101] width 44 height 12
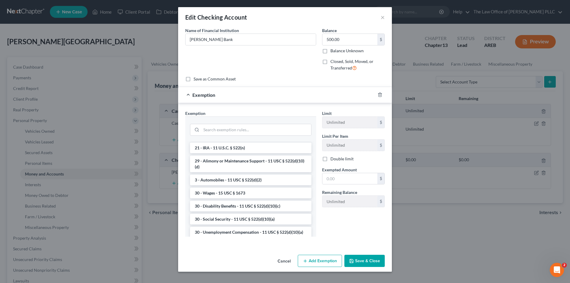
scroll to position [267, 0]
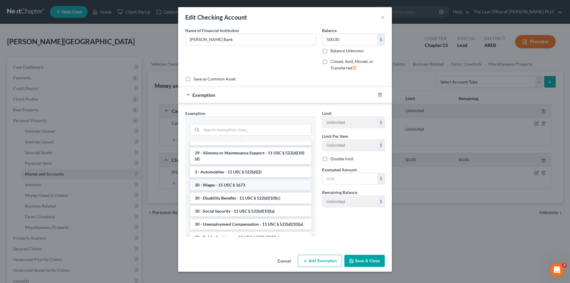
click at [213, 190] on li "30 - Wages - 15 USC § 1673" at bounding box center [250, 185] width 121 height 11
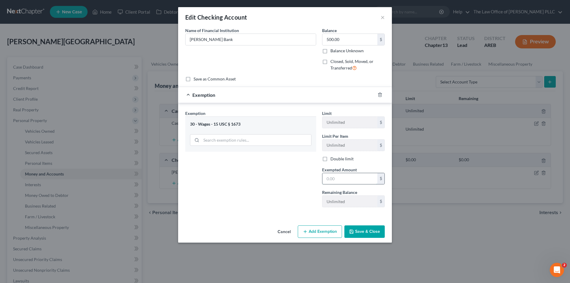
click at [336, 180] on input "text" at bounding box center [350, 178] width 55 height 11
click at [297, 209] on div "Exemption Set must be selected for CA. Exemption * 30 - Wages - 15 USC § 1673" at bounding box center [250, 161] width 137 height 102
click at [356, 232] on button "Save & Close" at bounding box center [365, 231] width 40 height 12
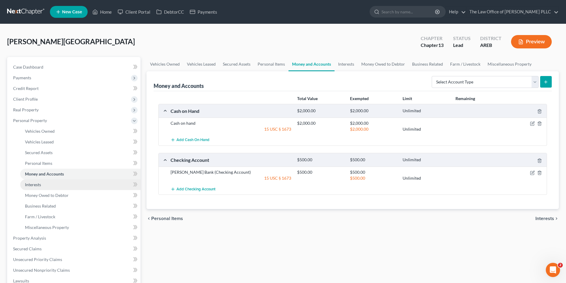
click at [34, 187] on span "Interests" at bounding box center [33, 184] width 16 height 5
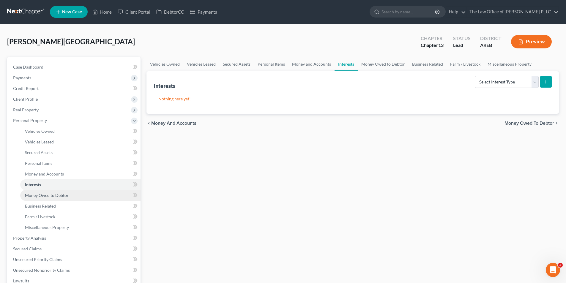
click at [35, 194] on span "Money Owed to Debtor" at bounding box center [47, 195] width 44 height 5
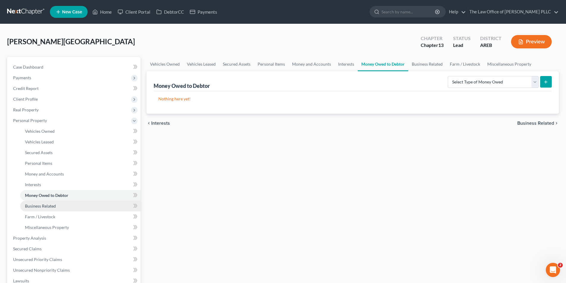
click at [42, 209] on link "Business Related" at bounding box center [80, 206] width 120 height 11
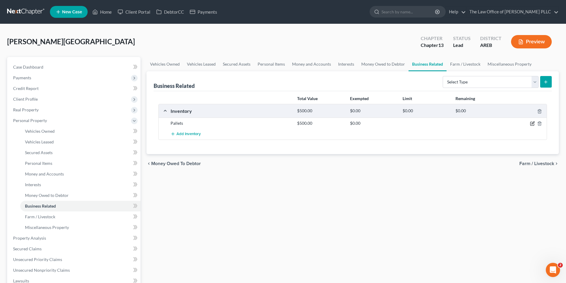
click at [533, 123] on icon "button" at bounding box center [532, 123] width 3 height 3
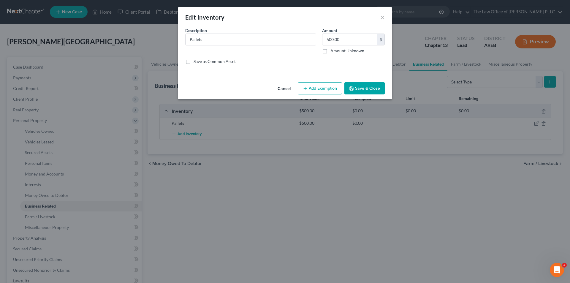
click at [307, 90] on icon "button" at bounding box center [305, 88] width 5 height 5
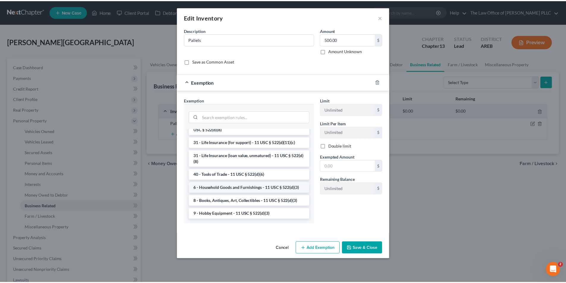
scroll to position [491, 0]
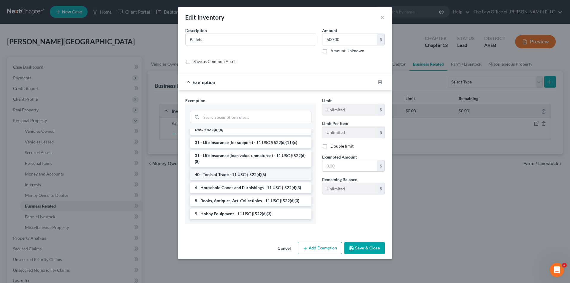
click at [254, 172] on li "40 - Tools of Trade - 11 USC § 522(d)(6)" at bounding box center [250, 174] width 121 height 11
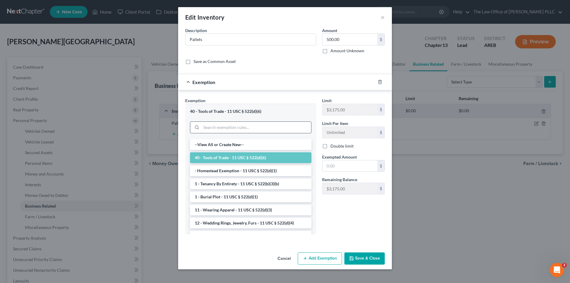
click at [244, 127] on input "search" at bounding box center [256, 127] width 110 height 11
click at [370, 149] on div "Double limit" at bounding box center [353, 146] width 63 height 6
click at [348, 163] on input "text" at bounding box center [350, 165] width 55 height 11
click at [370, 259] on button "Save & Close" at bounding box center [365, 259] width 40 height 12
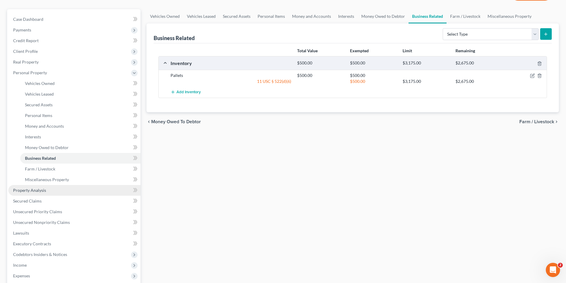
scroll to position [59, 0]
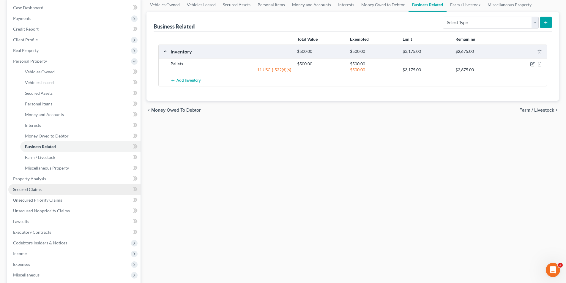
click at [37, 190] on span "Secured Claims" at bounding box center [27, 189] width 29 height 5
